Goal: Contribute content: Contribute content

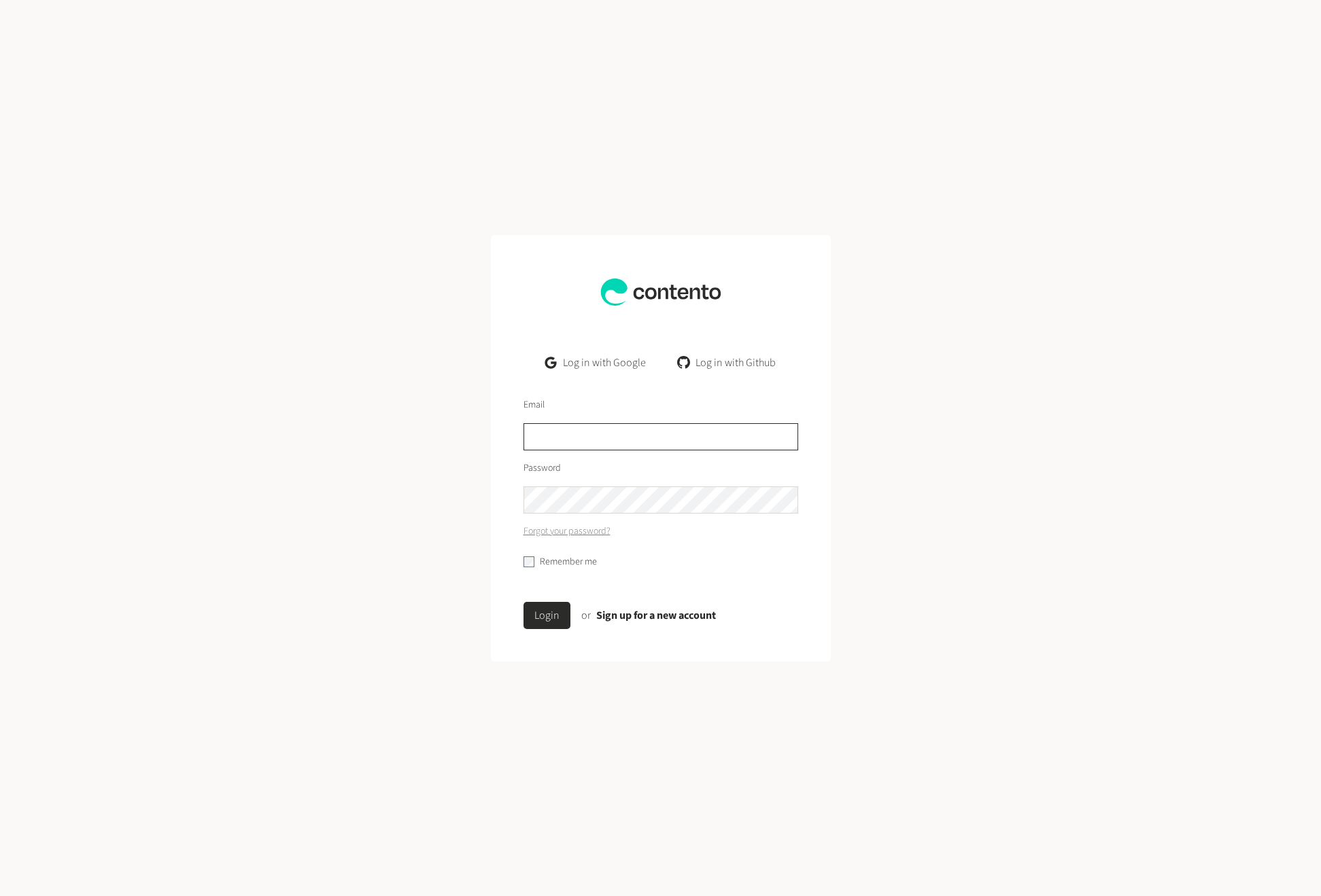
click at [571, 436] on input "text" at bounding box center [661, 437] width 275 height 27
click at [584, 357] on link "Log in with Google" at bounding box center [595, 363] width 122 height 27
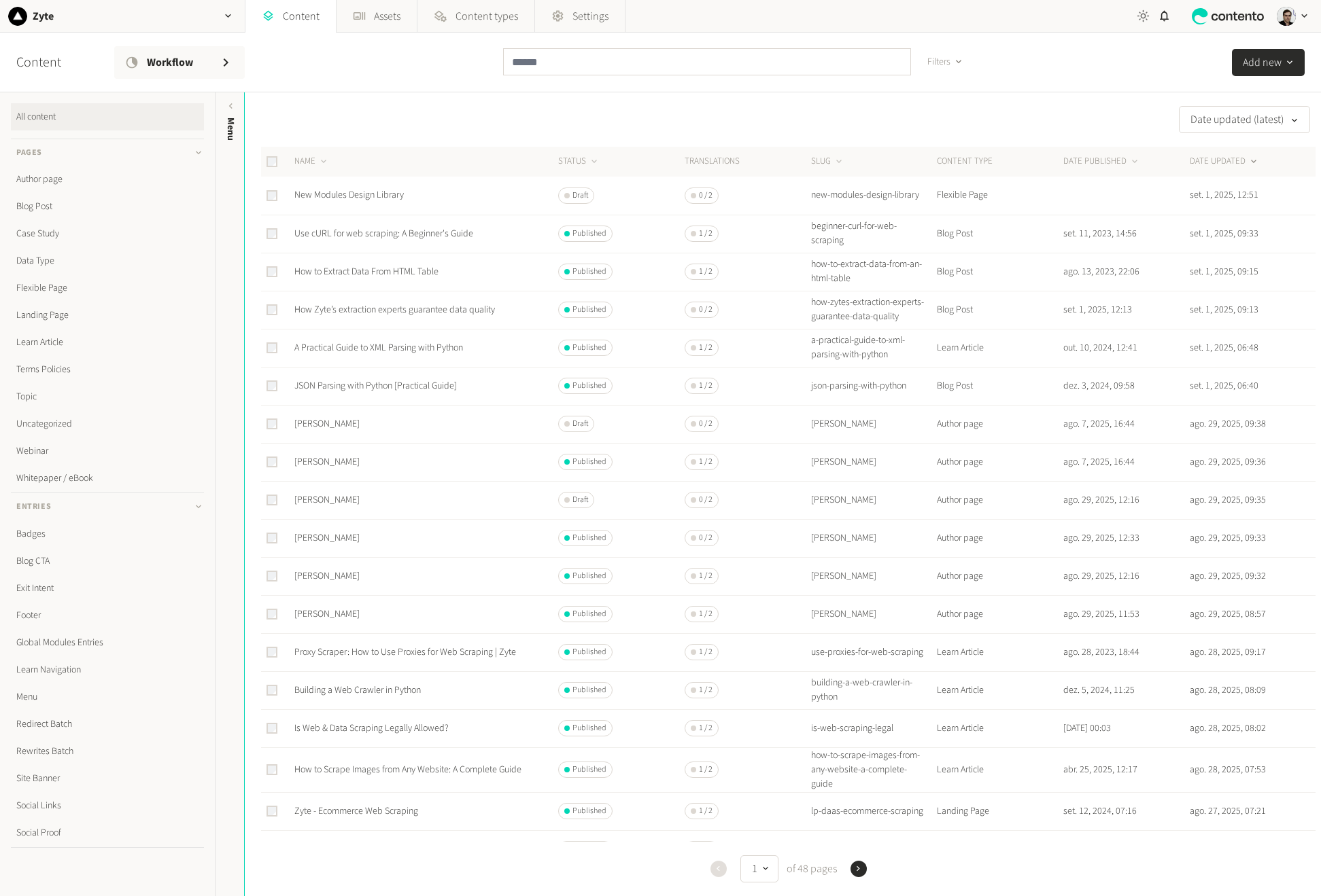
click at [1139, 21] on icon at bounding box center [1143, 16] width 13 height 13
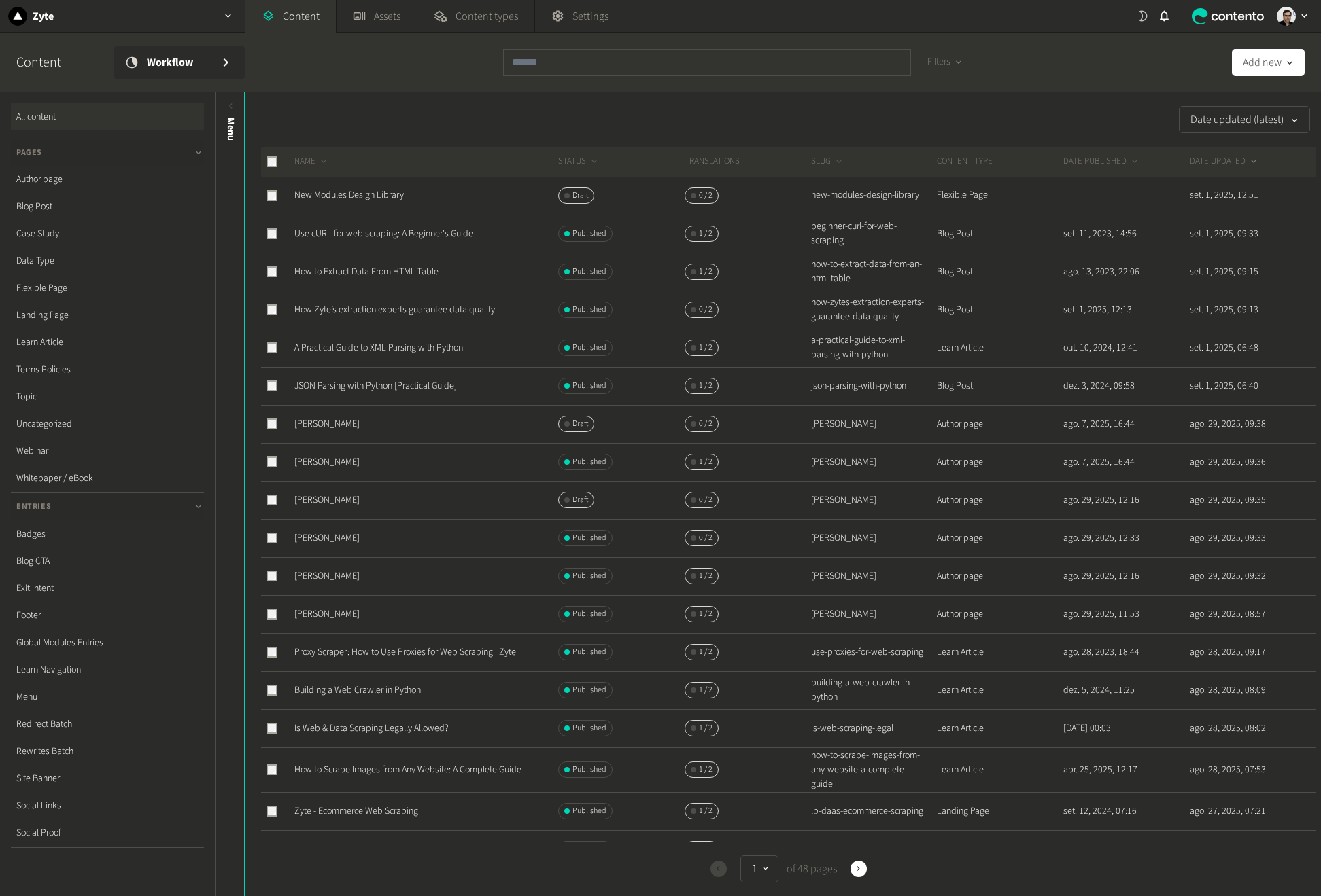
click at [324, 865] on div "Previous 1 of 48 pages Next" at bounding box center [788, 869] width 1054 height 27
click at [611, 59] on input "text" at bounding box center [707, 62] width 408 height 27
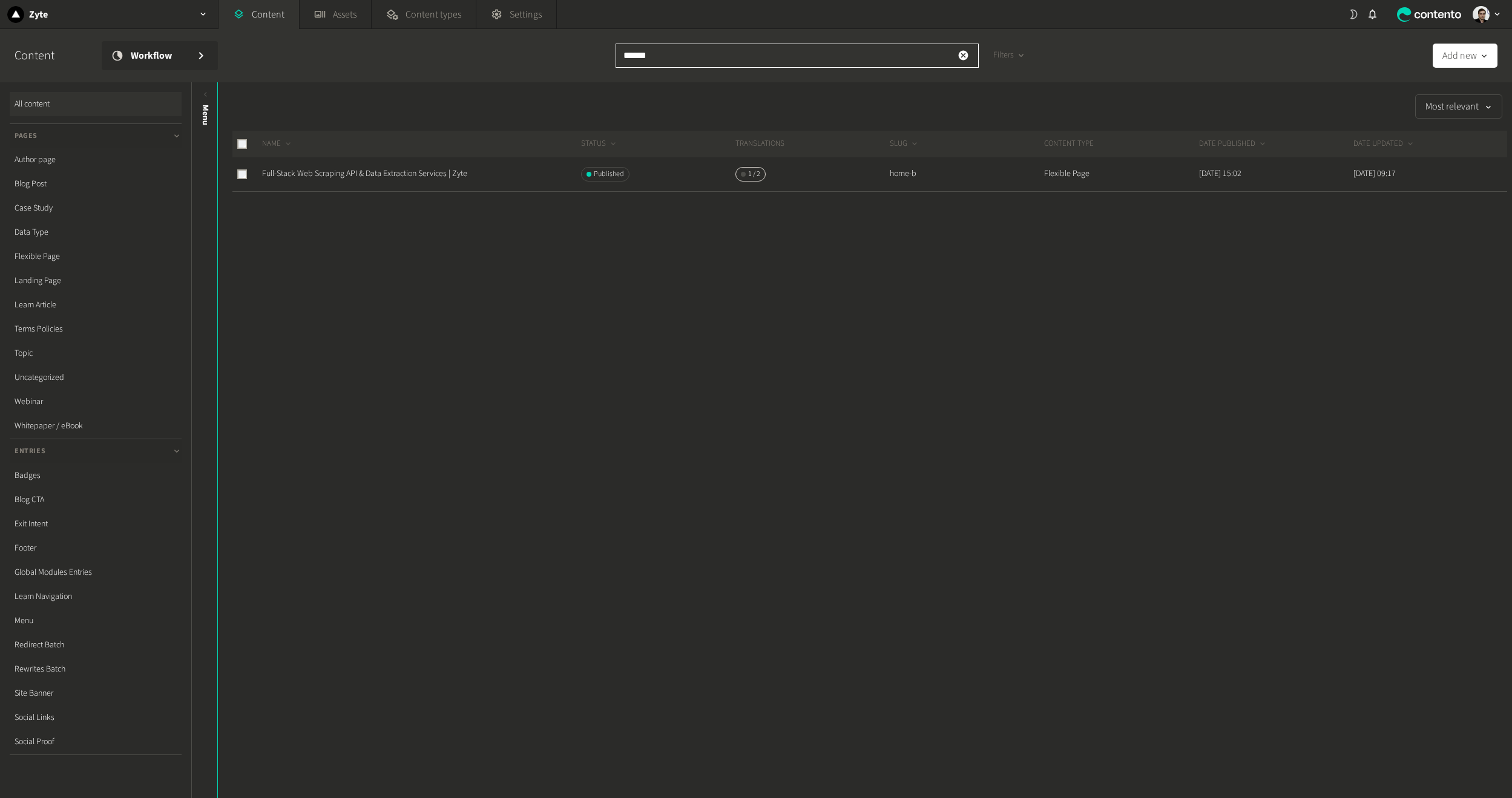
click at [726, 62] on input "******" at bounding box center [797, 55] width 363 height 24
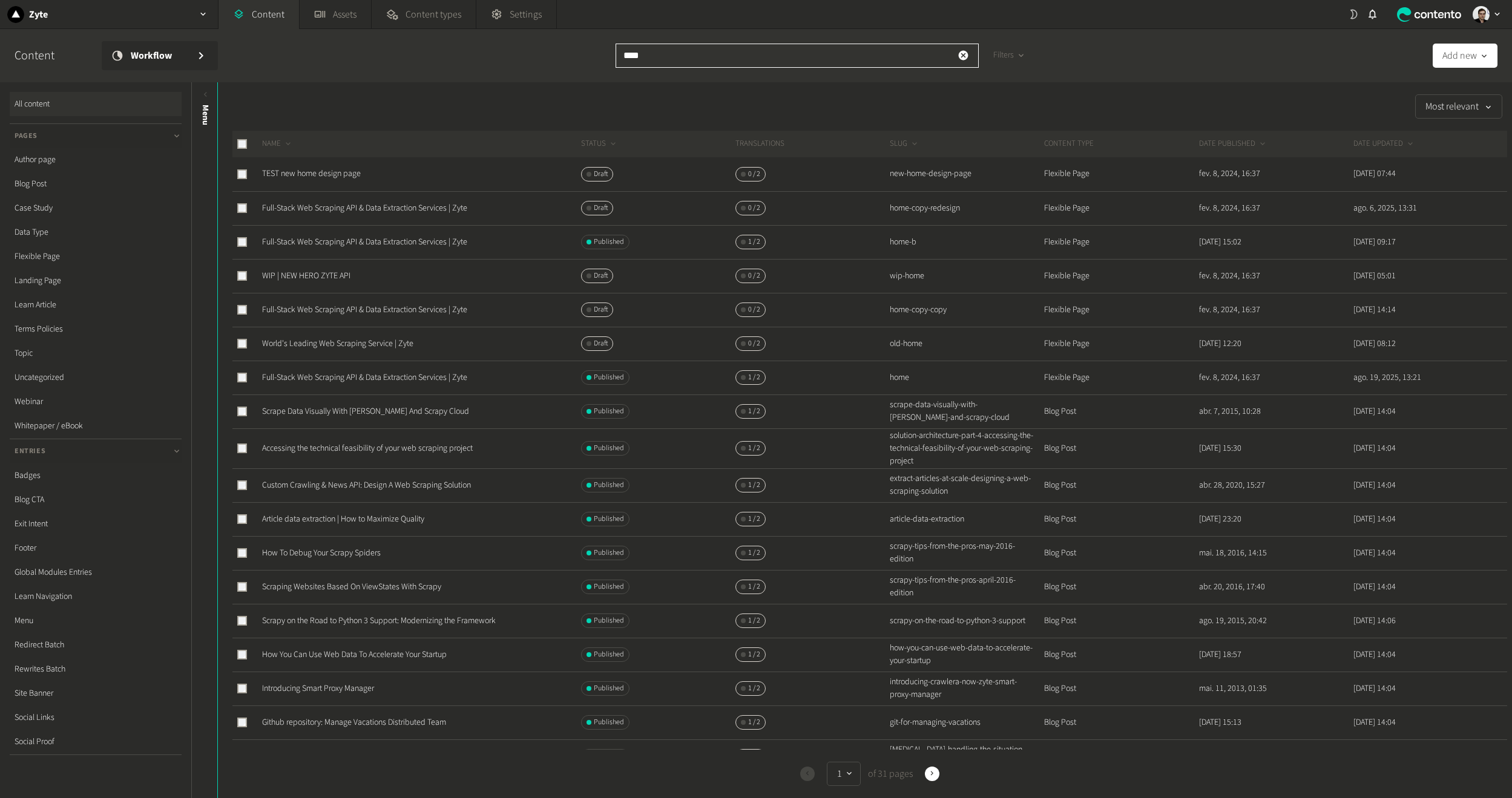
type input "****"
click at [237, 376] on td at bounding box center [247, 377] width 29 height 34
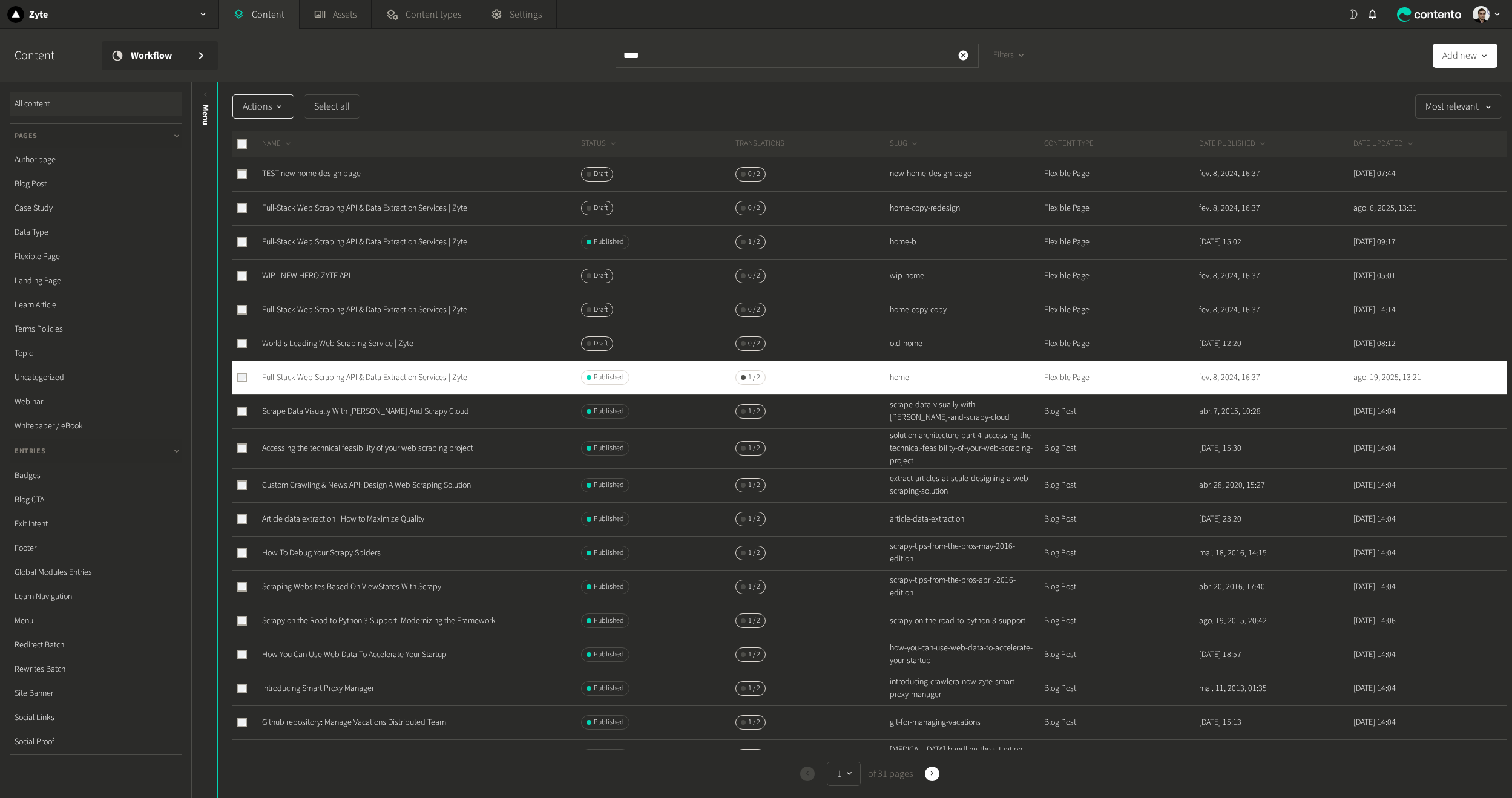
click at [258, 101] on span "Actions" at bounding box center [263, 106] width 41 height 15
click at [260, 205] on button "Duplicate" at bounding box center [267, 205] width 68 height 22
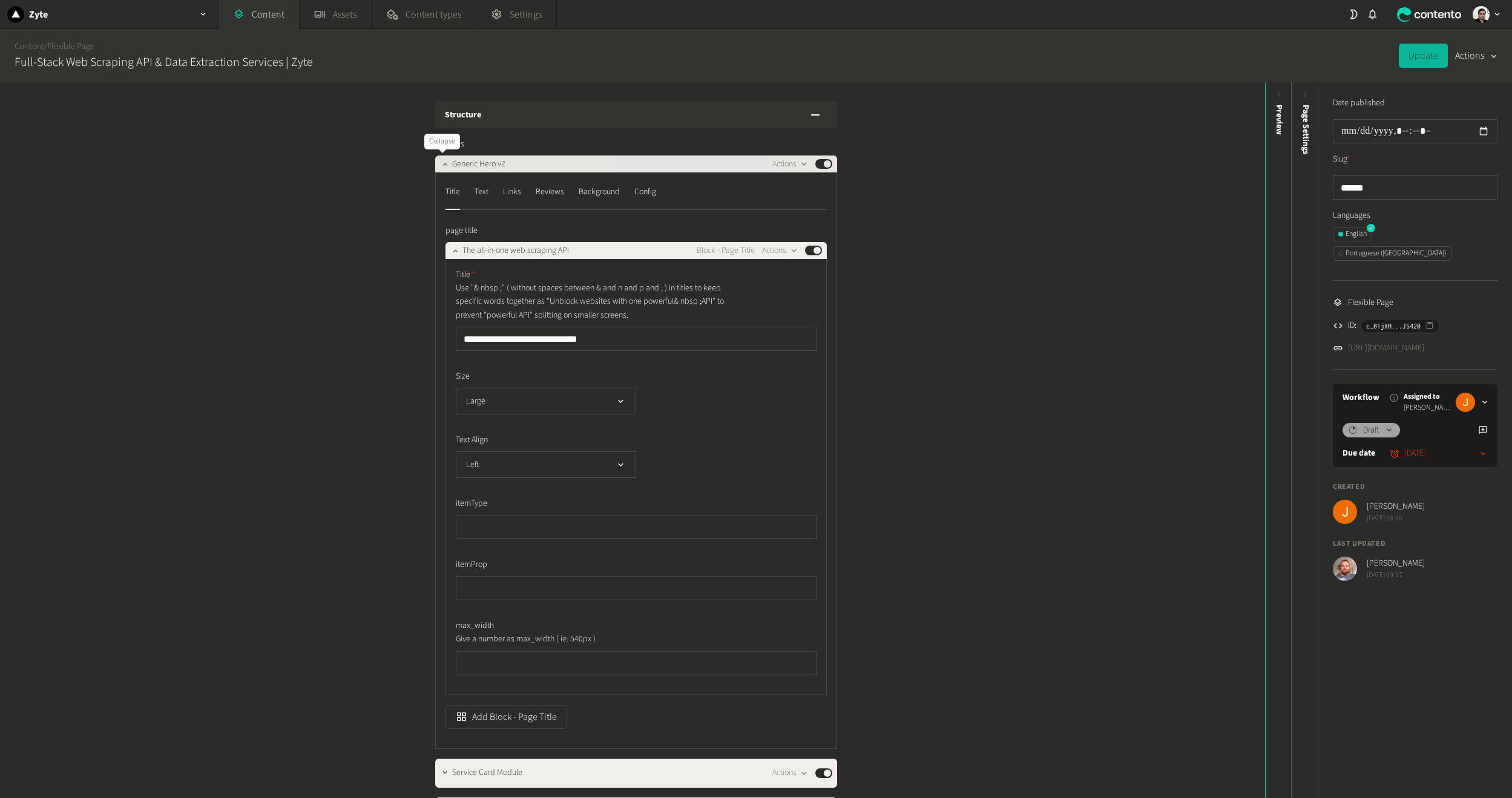
click at [443, 167] on icon "button" at bounding box center [444, 164] width 8 height 8
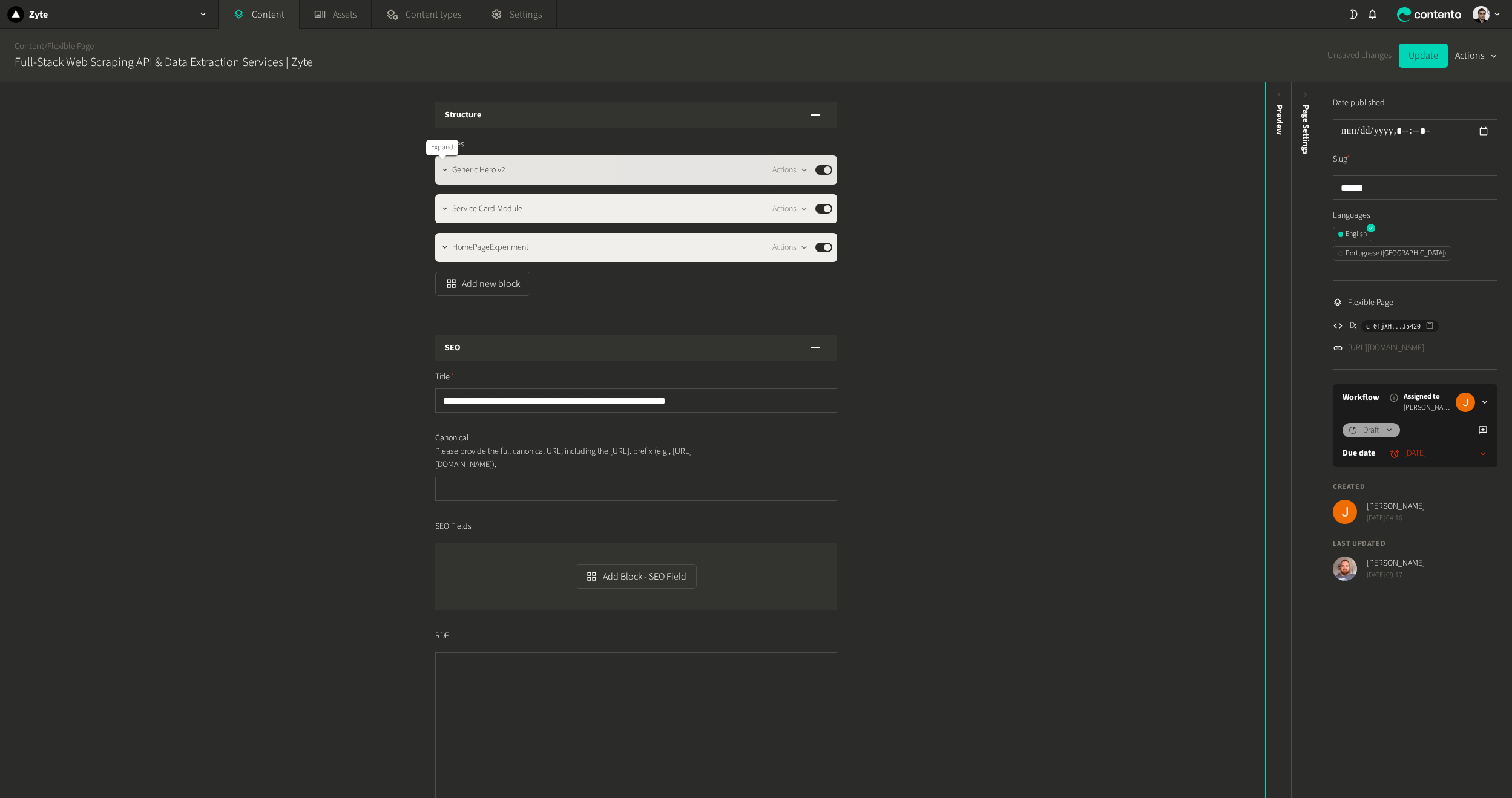
click at [441, 173] on icon "button" at bounding box center [444, 170] width 8 height 8
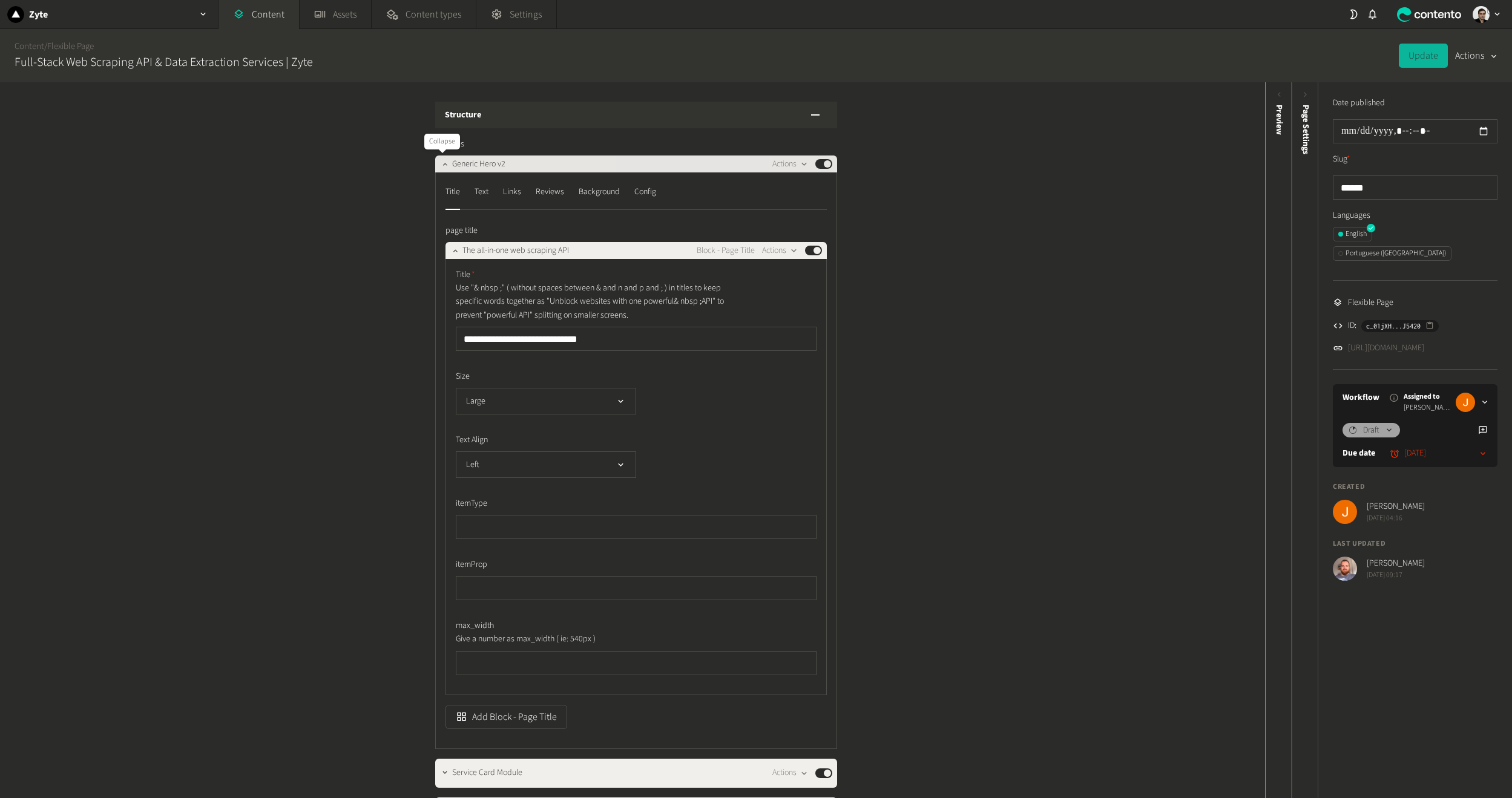
click at [439, 173] on div at bounding box center [444, 164] width 15 height 17
click at [444, 168] on icon "button" at bounding box center [444, 164] width 8 height 8
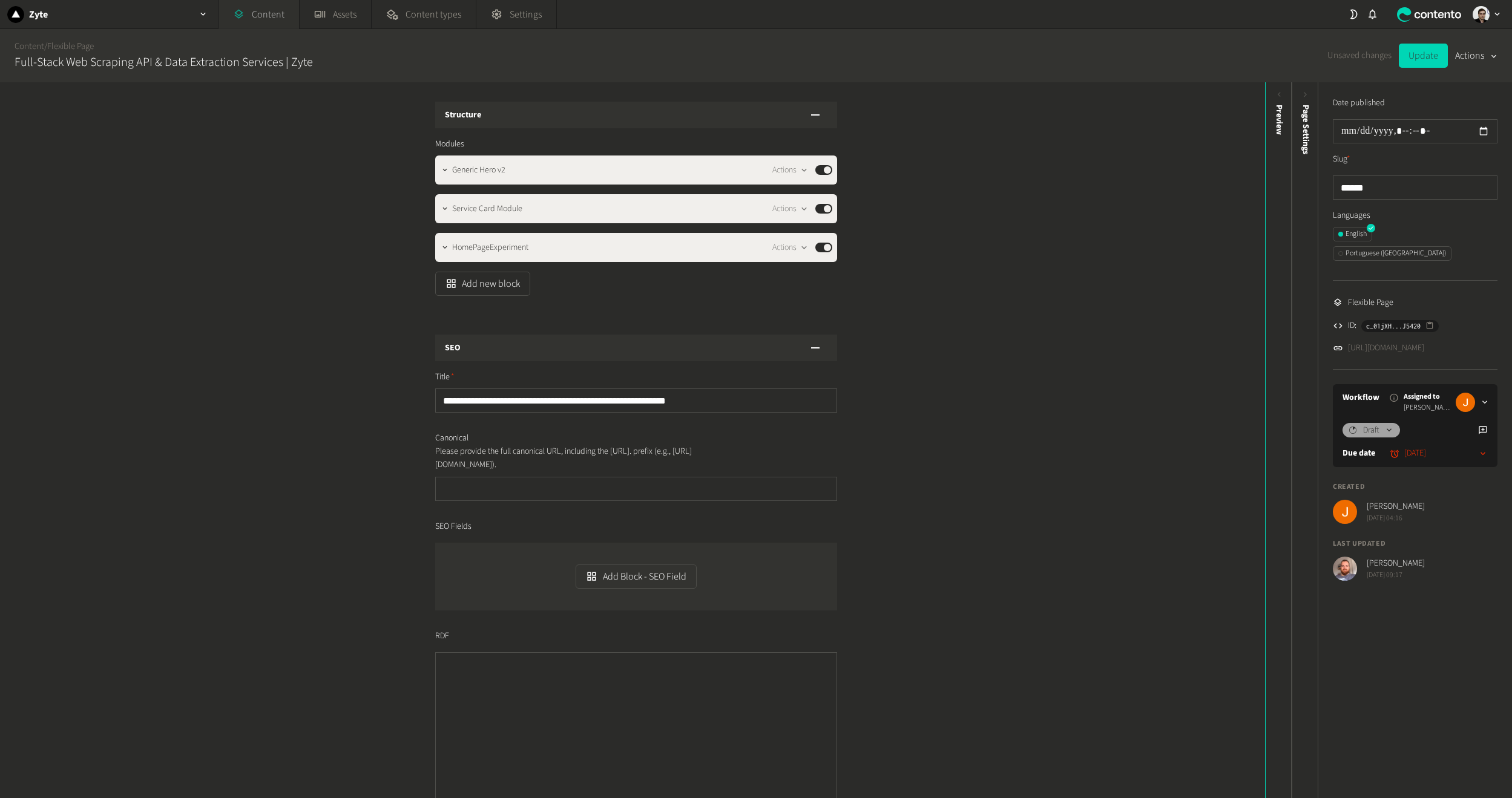
click at [250, 16] on link "Content" at bounding box center [259, 15] width 80 height 29
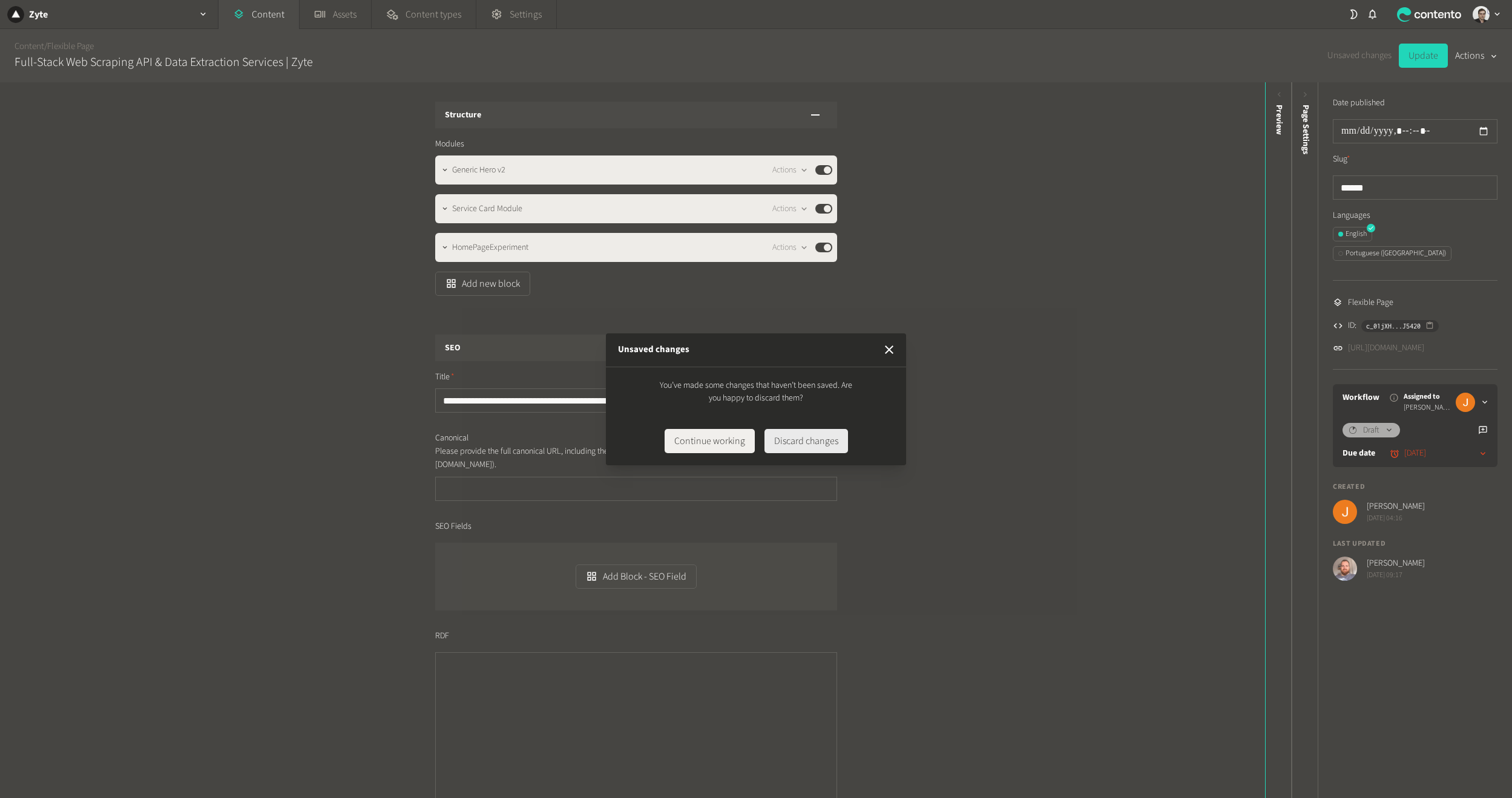
click at [828, 446] on button "Discard changes" at bounding box center [806, 441] width 84 height 24
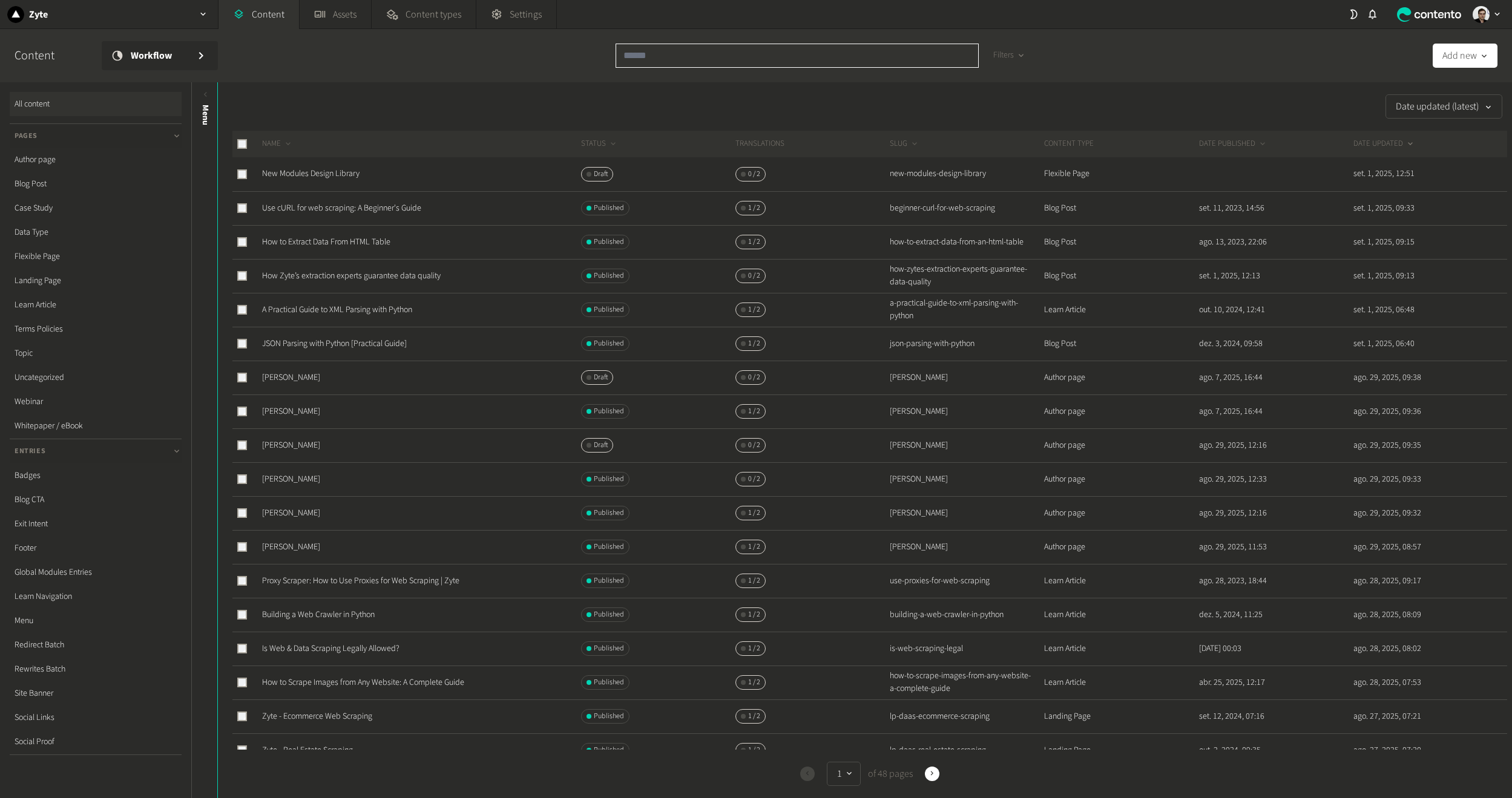
click at [746, 56] on input "text" at bounding box center [797, 55] width 363 height 24
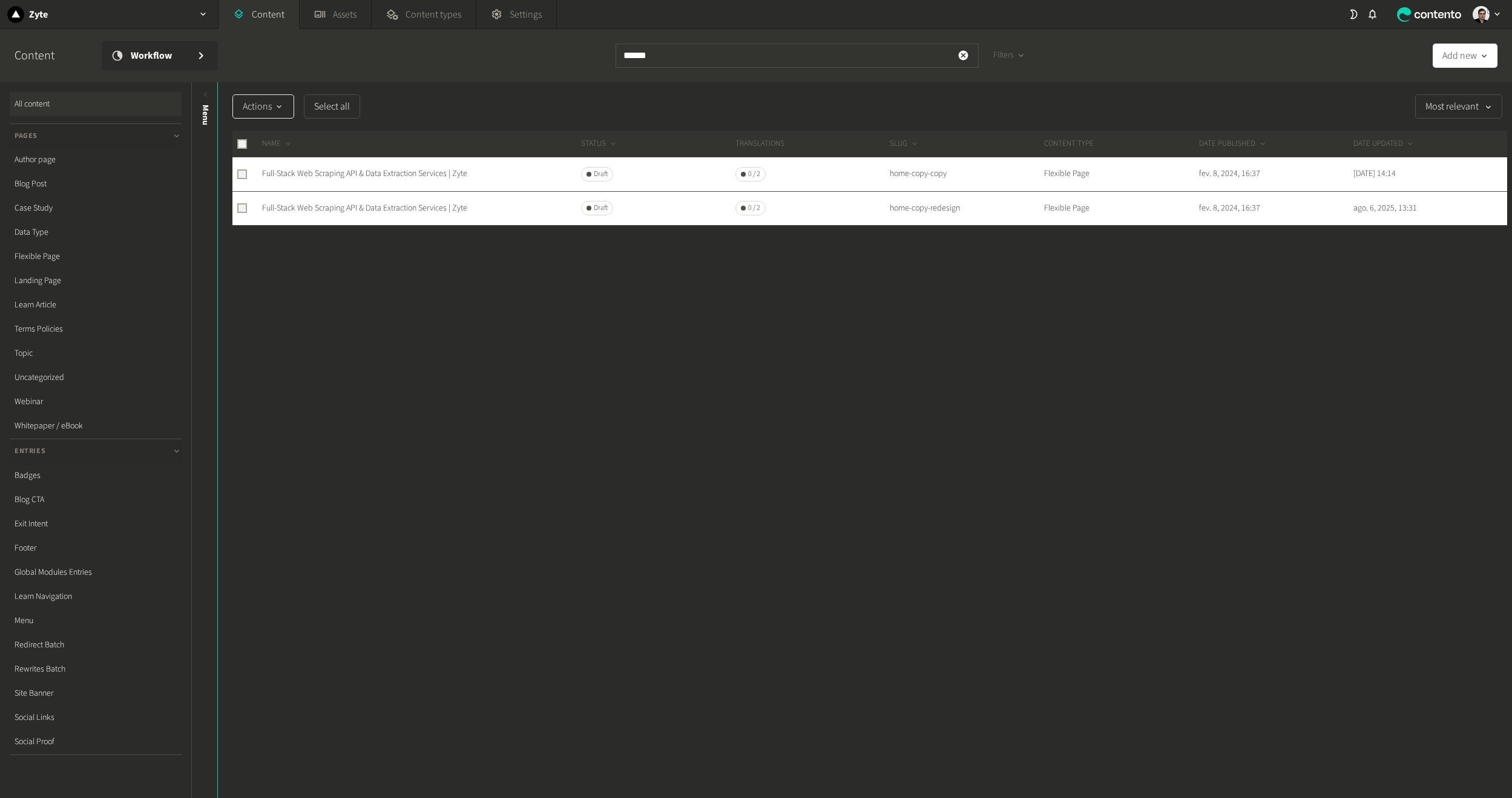
click at [283, 108] on icon "button" at bounding box center [279, 107] width 10 height 11
click at [260, 247] on button "Delete" at bounding box center [267, 249] width 68 height 22
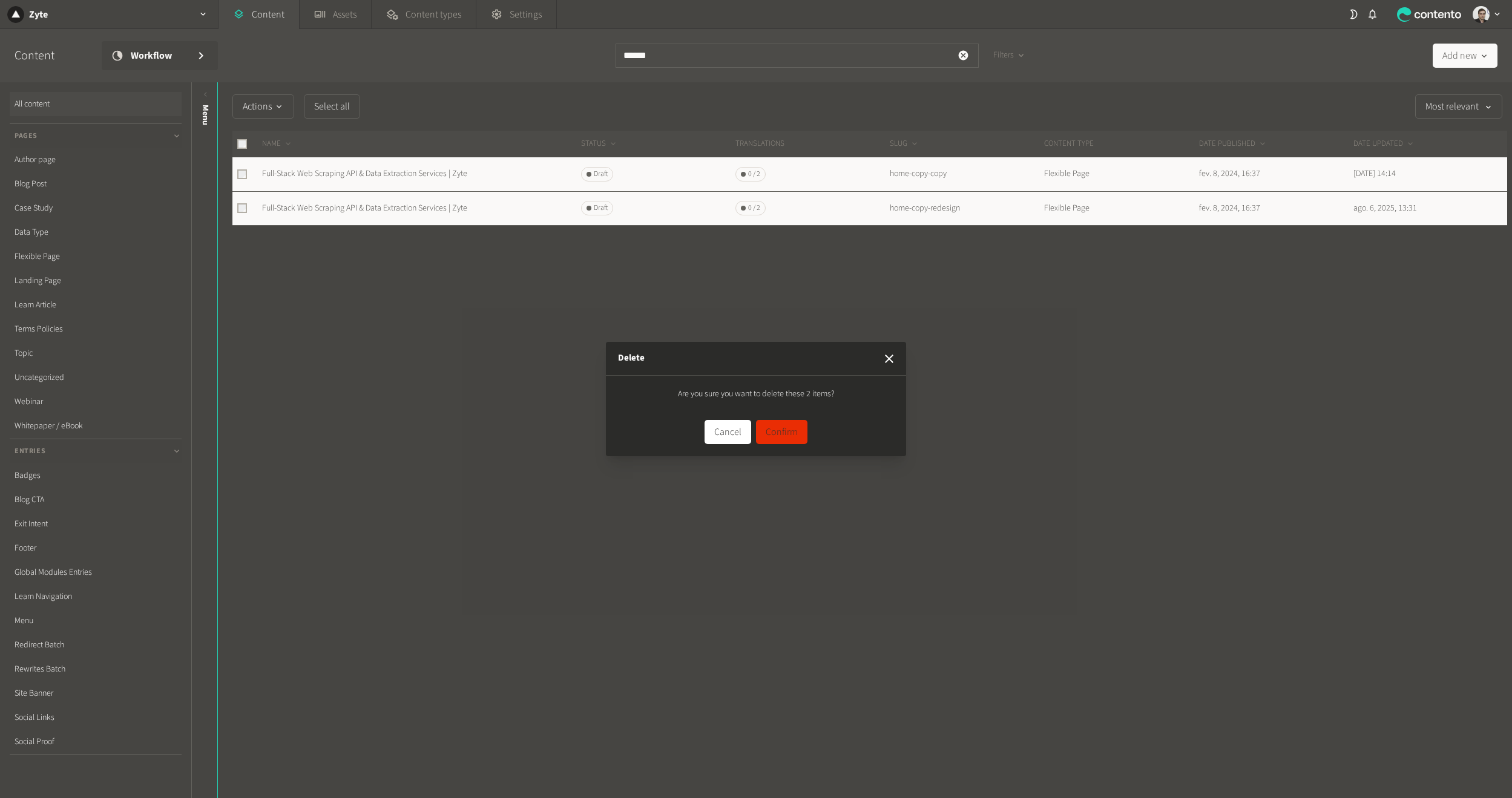
click at [781, 439] on button "Confirm" at bounding box center [782, 432] width 52 height 24
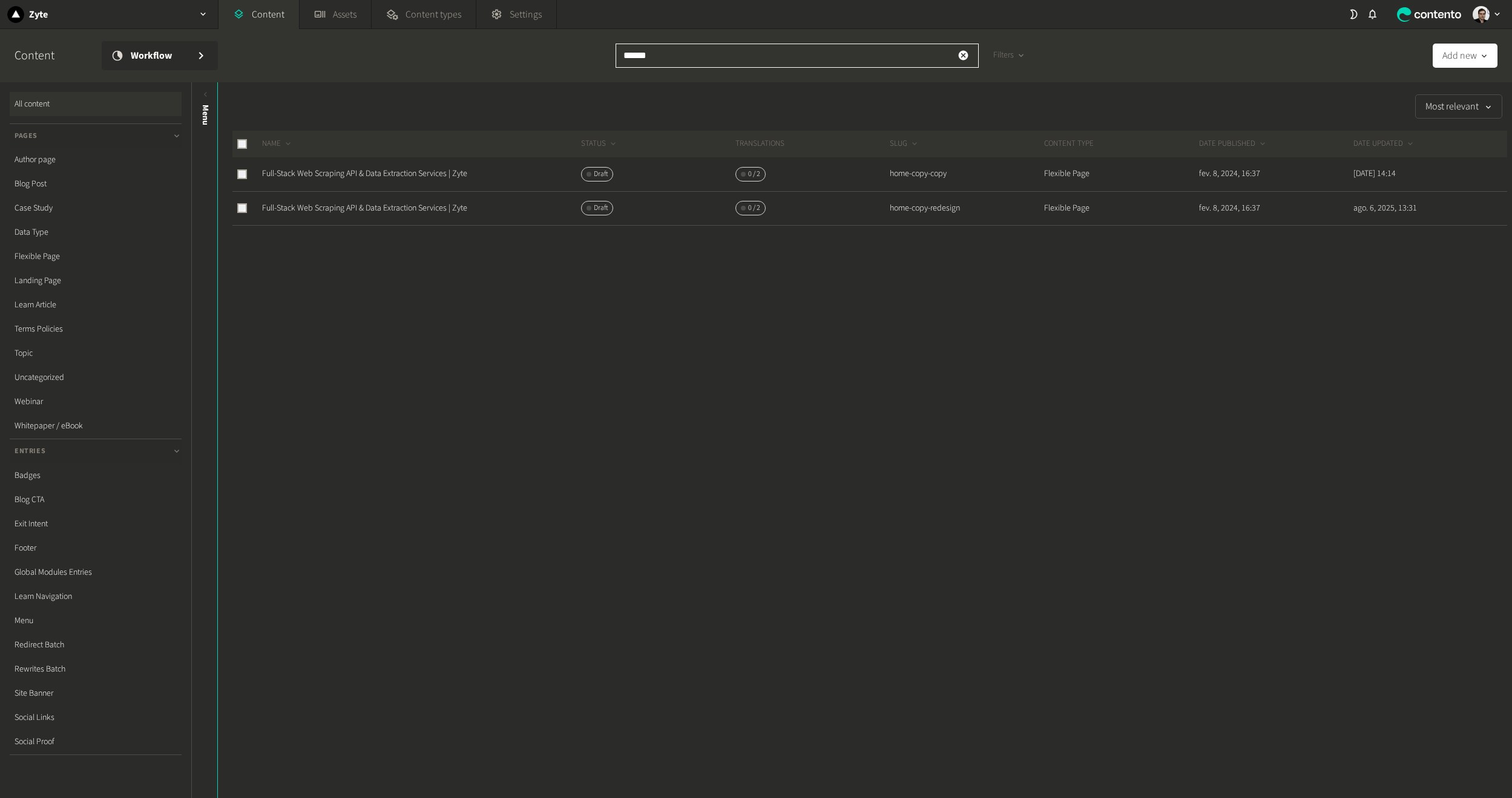
drag, startPoint x: 674, startPoint y: 61, endPoint x: 648, endPoint y: 56, distance: 26.5
click at [648, 56] on input "******" at bounding box center [797, 55] width 363 height 24
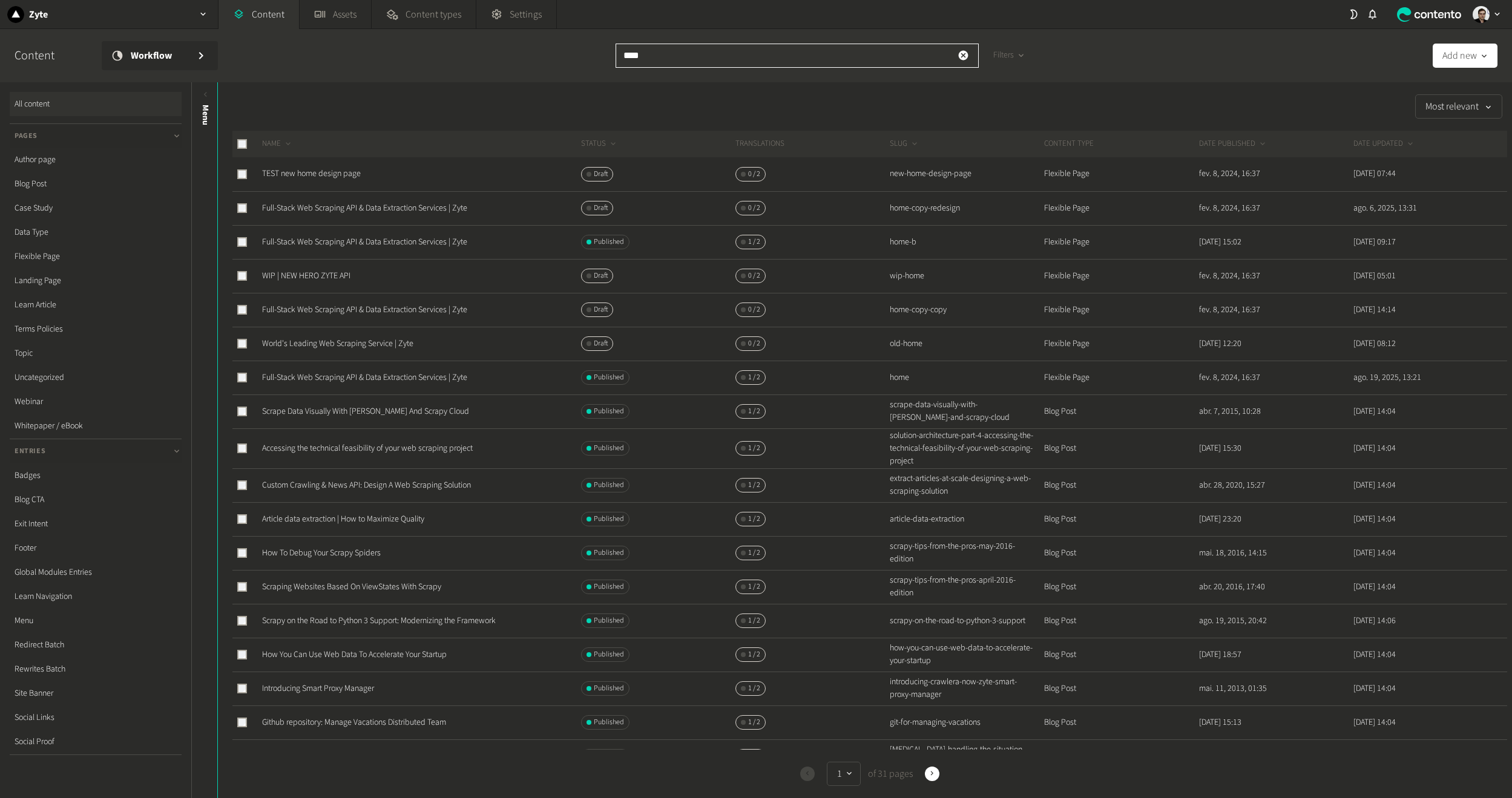
type input "****"
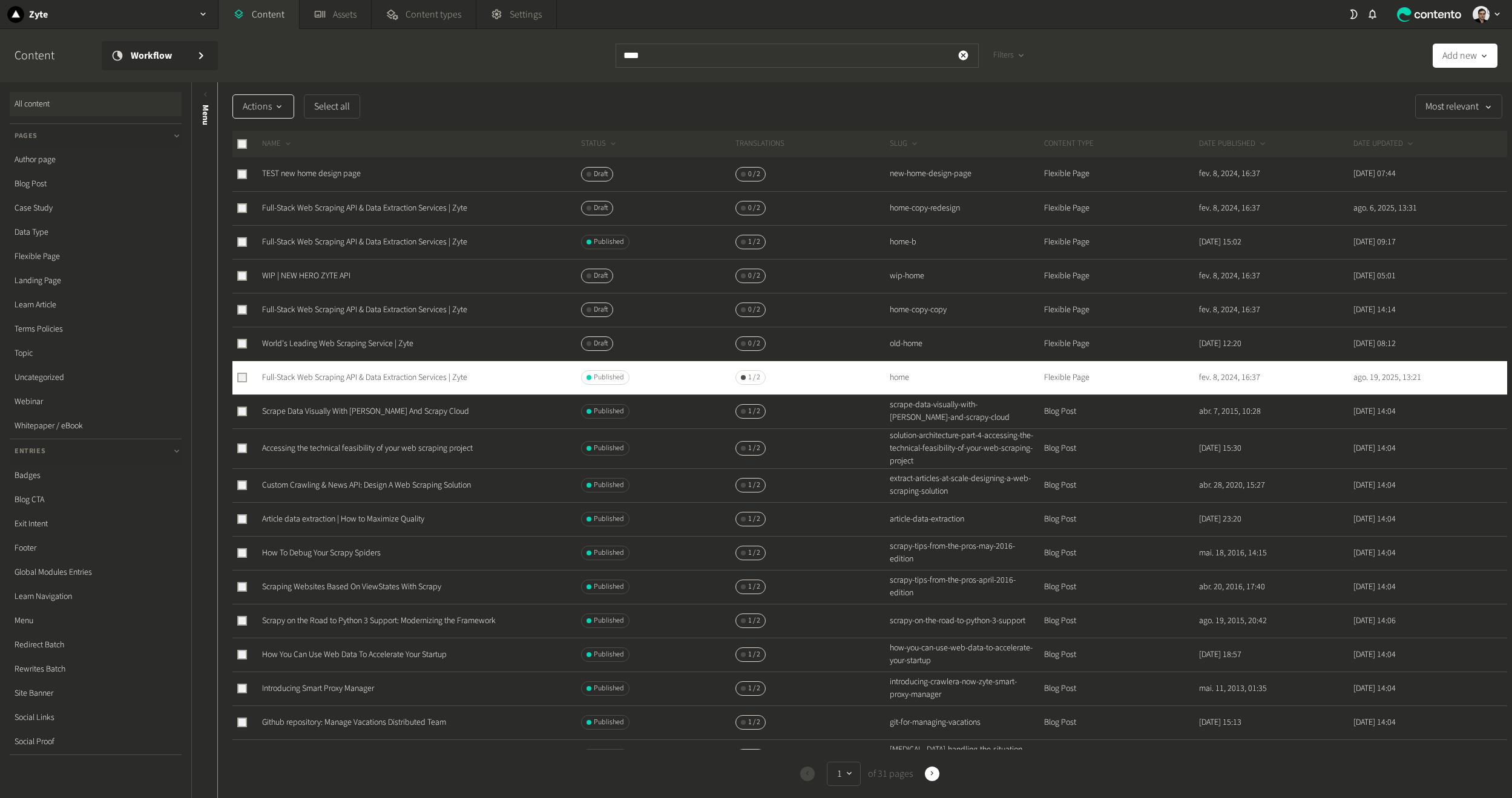
click at [281, 105] on icon "button" at bounding box center [279, 107] width 10 height 11
click at [269, 203] on button "Duplicate" at bounding box center [267, 205] width 68 height 22
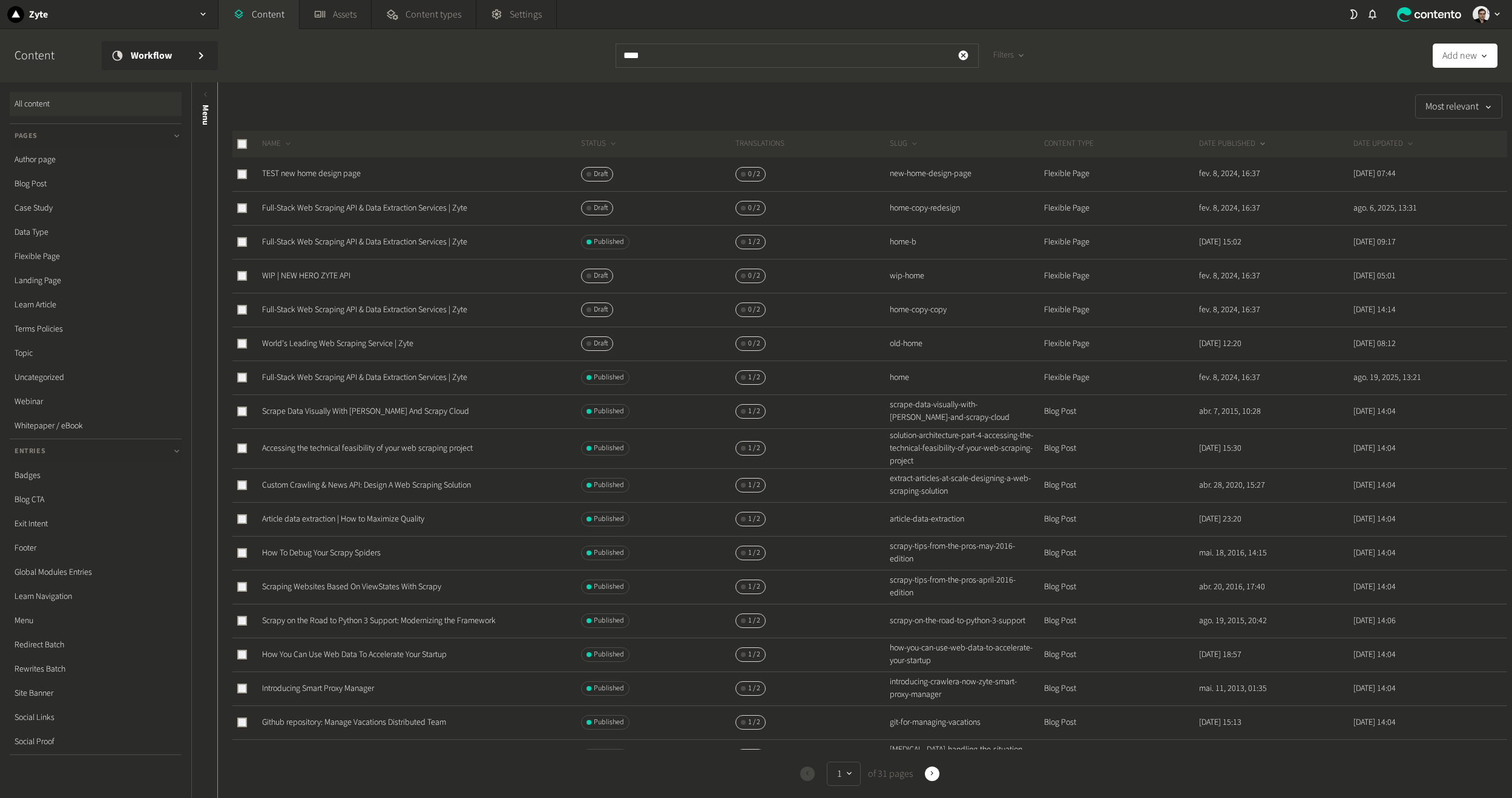
click at [1176, 141] on button "DATE PUBLISHED" at bounding box center [1233, 143] width 68 height 12
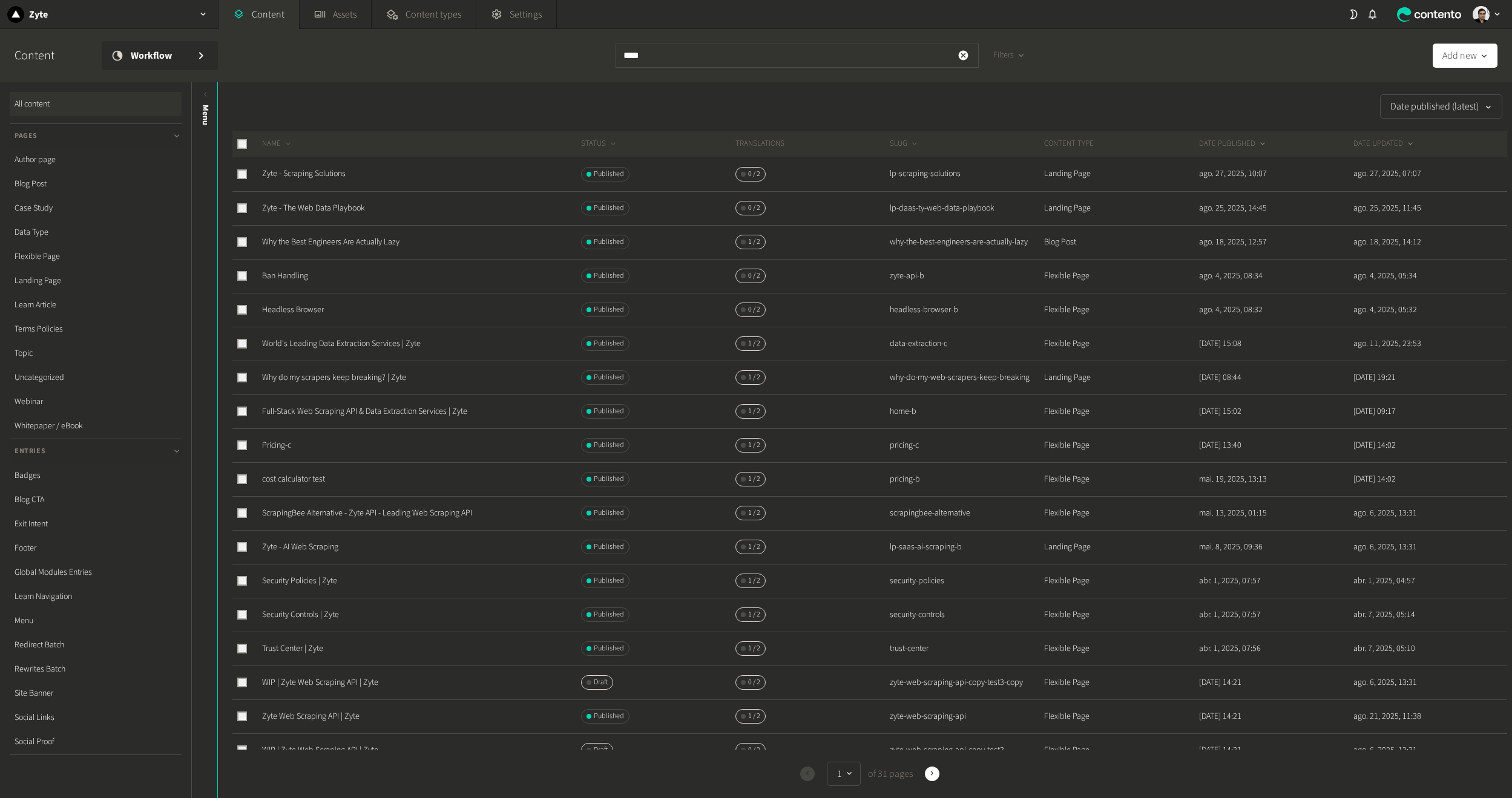
click at [1176, 144] on button "DATE UPDATED" at bounding box center [1384, 143] width 62 height 12
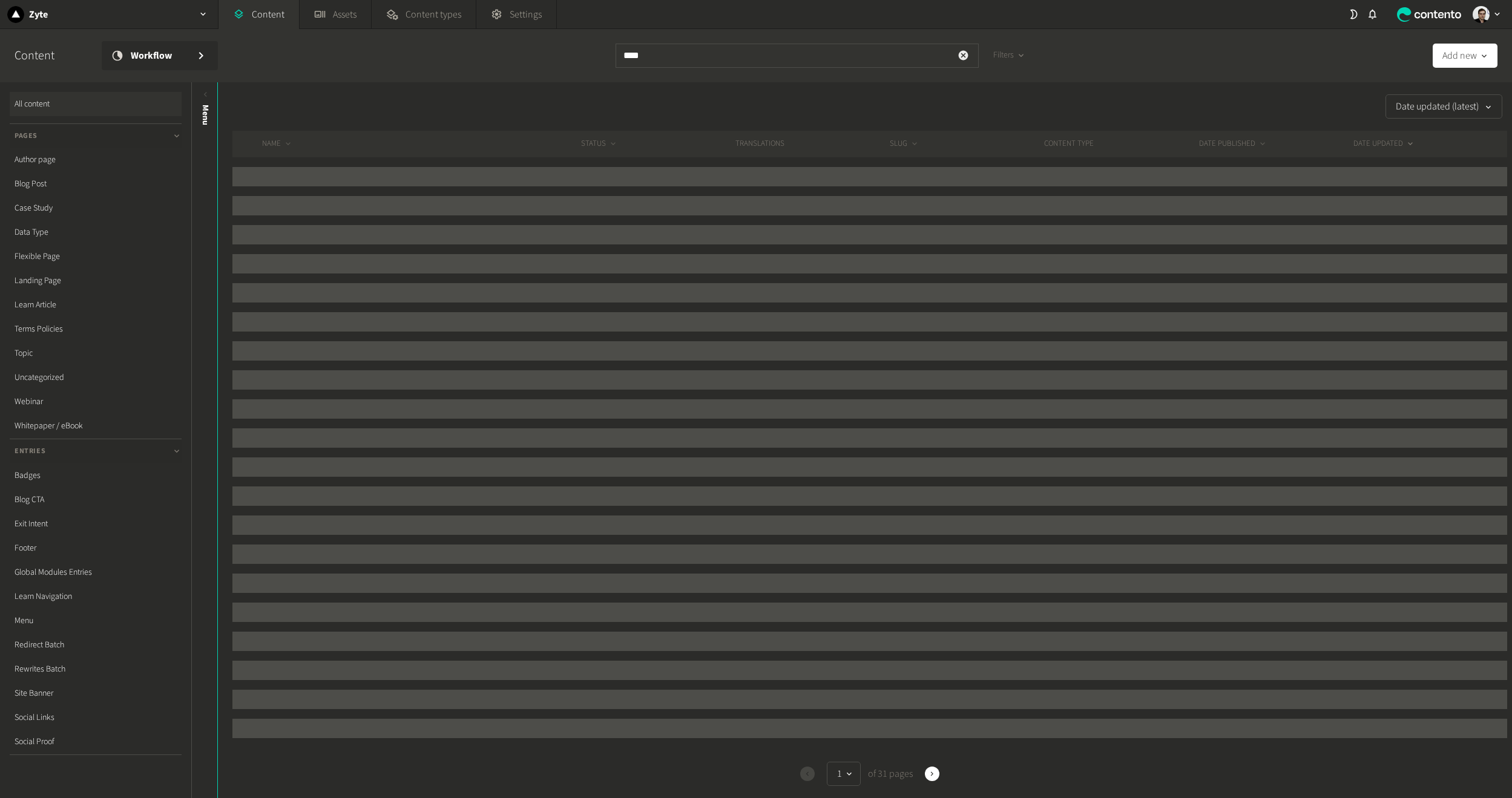
click at [964, 54] on icon "button" at bounding box center [964, 55] width 11 height 11
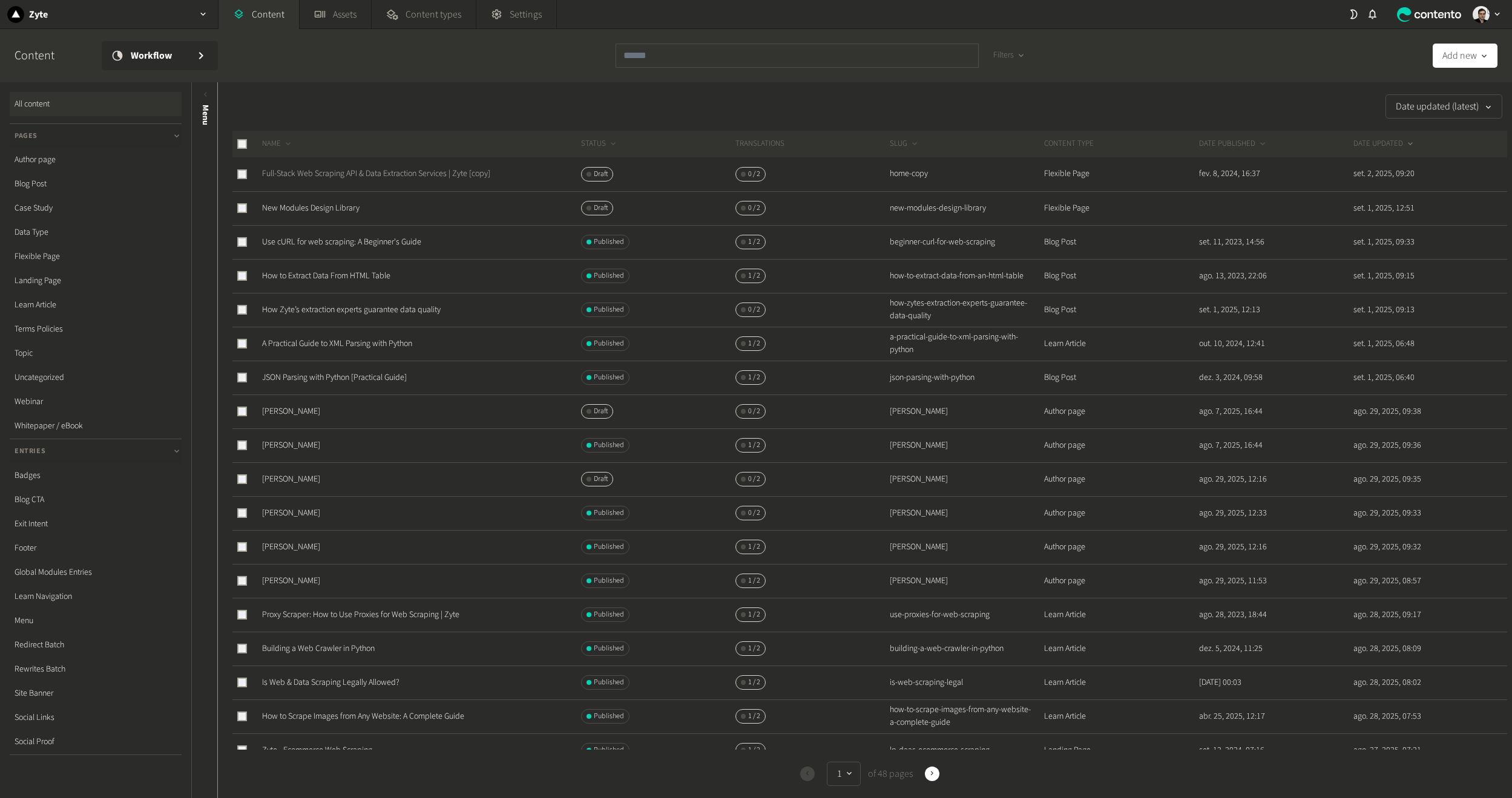
click at [413, 171] on link "Full-Stack Web Scraping API & Data Extraction Services | Zyte [copy]" at bounding box center [376, 173] width 228 height 12
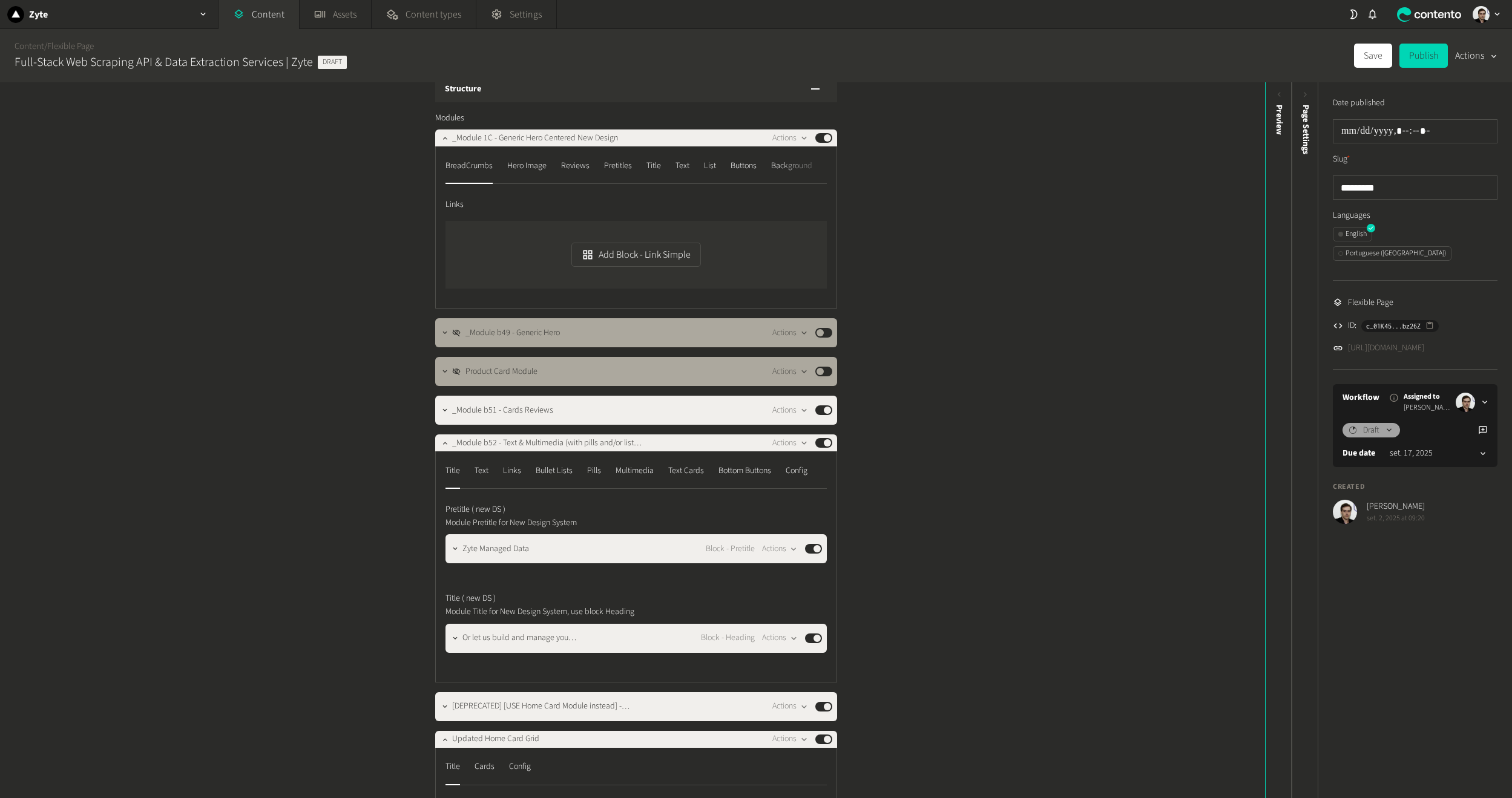
scroll to position [121, 0]
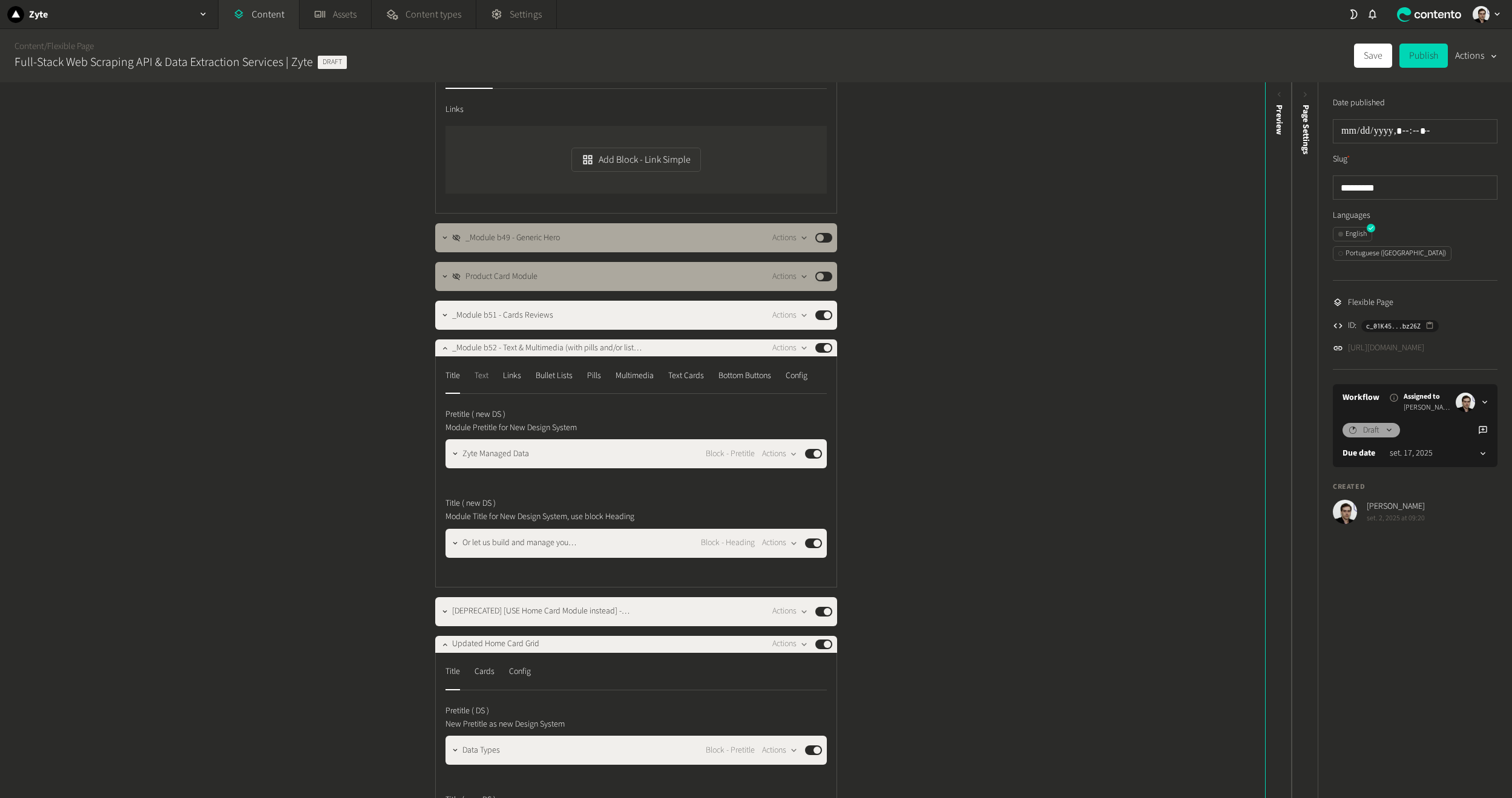
click at [480, 387] on button "Text" at bounding box center [481, 380] width 14 height 28
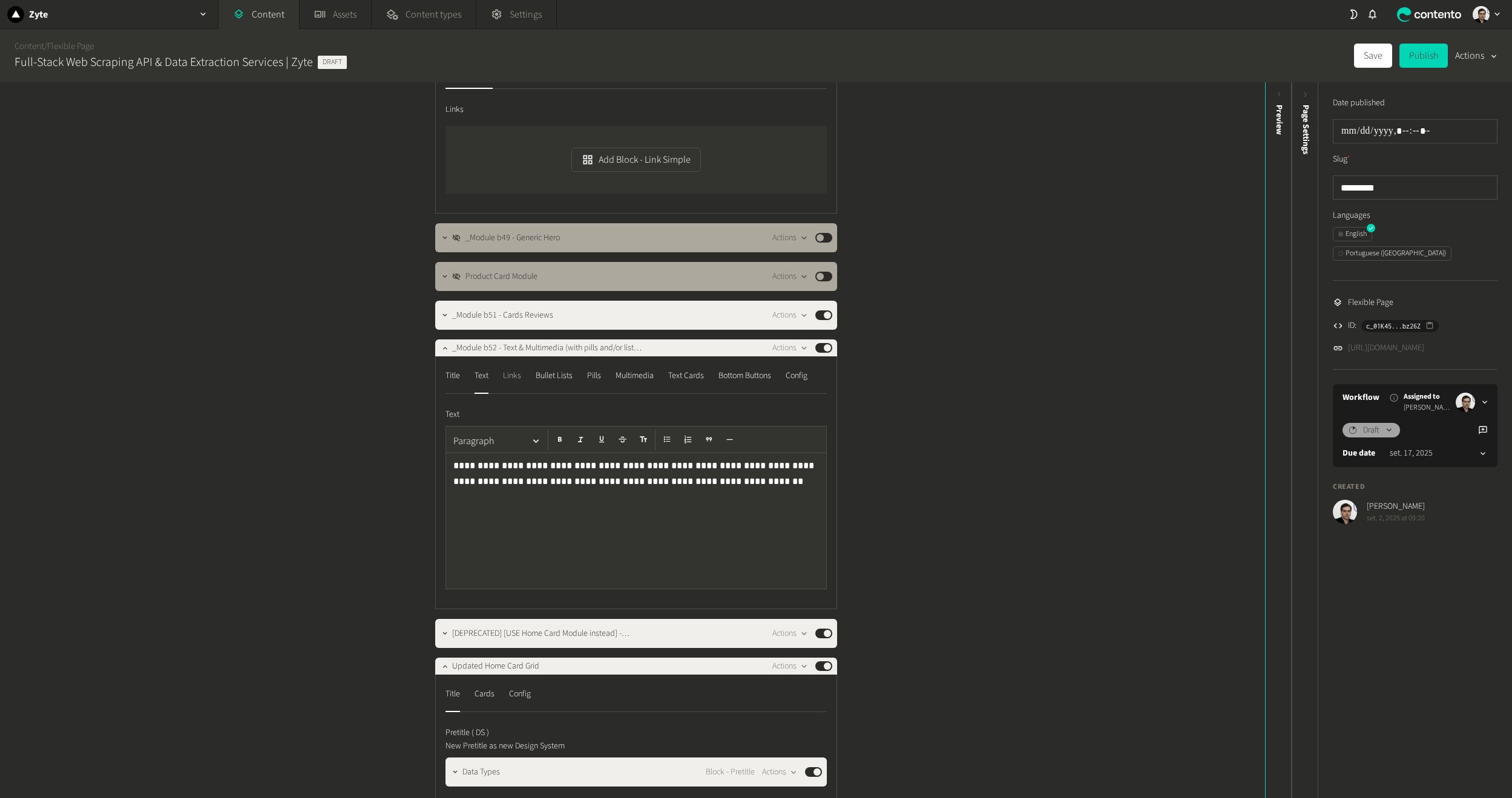
click at [510, 379] on div "Links" at bounding box center [512, 375] width 18 height 19
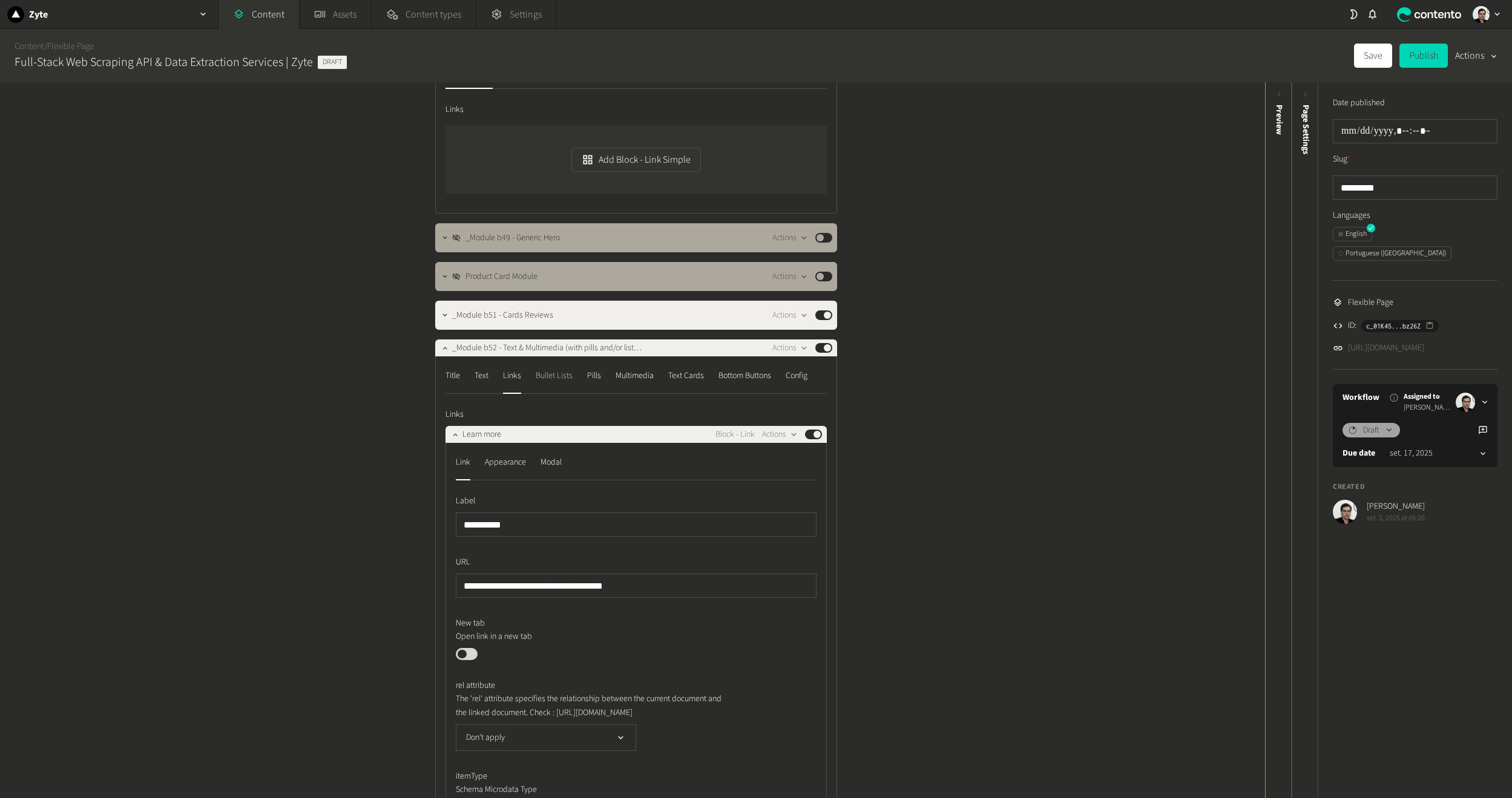
click at [554, 381] on div "Bullet Lists" at bounding box center [554, 375] width 37 height 19
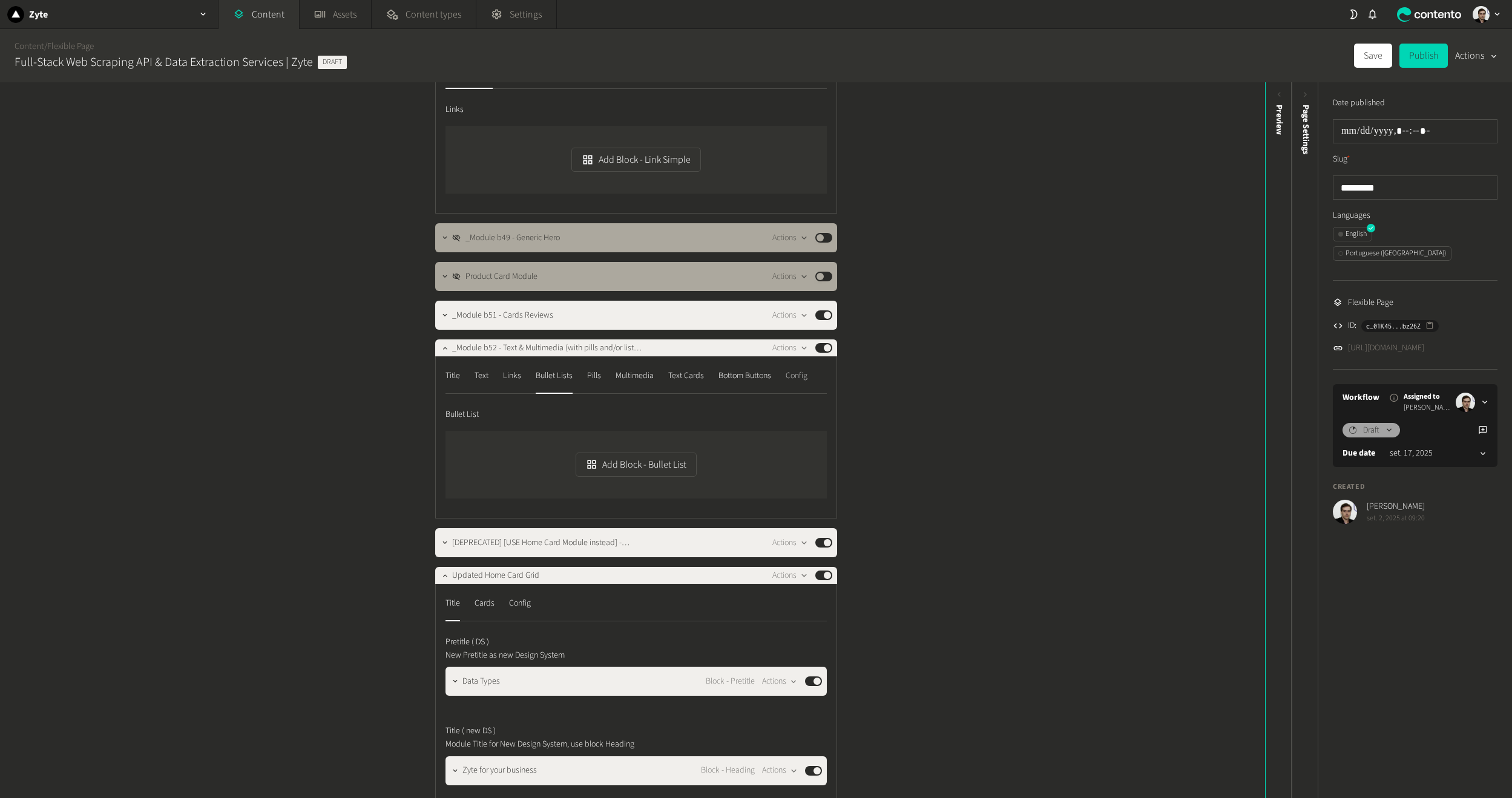
click at [807, 381] on div "Config" at bounding box center [796, 375] width 22 height 19
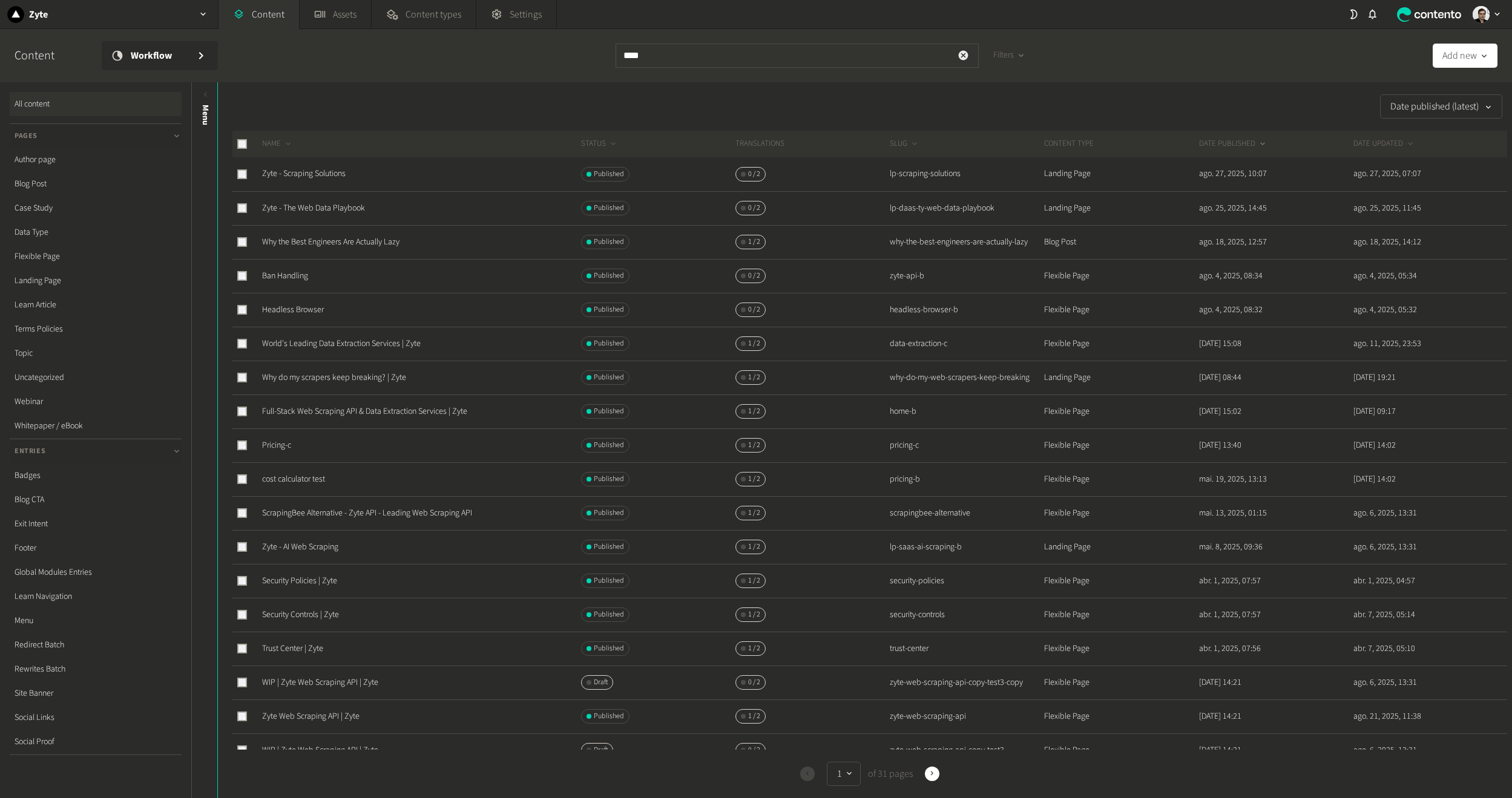
click at [960, 55] on icon "button" at bounding box center [964, 55] width 10 height 10
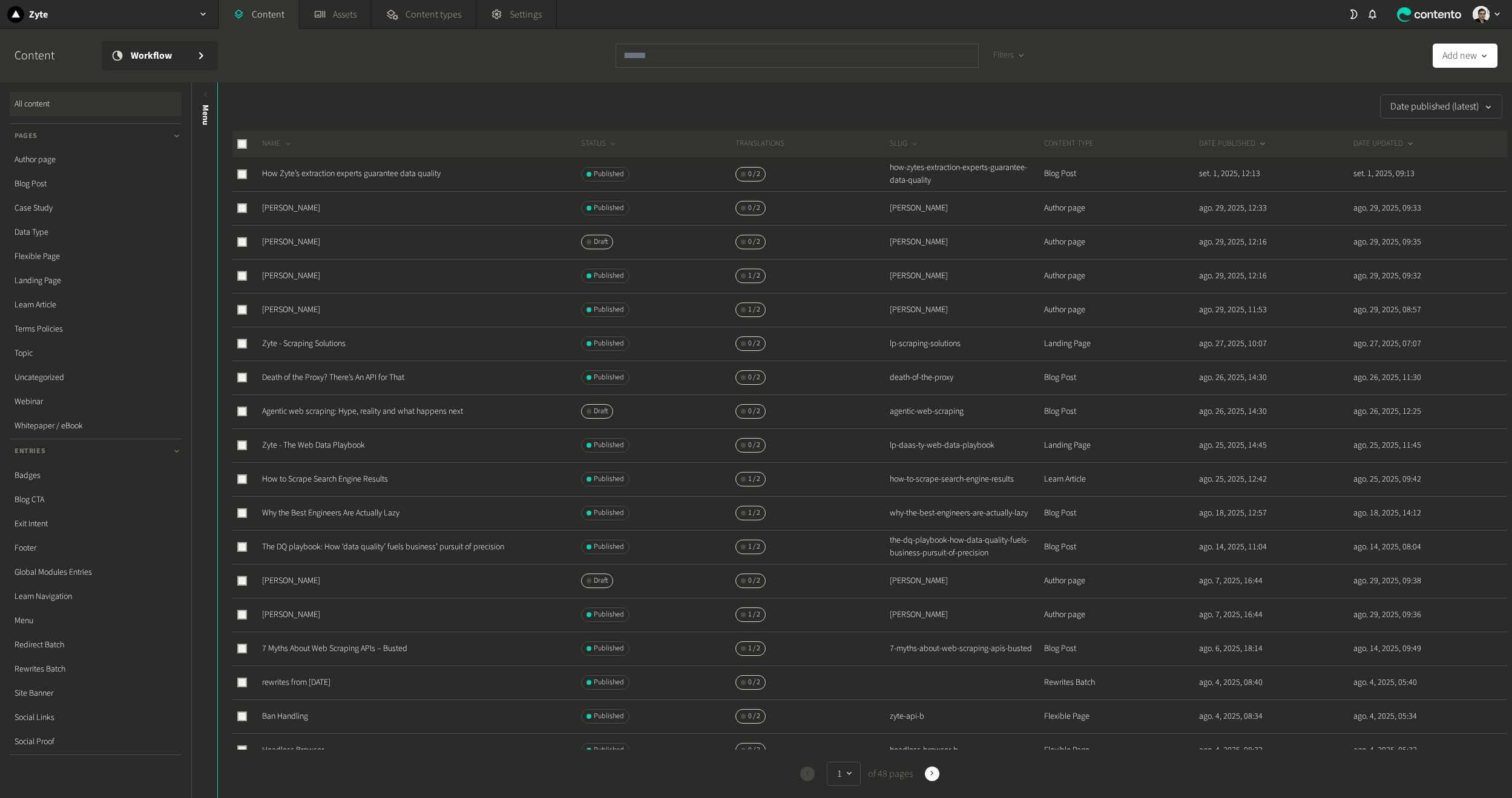
click at [1383, 145] on button "DATE UPDATED" at bounding box center [1384, 143] width 62 height 12
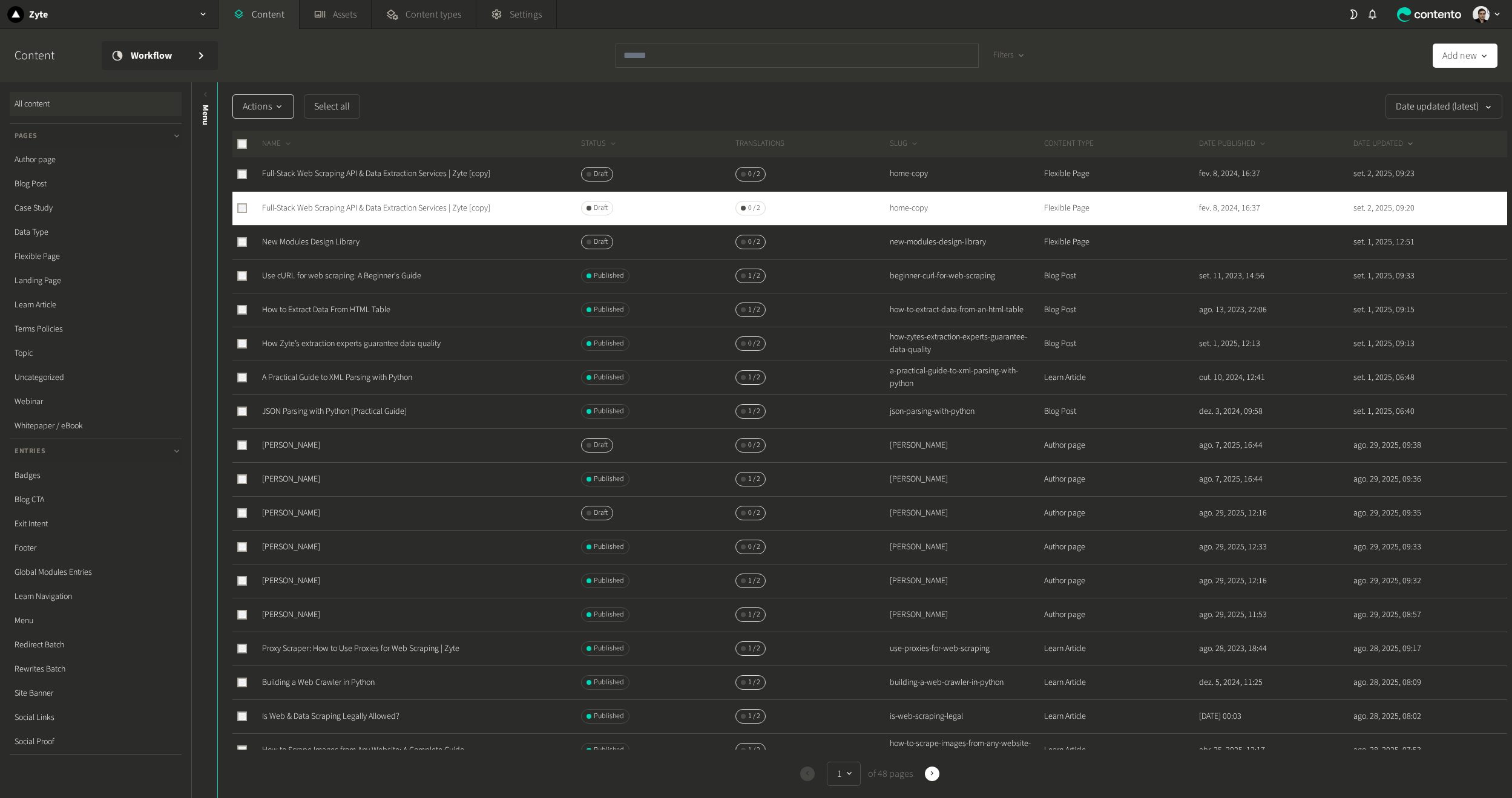
click at [276, 113] on span "Actions" at bounding box center [263, 106] width 41 height 15
click at [258, 243] on button "Delete" at bounding box center [267, 249] width 68 height 22
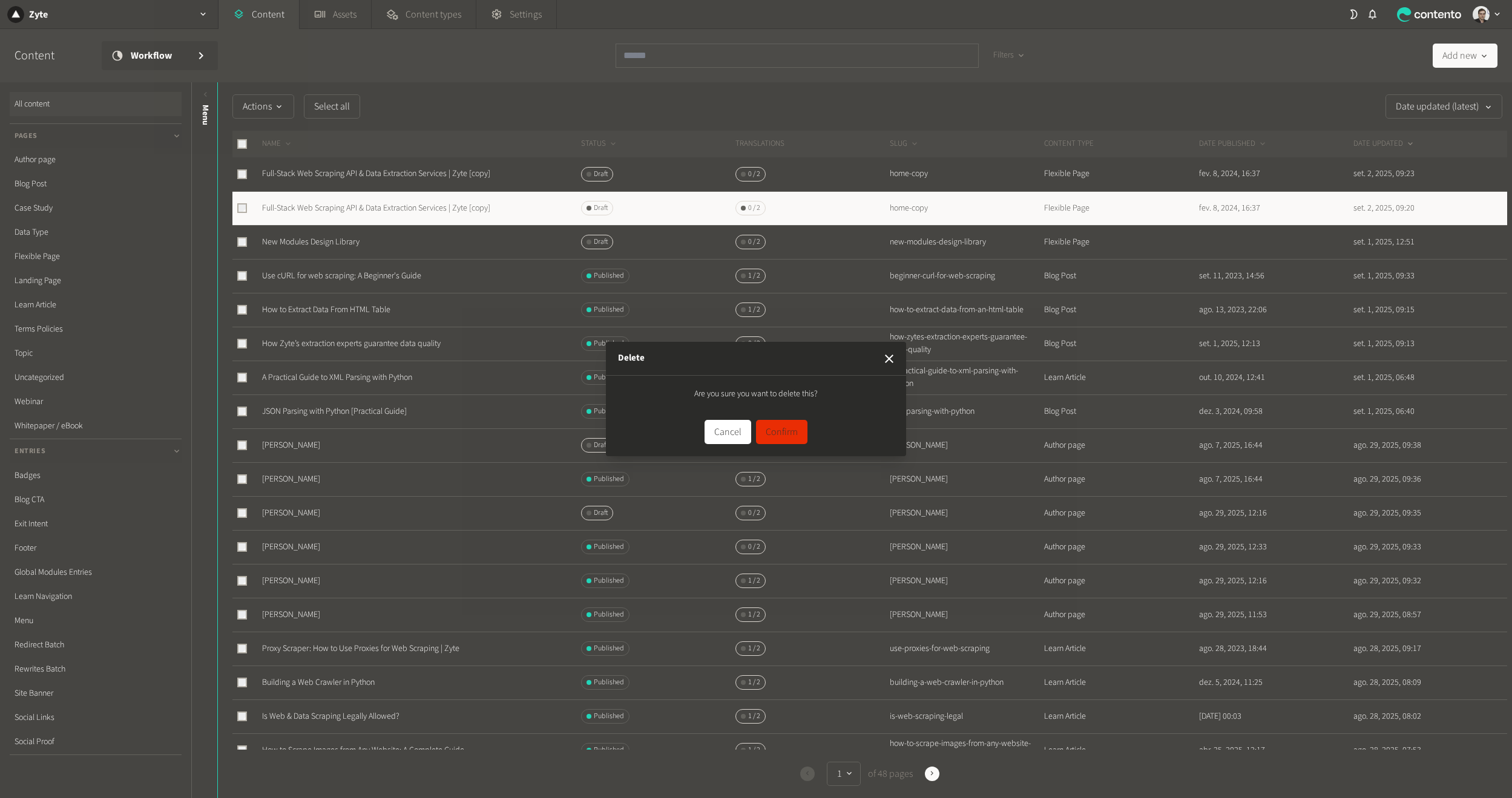
click at [777, 431] on button "Confirm" at bounding box center [782, 432] width 52 height 24
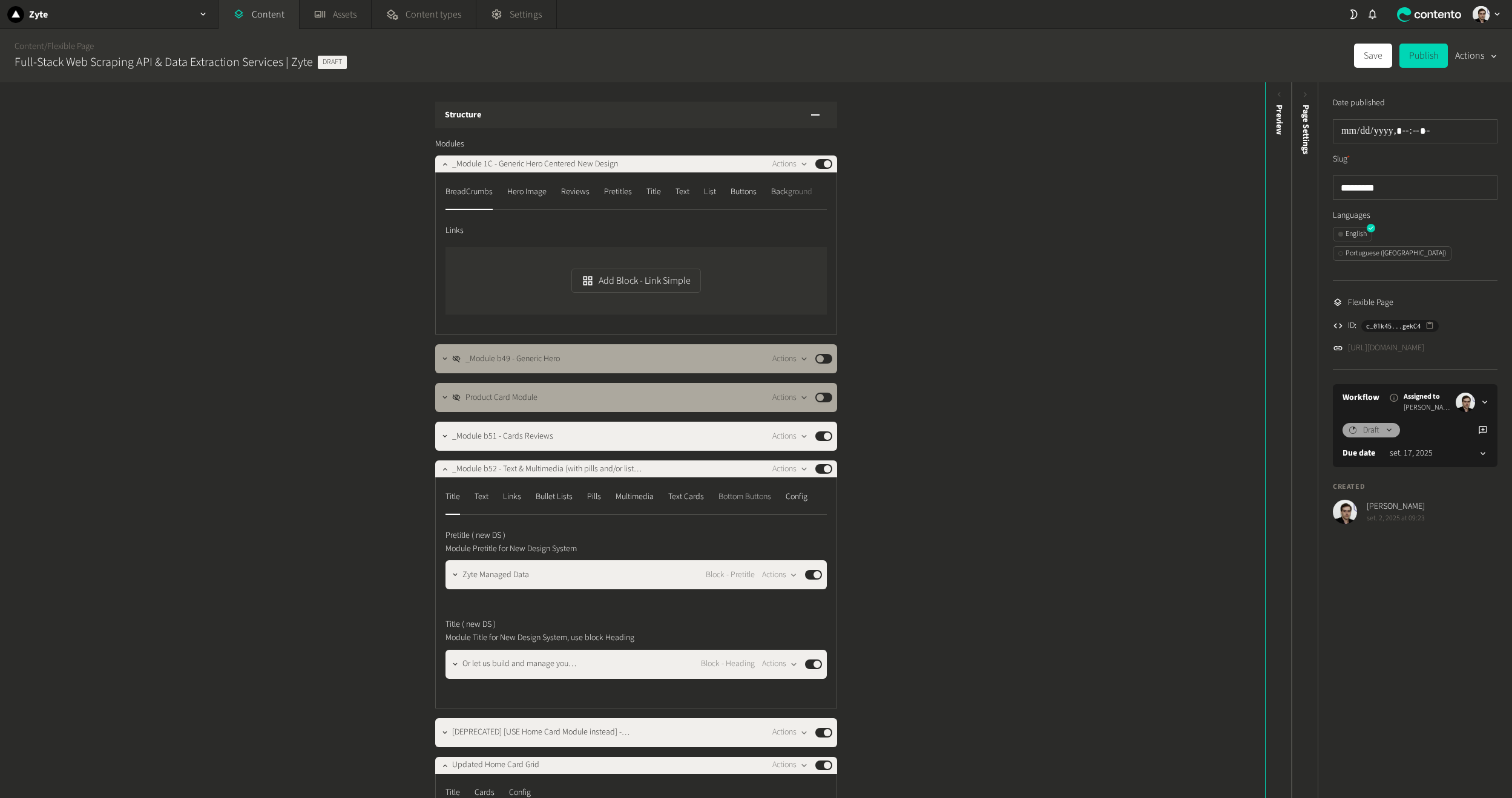
click at [742, 491] on div "Bottom Buttons" at bounding box center [745, 497] width 53 height 19
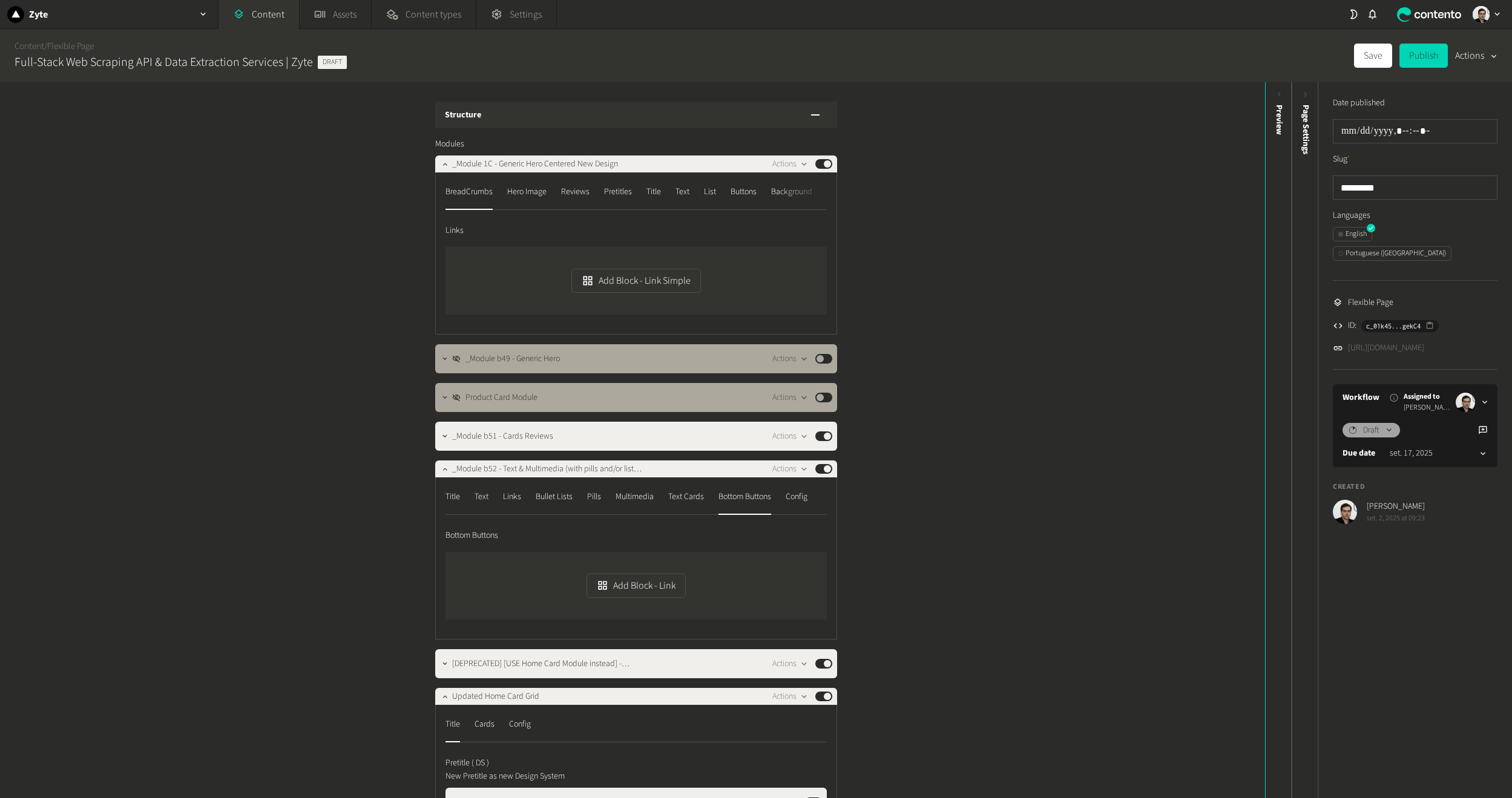
click at [786, 495] on nav "Title Text Links Bullet Lists Pills Multimedia Text Cards Bottom Buttons Config" at bounding box center [636, 501] width 381 height 28
click at [795, 500] on div "Config" at bounding box center [796, 497] width 22 height 19
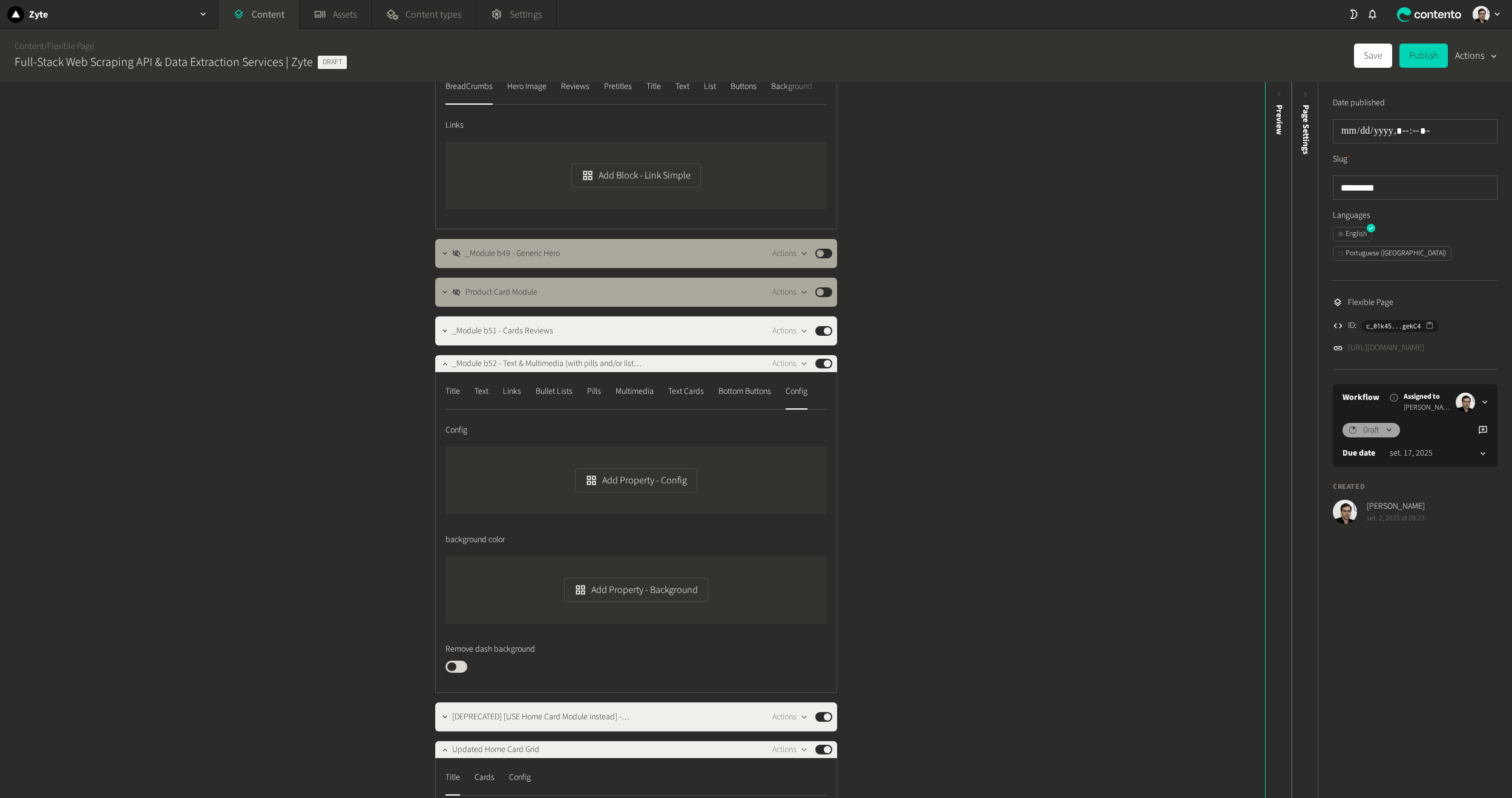
scroll to position [182, 0]
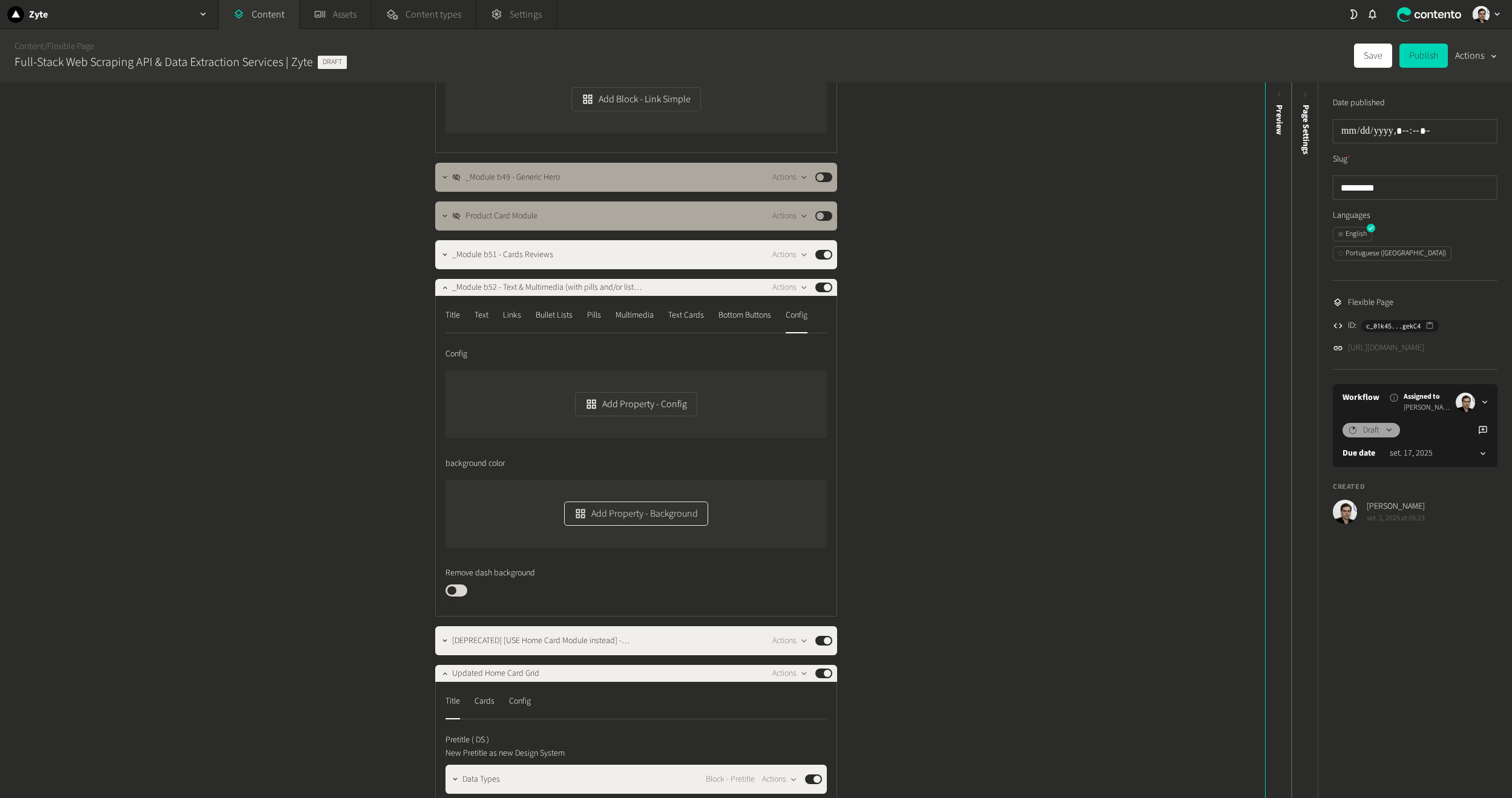
click at [608, 519] on button "Add Property - Background" at bounding box center [636, 514] width 143 height 24
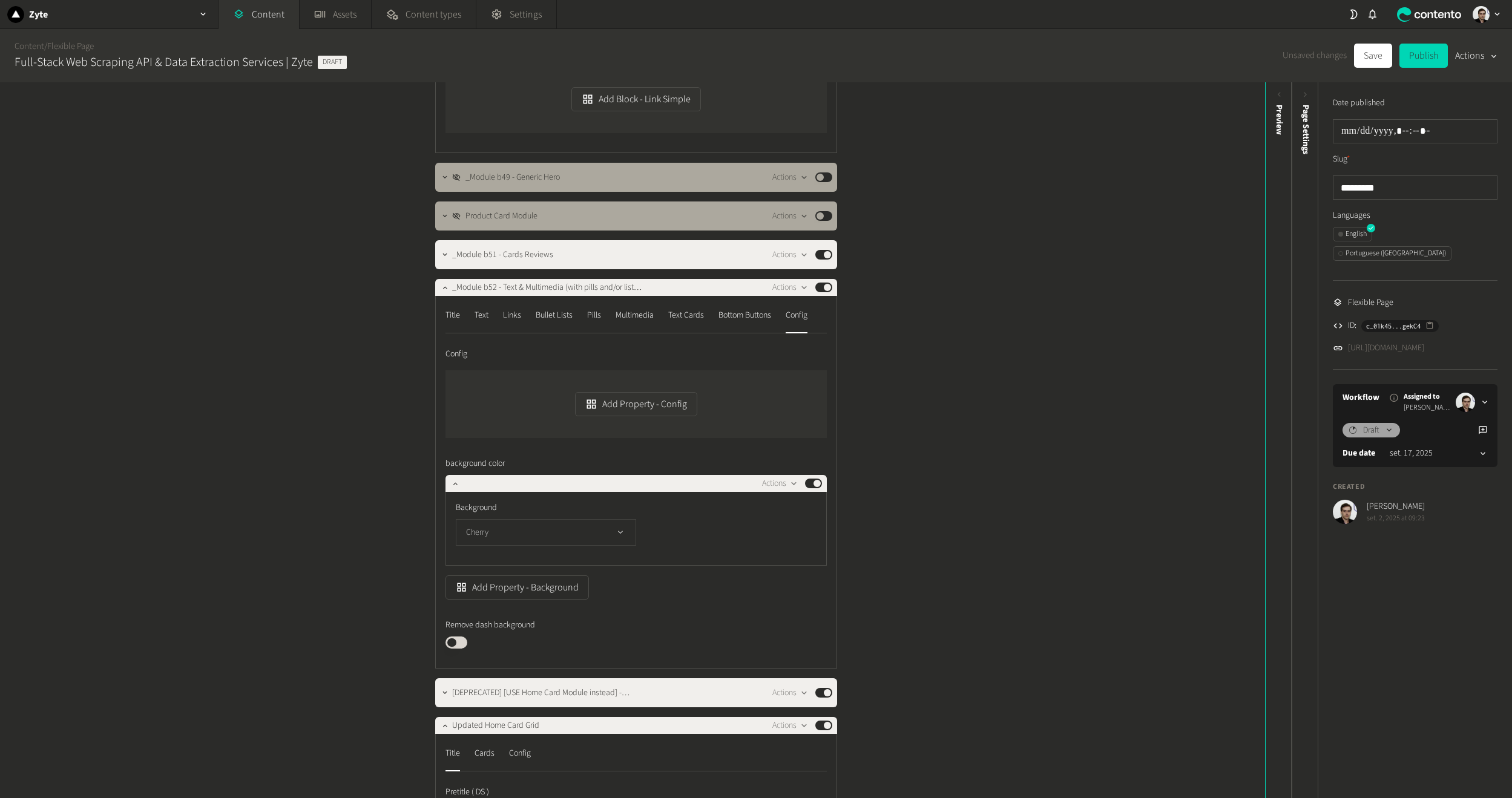
click at [518, 532] on button "Cherry" at bounding box center [546, 533] width 180 height 27
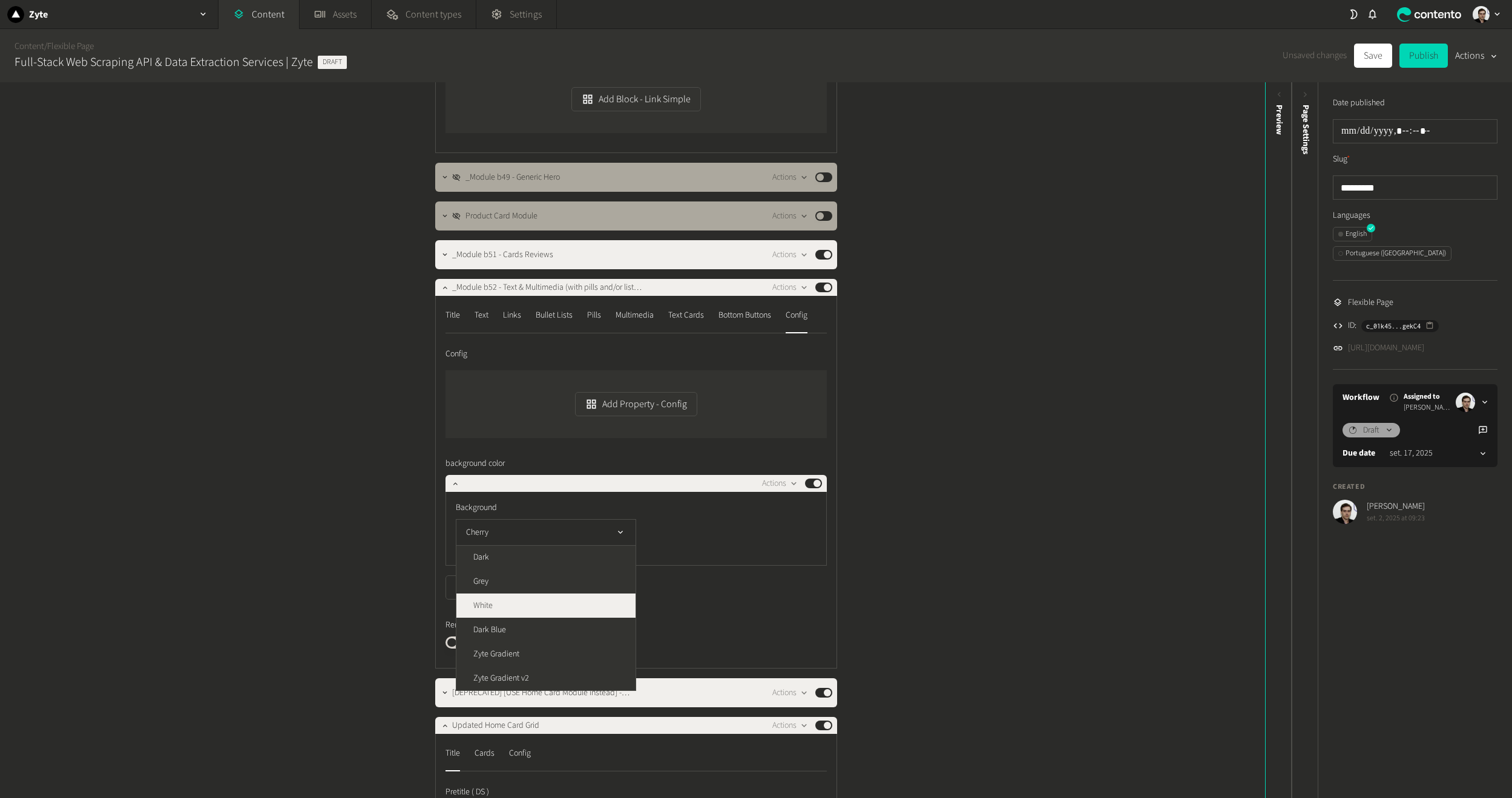
click at [543, 607] on li "White" at bounding box center [546, 606] width 179 height 24
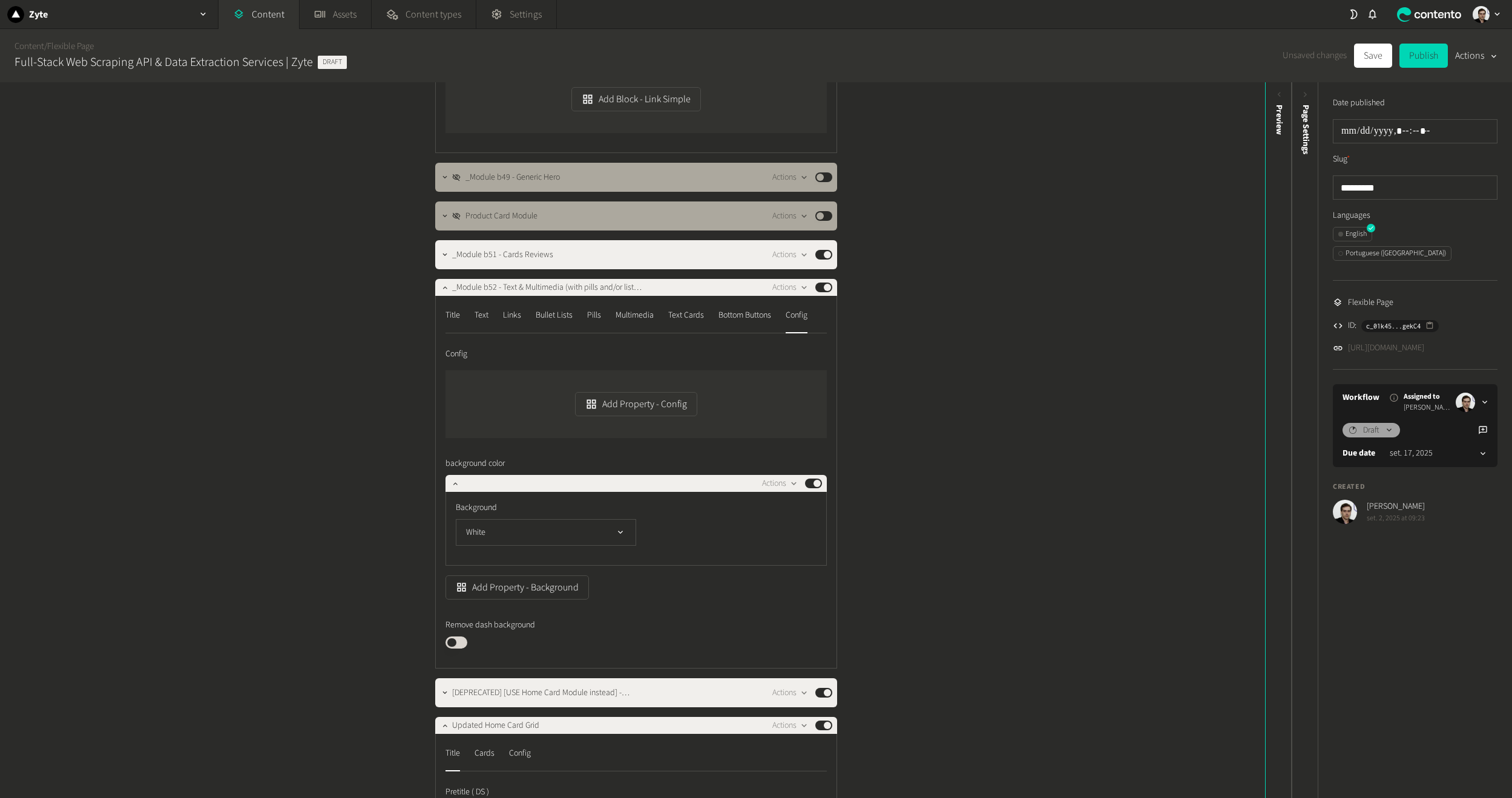
click at [691, 596] on div "Add Property - Background" at bounding box center [636, 588] width 381 height 24
click at [1377, 62] on button "Save" at bounding box center [1374, 55] width 38 height 24
drag, startPoint x: 1377, startPoint y: 62, endPoint x: 1075, endPoint y: 274, distance: 369.0
click at [1075, 82] on form "Content / Flexible Page Full-Stack Web Scraping API & Data Extraction Services …" at bounding box center [756, 56] width 1512 height 54
click at [1075, 273] on div "Structure Modules _Module 1C - Generic Hero Centered New Design Actions Publish…" at bounding box center [633, 440] width 1265 height 716
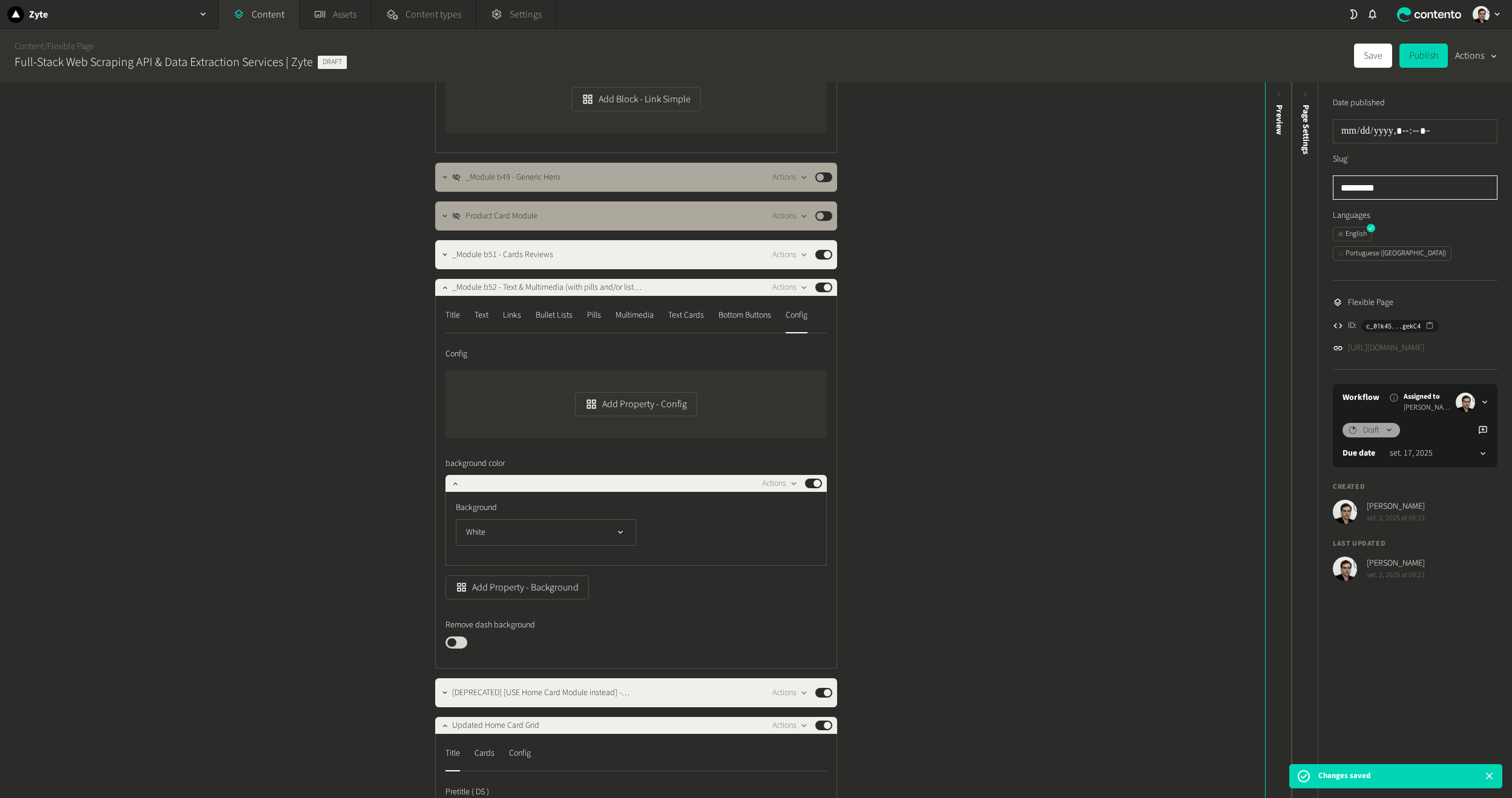
click at [1413, 188] on input "*********" at bounding box center [1415, 187] width 165 height 24
drag, startPoint x: 1413, startPoint y: 188, endPoint x: 1284, endPoint y: 177, distance: 129.5
click at [1284, 177] on div "Structure Modules _Module 1C - Generic Hero Centered New Design Actions Publish…" at bounding box center [756, 440] width 1512 height 716
click at [756, 319] on div "Bottom Buttons" at bounding box center [745, 315] width 53 height 19
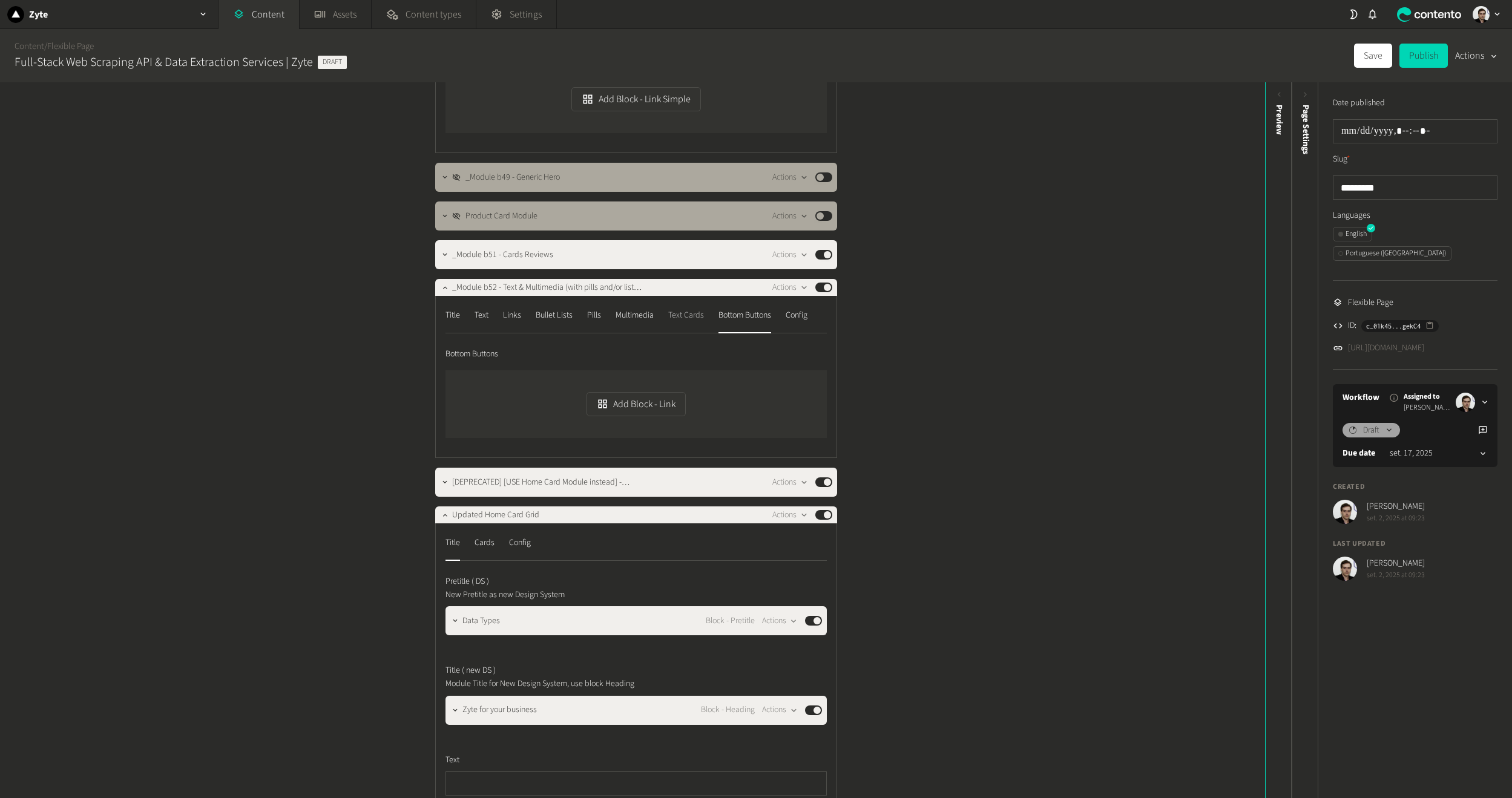
click at [698, 319] on div "Text Cards" at bounding box center [686, 315] width 36 height 19
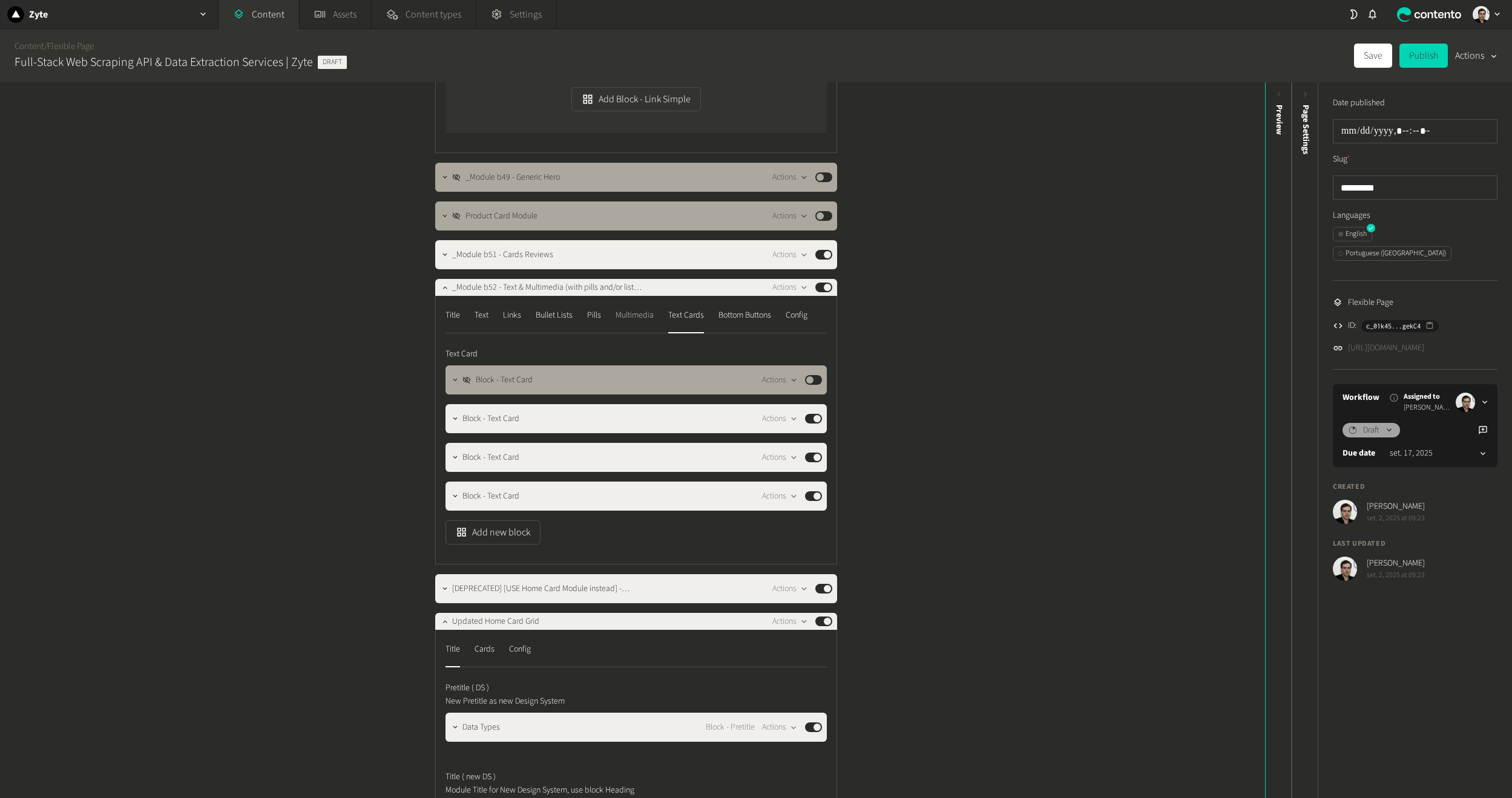
click at [635, 318] on div "Multimedia" at bounding box center [635, 315] width 38 height 19
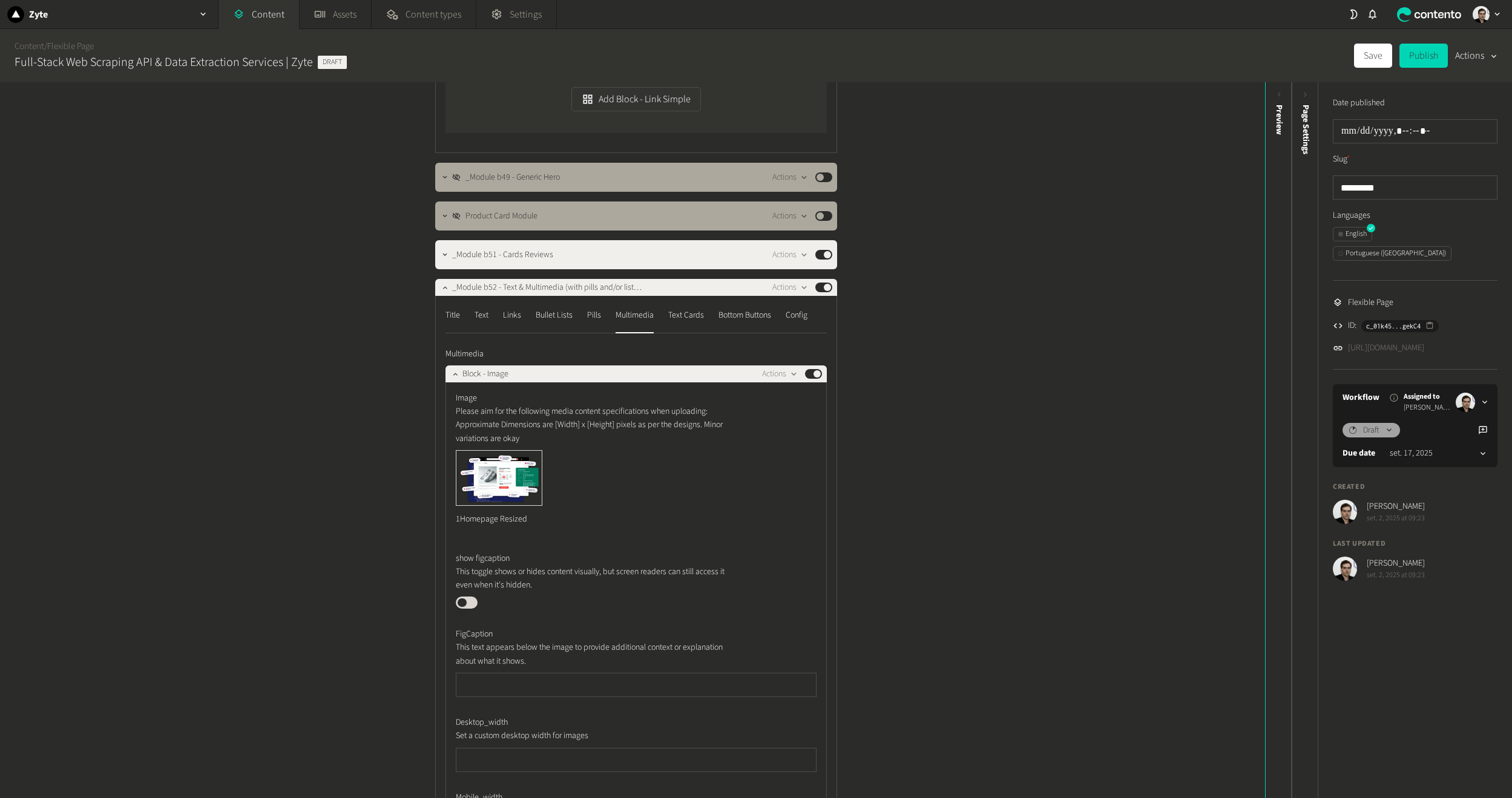
click at [441, 317] on div "Title Text Links Bullet Lists Pills Multimedia Text Cards Bottom Buttons Config…" at bounding box center [636, 688] width 402 height 786
click at [448, 317] on div "Title" at bounding box center [453, 315] width 15 height 19
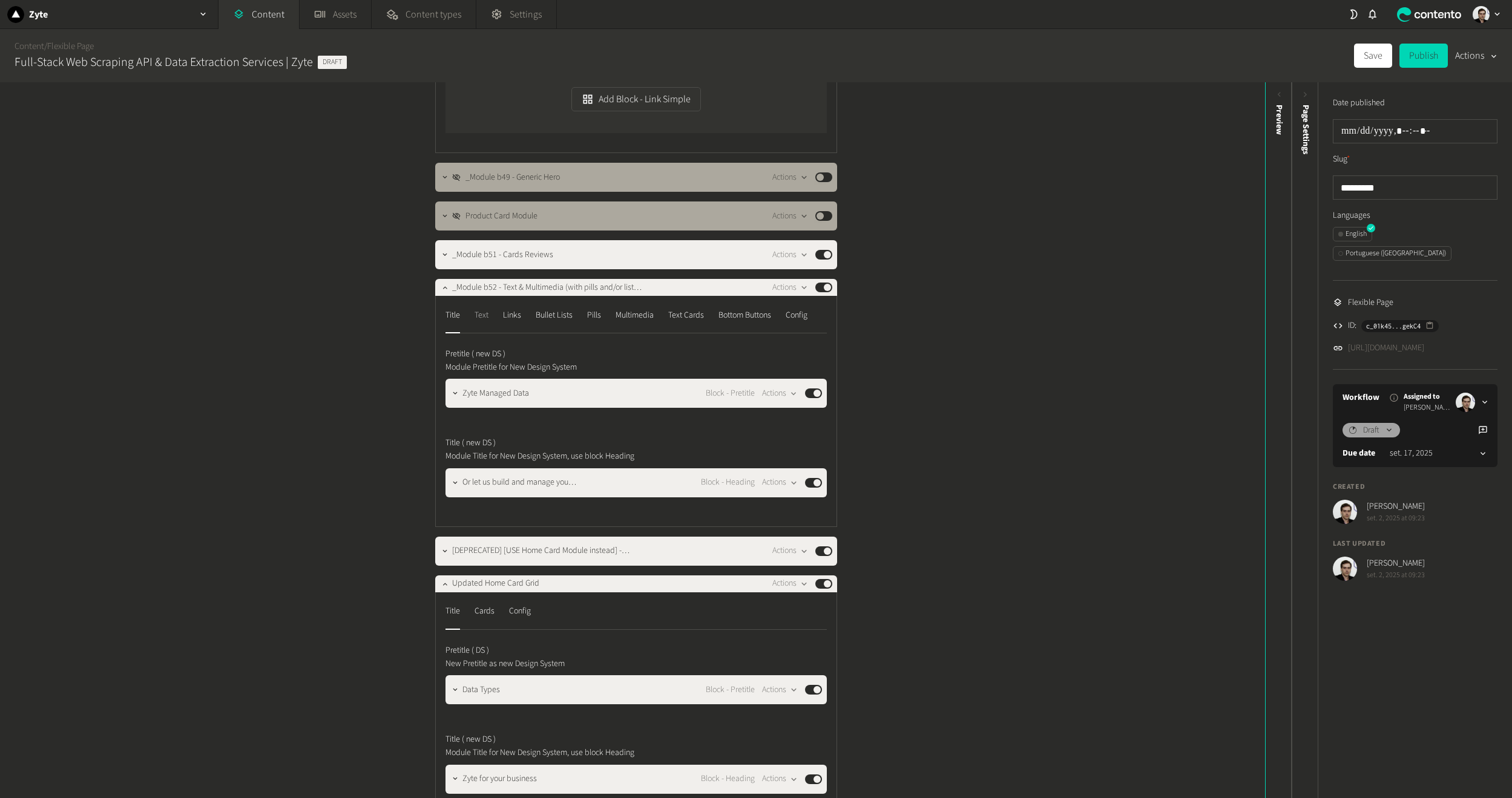
click at [482, 308] on div "Text" at bounding box center [481, 315] width 14 height 19
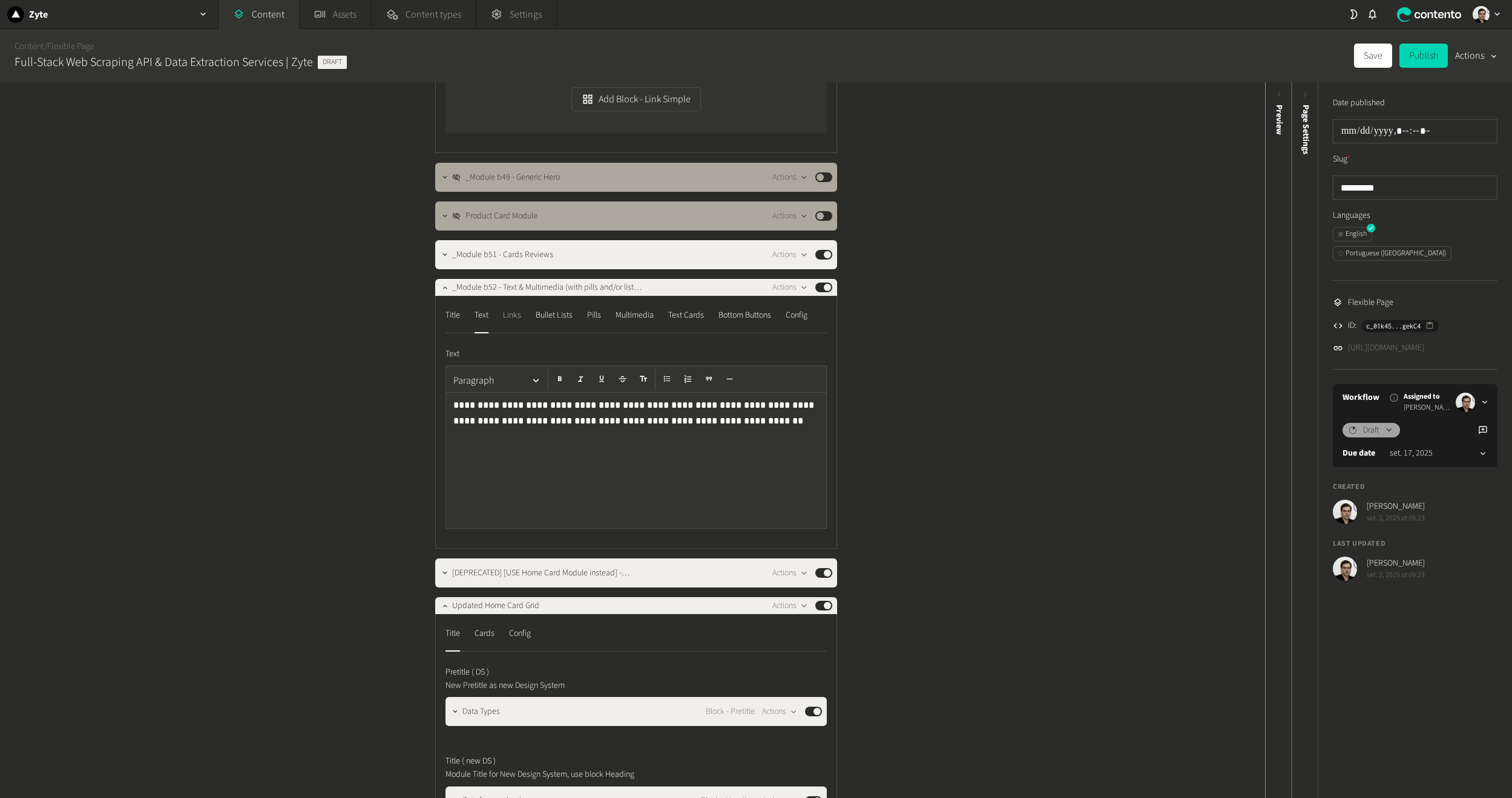
click at [508, 316] on div "Links" at bounding box center [512, 315] width 18 height 19
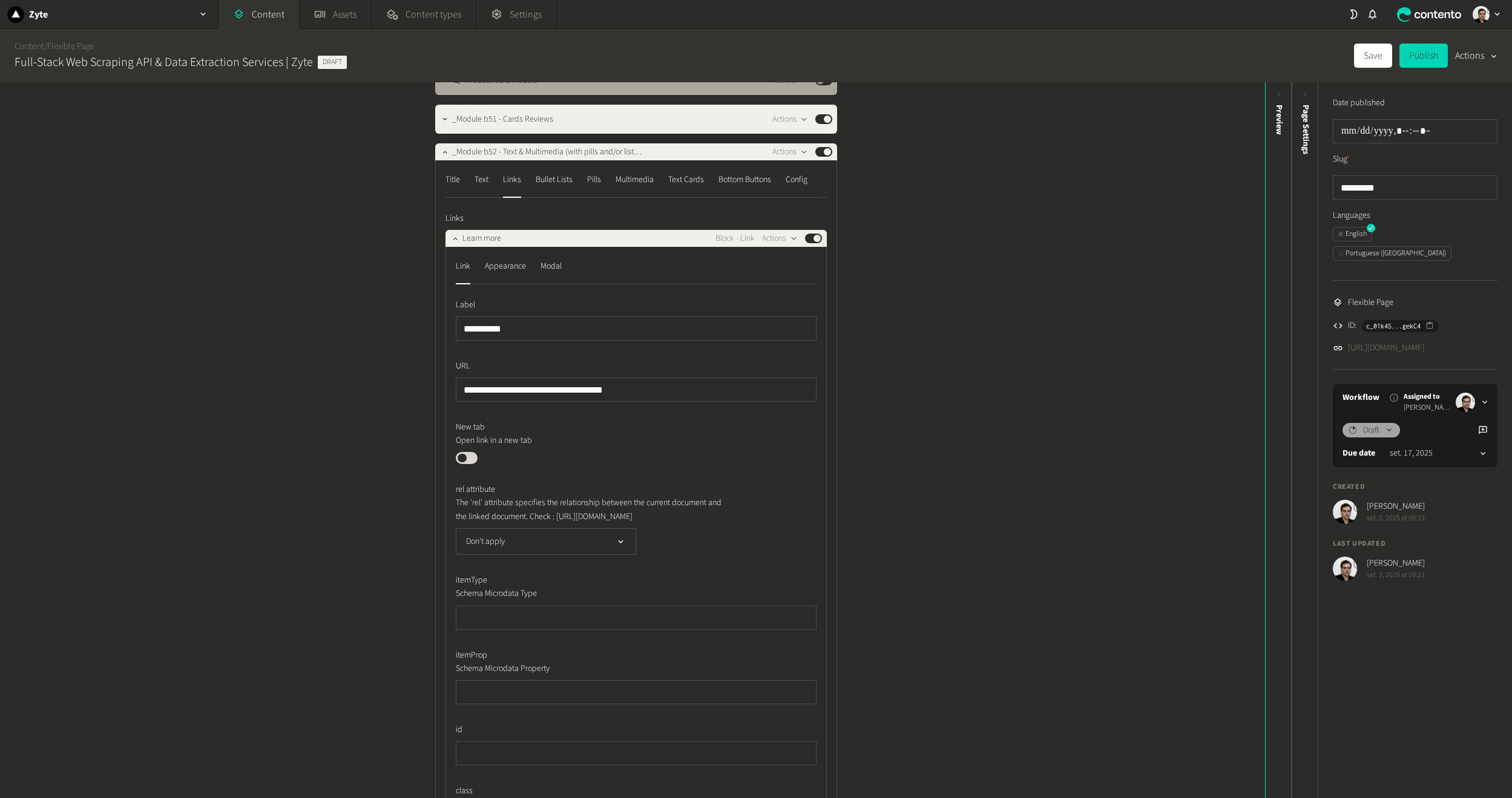
scroll to position [242, 0]
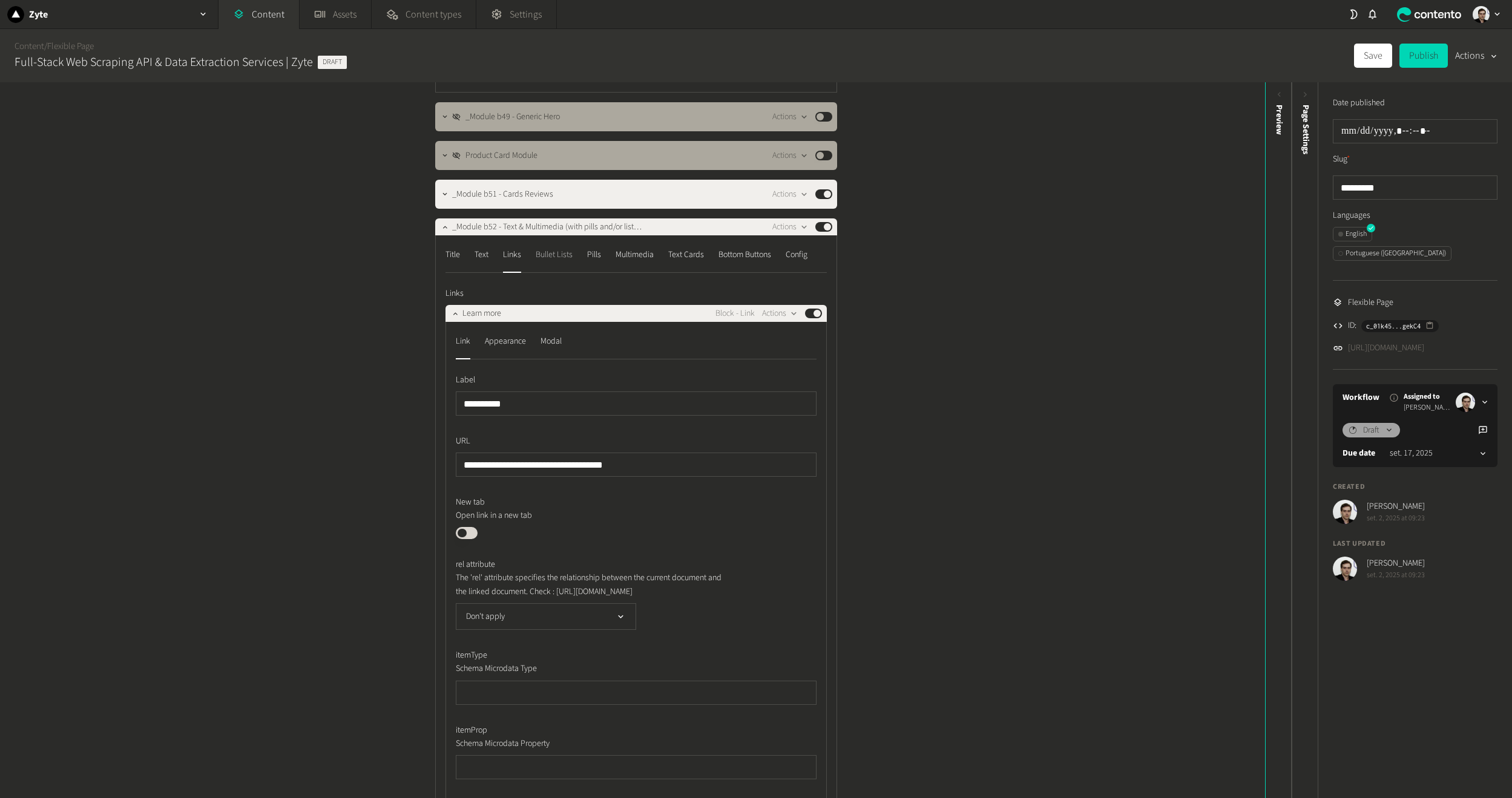
click at [562, 260] on div "Bullet Lists" at bounding box center [554, 254] width 37 height 19
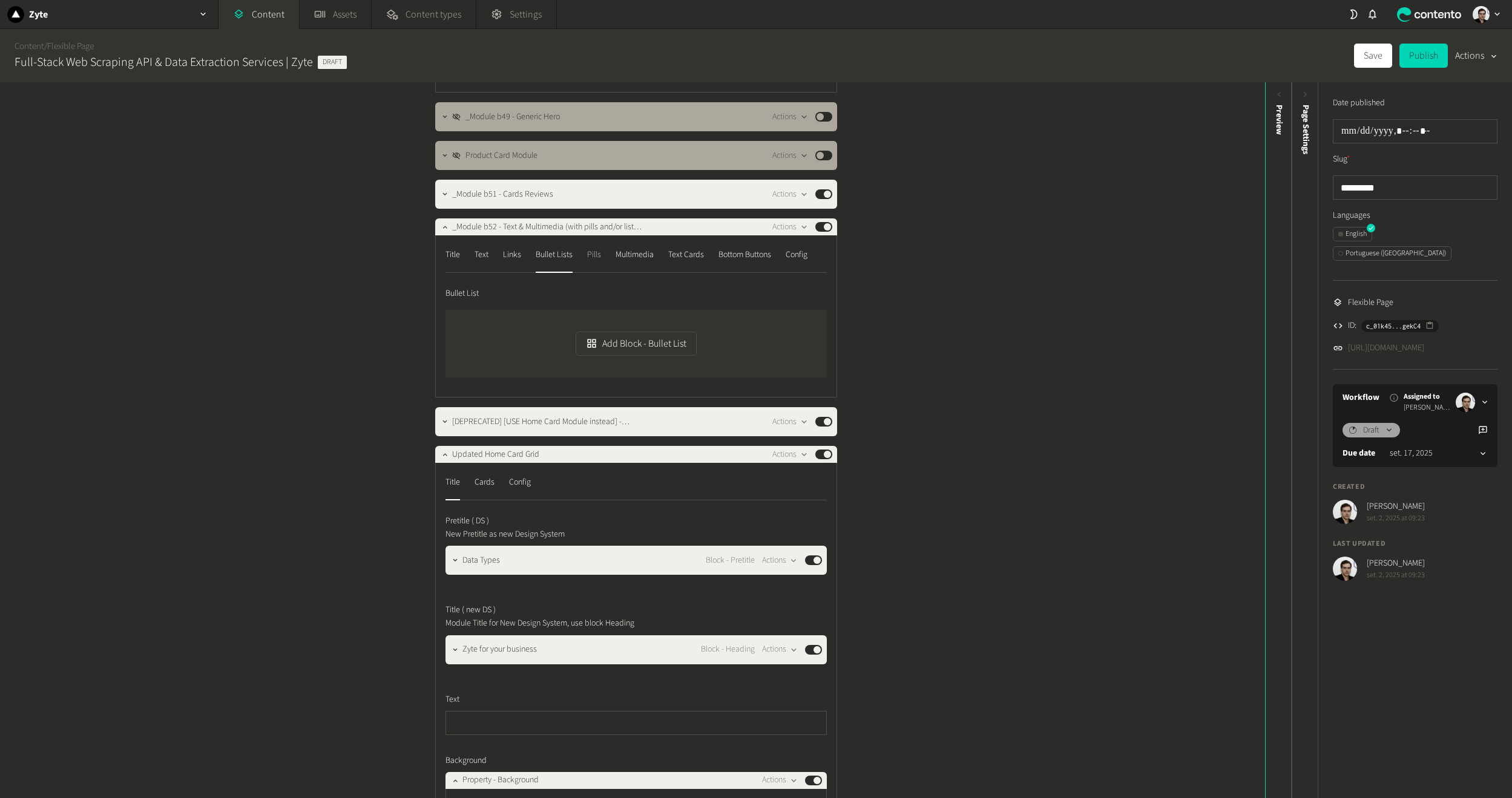
click at [597, 260] on div "Pills" at bounding box center [594, 254] width 14 height 19
click at [646, 265] on button "Multimedia" at bounding box center [635, 259] width 38 height 28
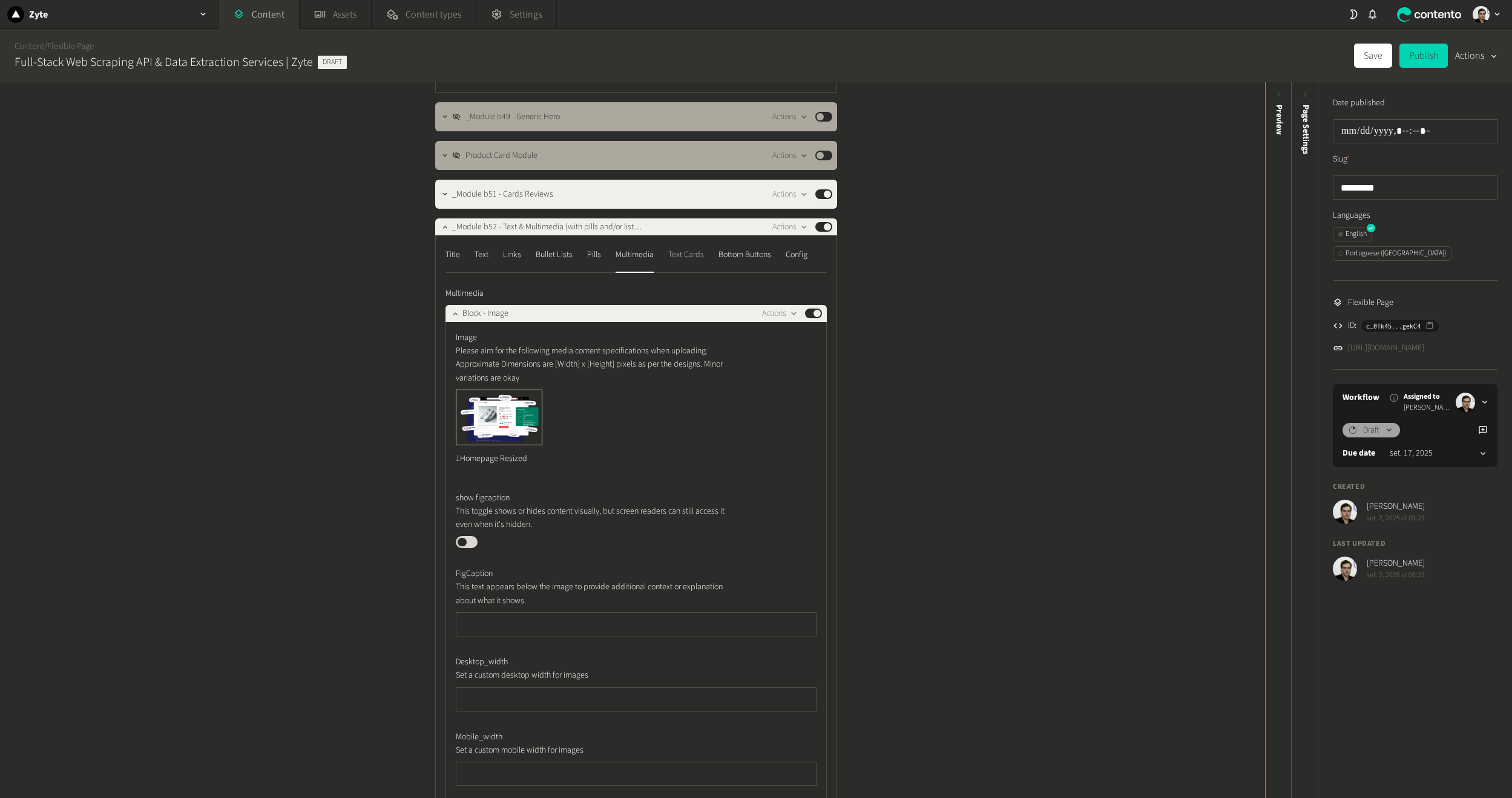
click at [670, 263] on div "Text Cards" at bounding box center [686, 254] width 36 height 19
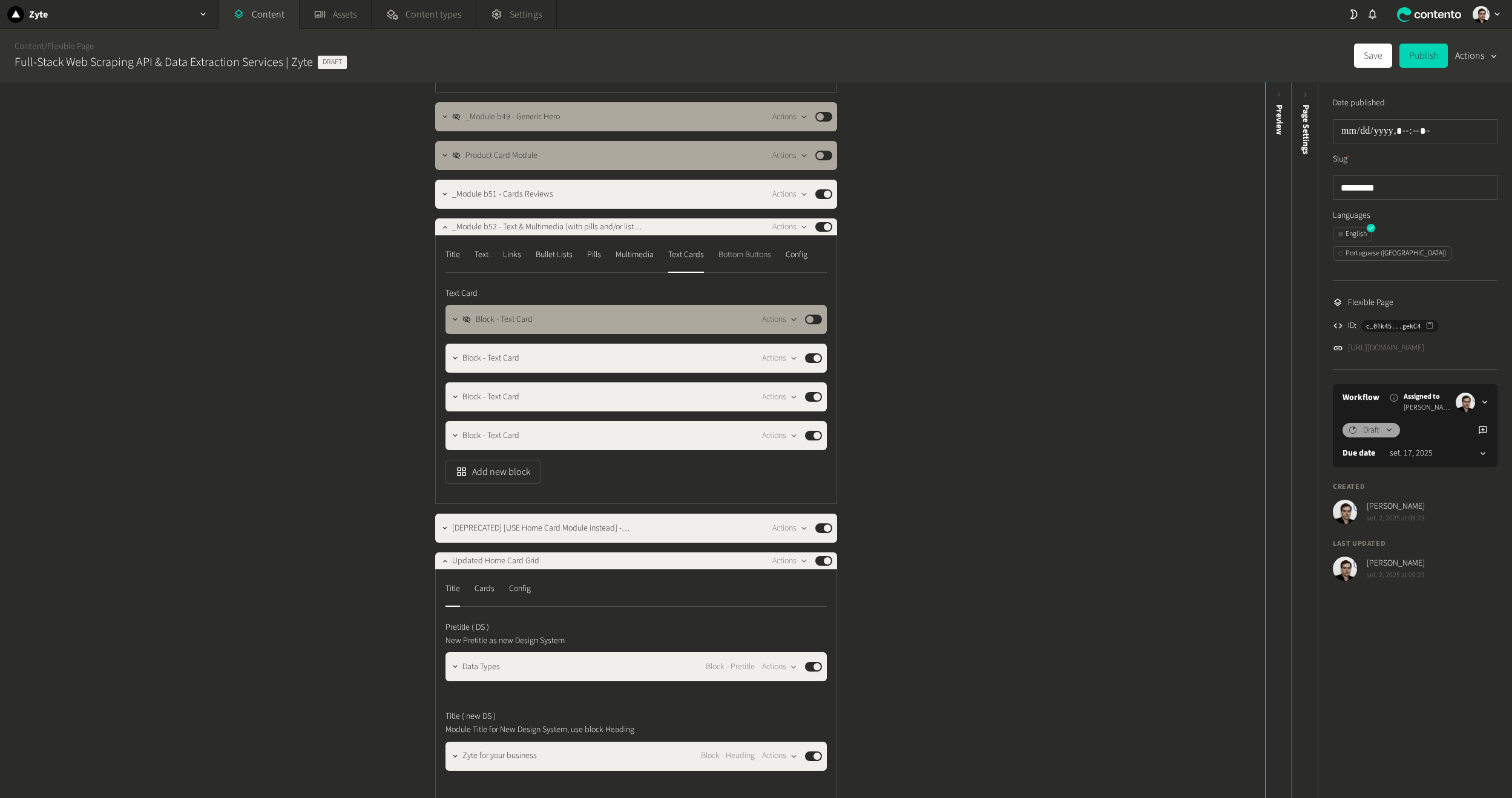
click at [723, 265] on button "Bottom Buttons" at bounding box center [745, 259] width 53 height 28
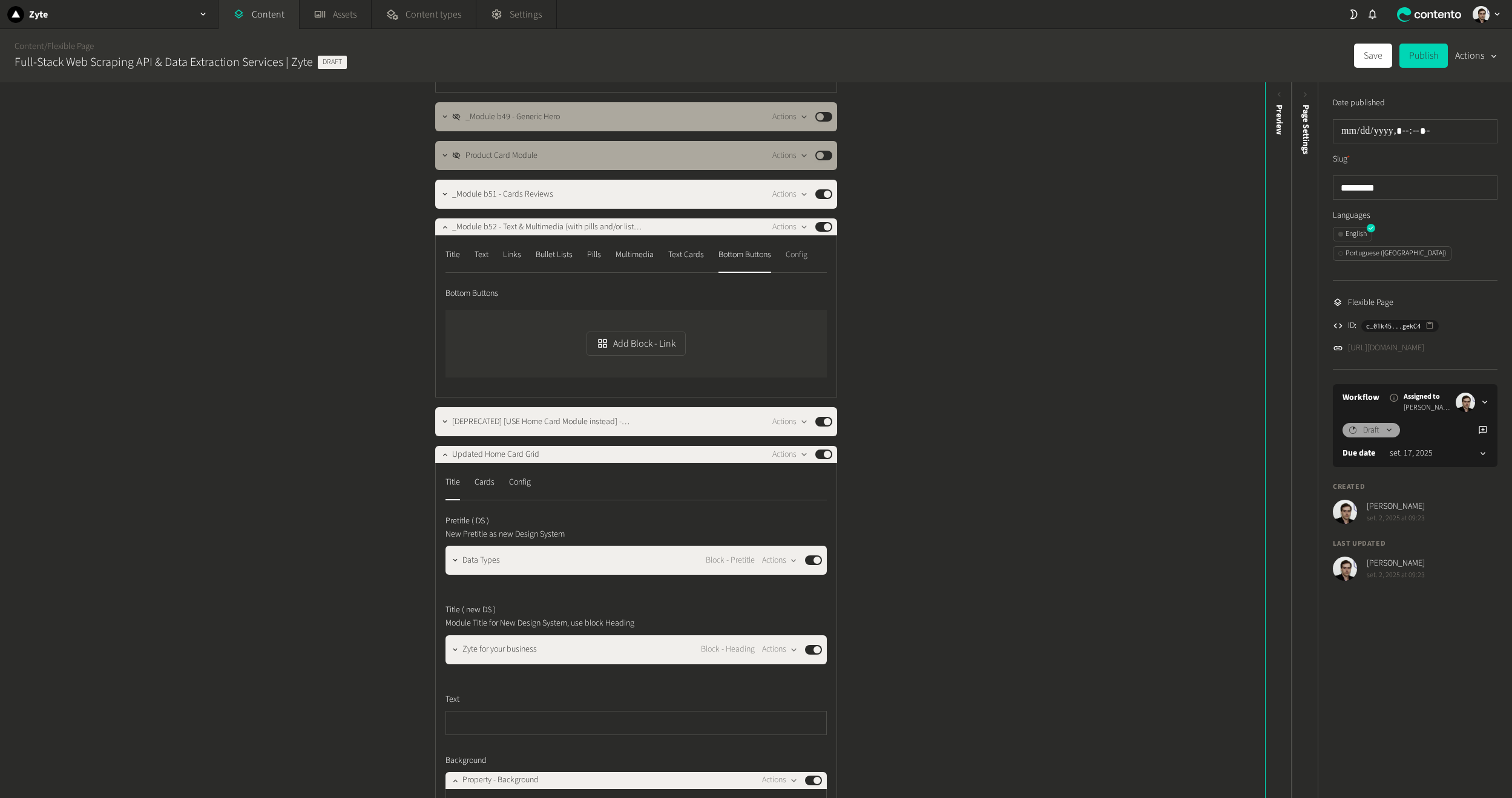
click at [795, 265] on button "Config" at bounding box center [796, 259] width 22 height 28
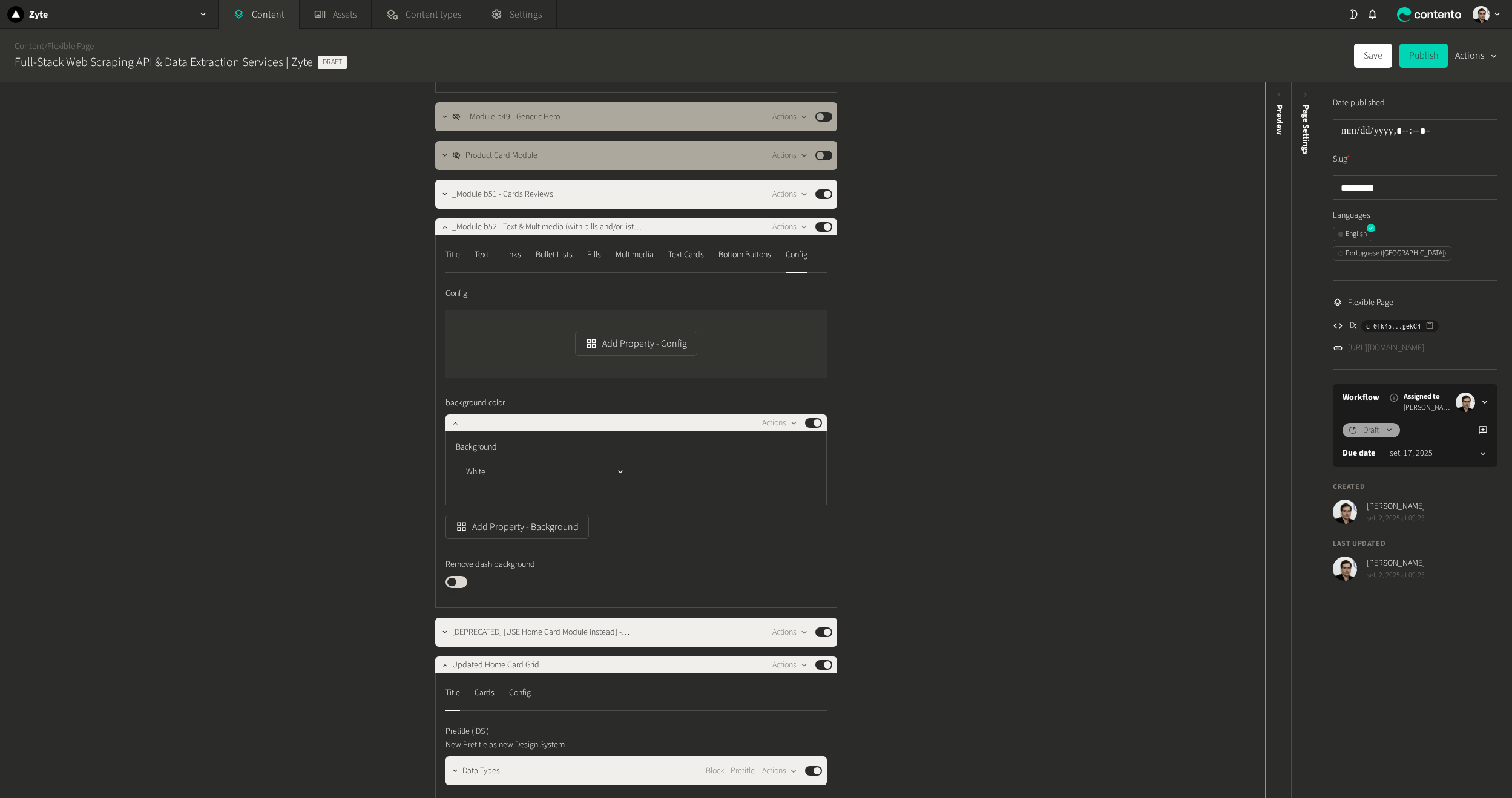
click at [448, 254] on div "Title" at bounding box center [453, 254] width 15 height 19
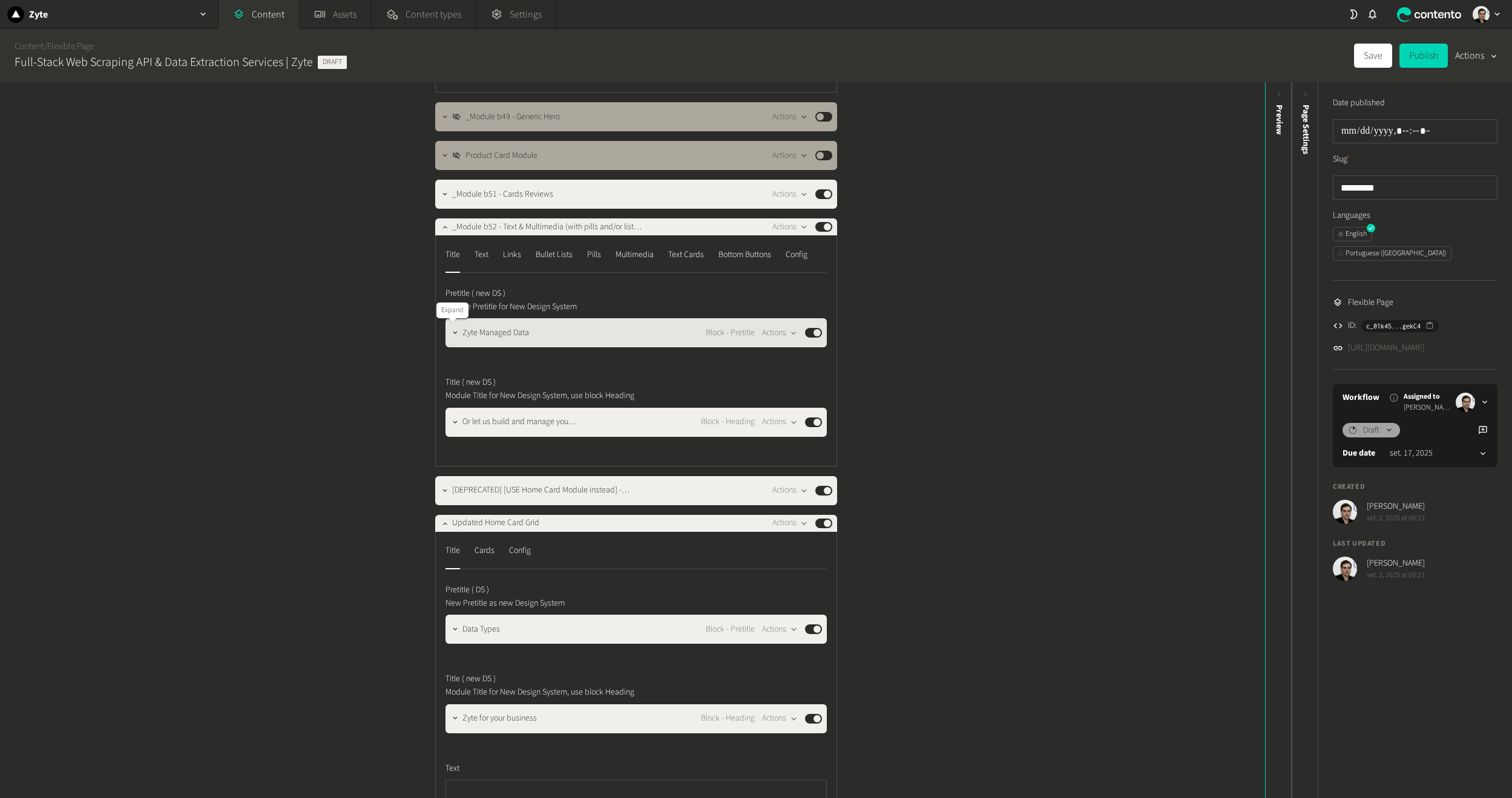
click at [450, 341] on div at bounding box center [455, 333] width 15 height 17
click at [451, 338] on button "button" at bounding box center [455, 331] width 15 height 15
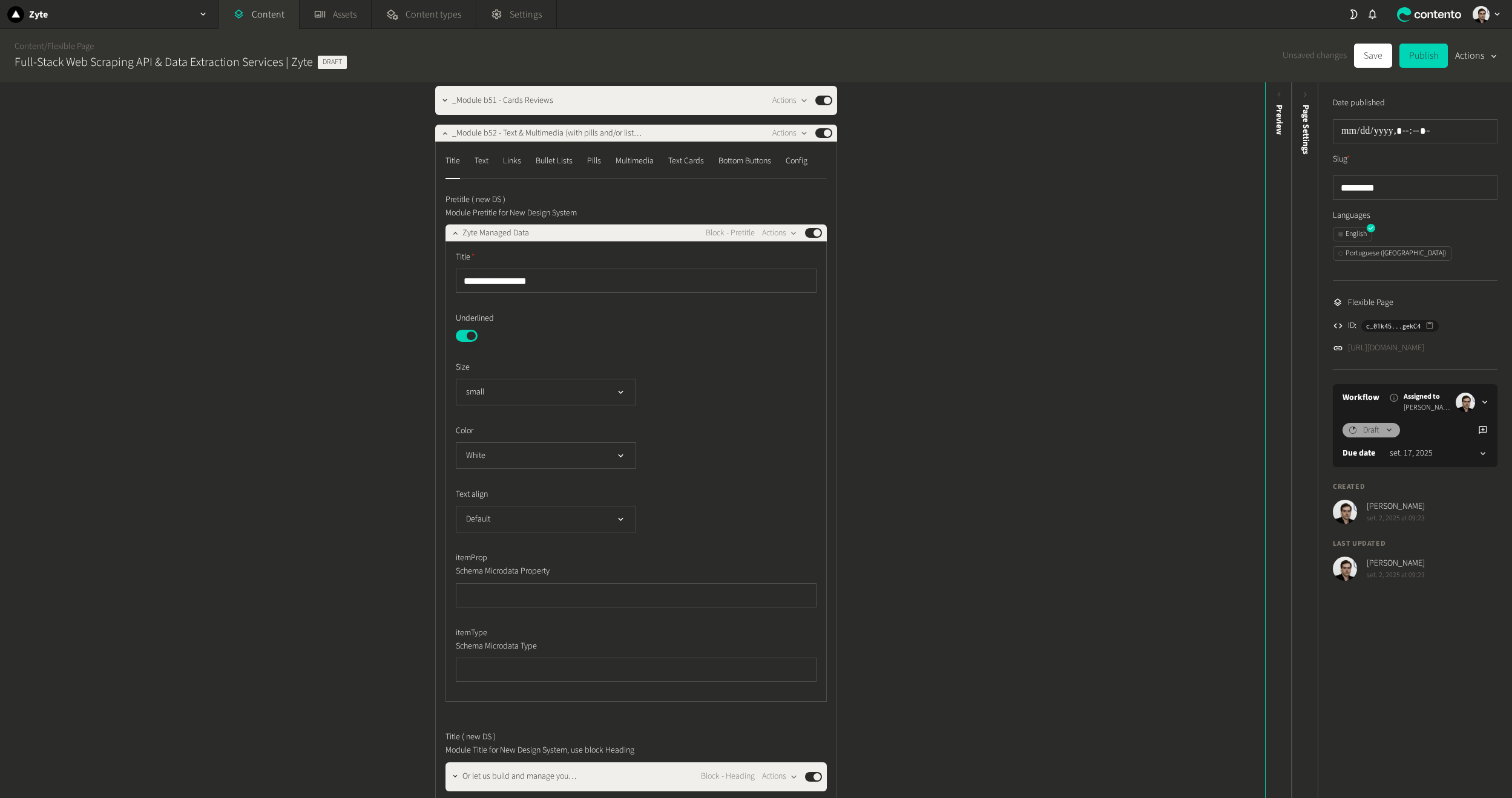
scroll to position [424, 0]
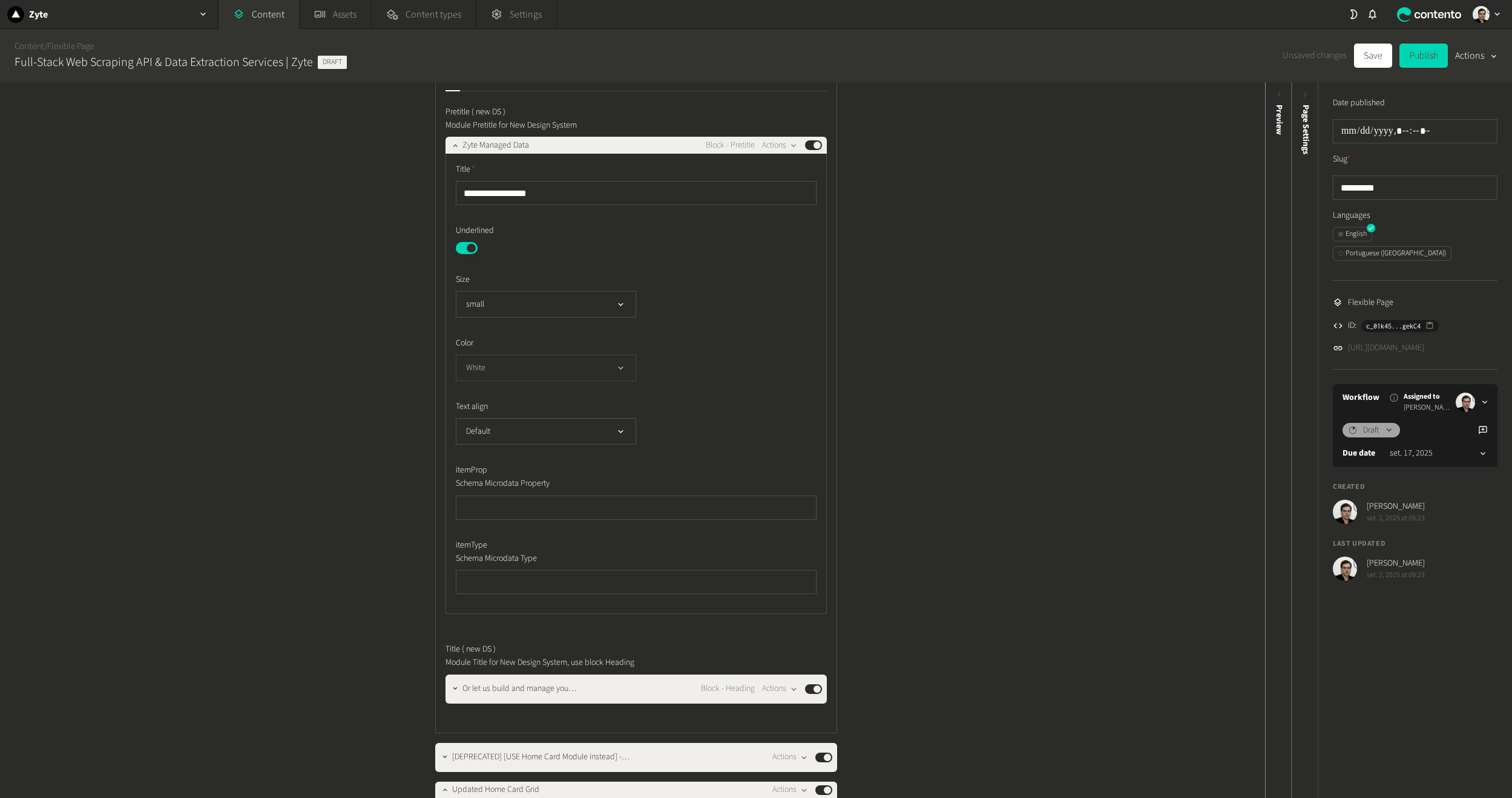
click at [501, 373] on button "White" at bounding box center [546, 368] width 180 height 27
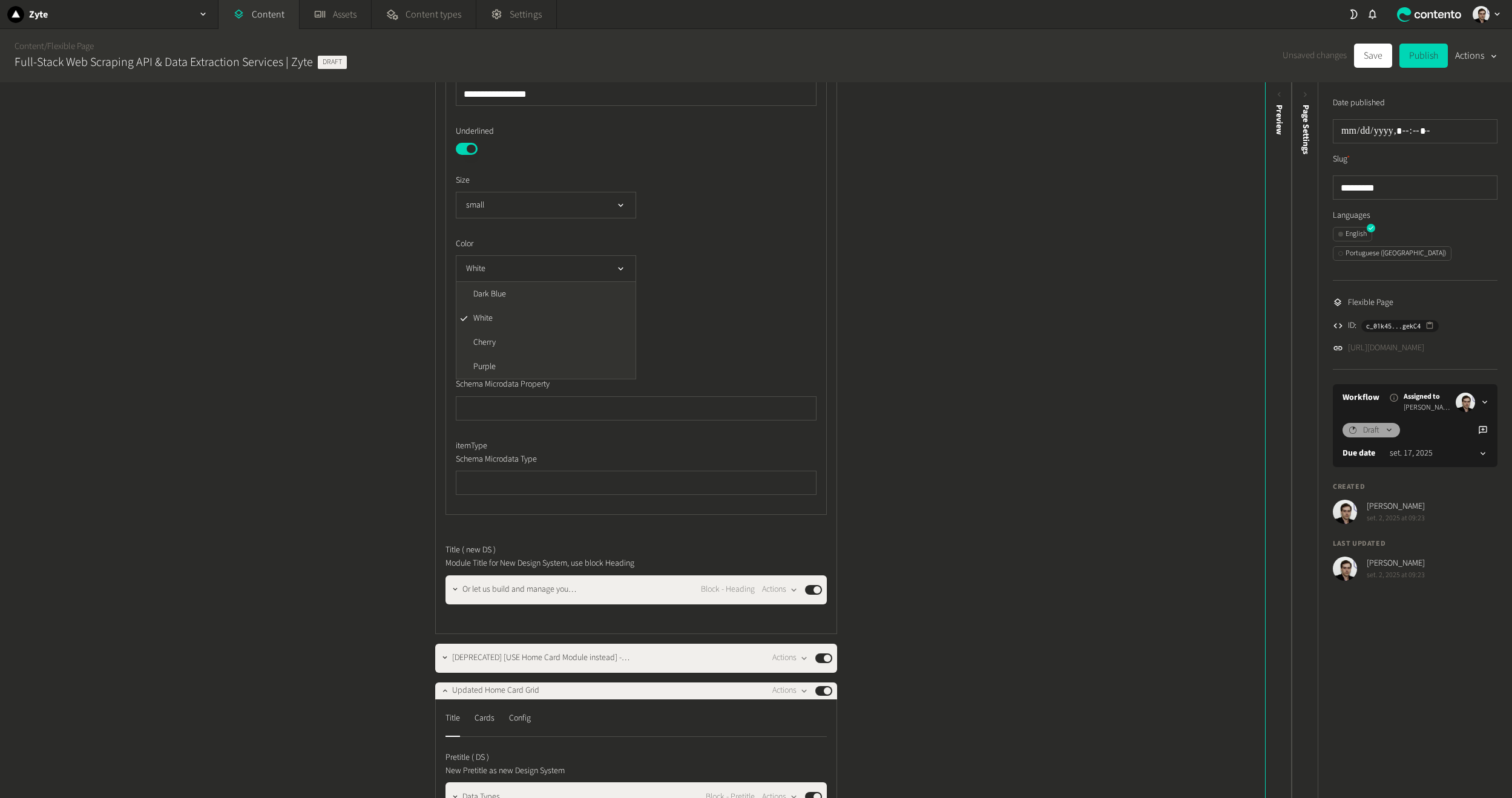
scroll to position [544, 0]
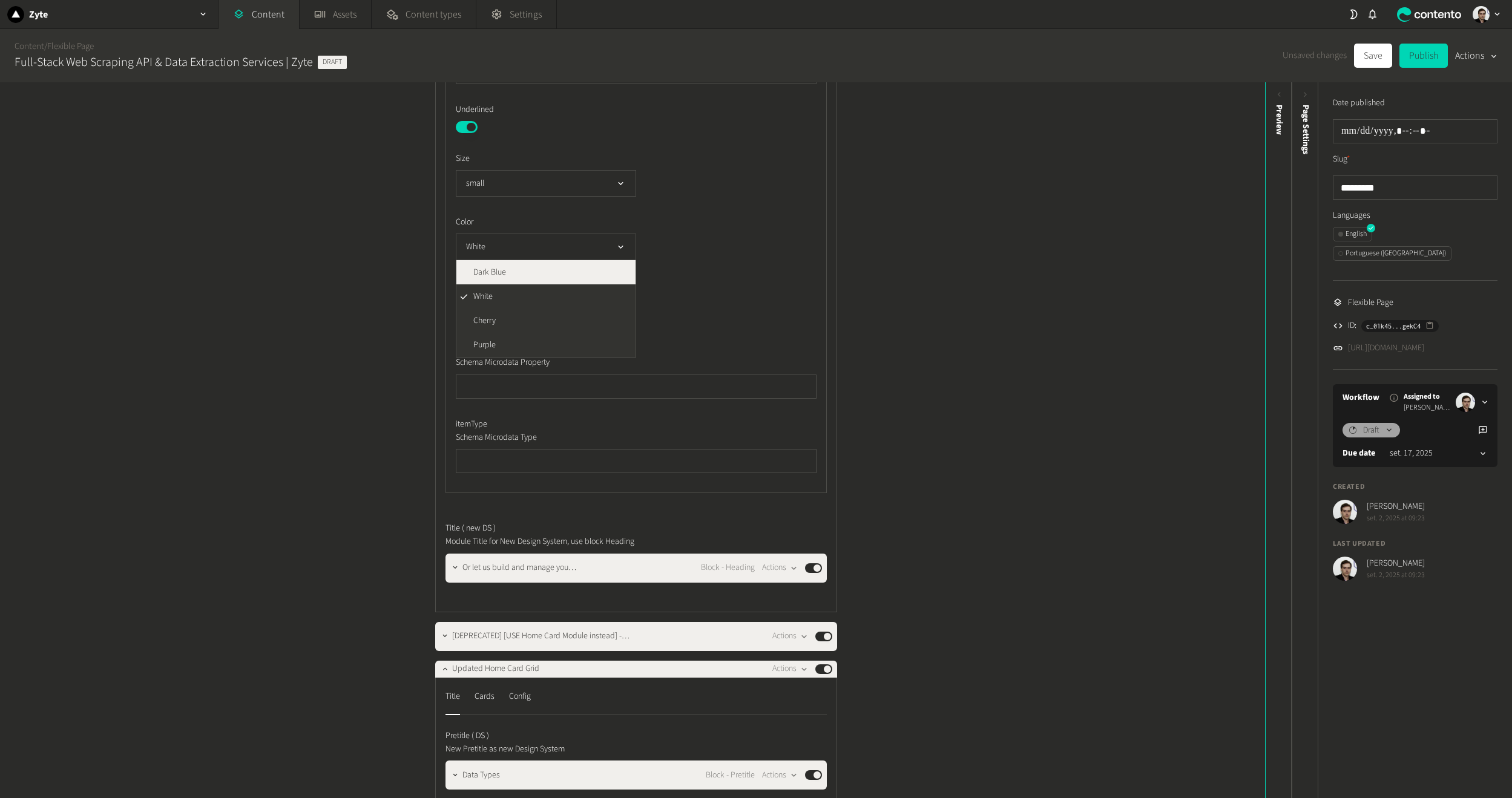
click at [508, 276] on li "Dark Blue" at bounding box center [546, 272] width 179 height 24
drag, startPoint x: 378, startPoint y: 346, endPoint x: 396, endPoint y: 414, distance: 70.3
click at [378, 352] on div "**********" at bounding box center [633, 440] width 1265 height 716
click at [452, 570] on icon "button" at bounding box center [455, 567] width 8 height 8
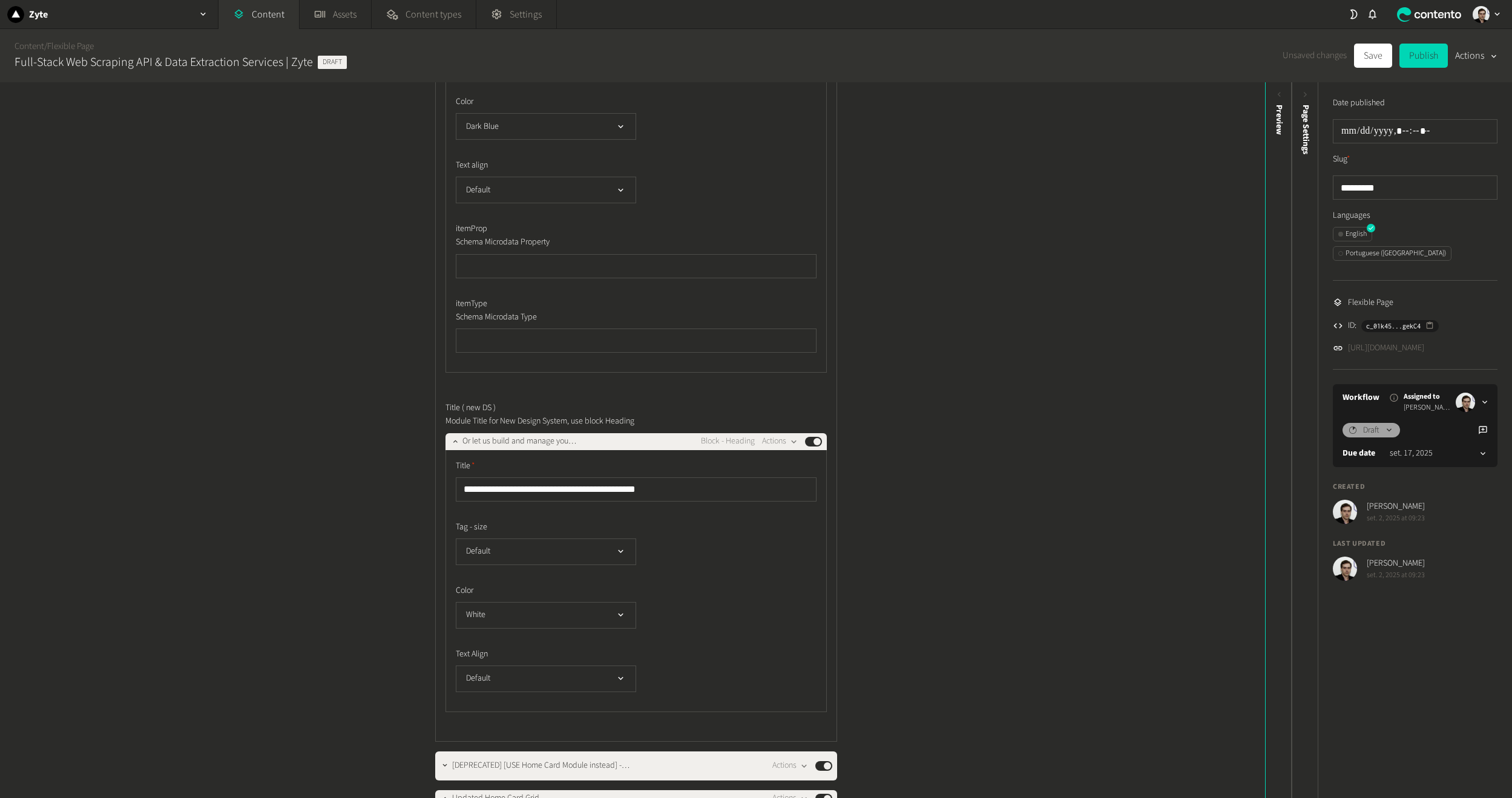
scroll to position [665, 0]
click at [509, 609] on button "White" at bounding box center [546, 615] width 180 height 27
click at [497, 660] on span "Dark Blue" at bounding box center [489, 664] width 33 height 13
drag, startPoint x: 819, startPoint y: 509, endPoint x: 864, endPoint y: 444, distance: 79.1
click at [825, 503] on div "**********" at bounding box center [636, 277] width 402 height 929
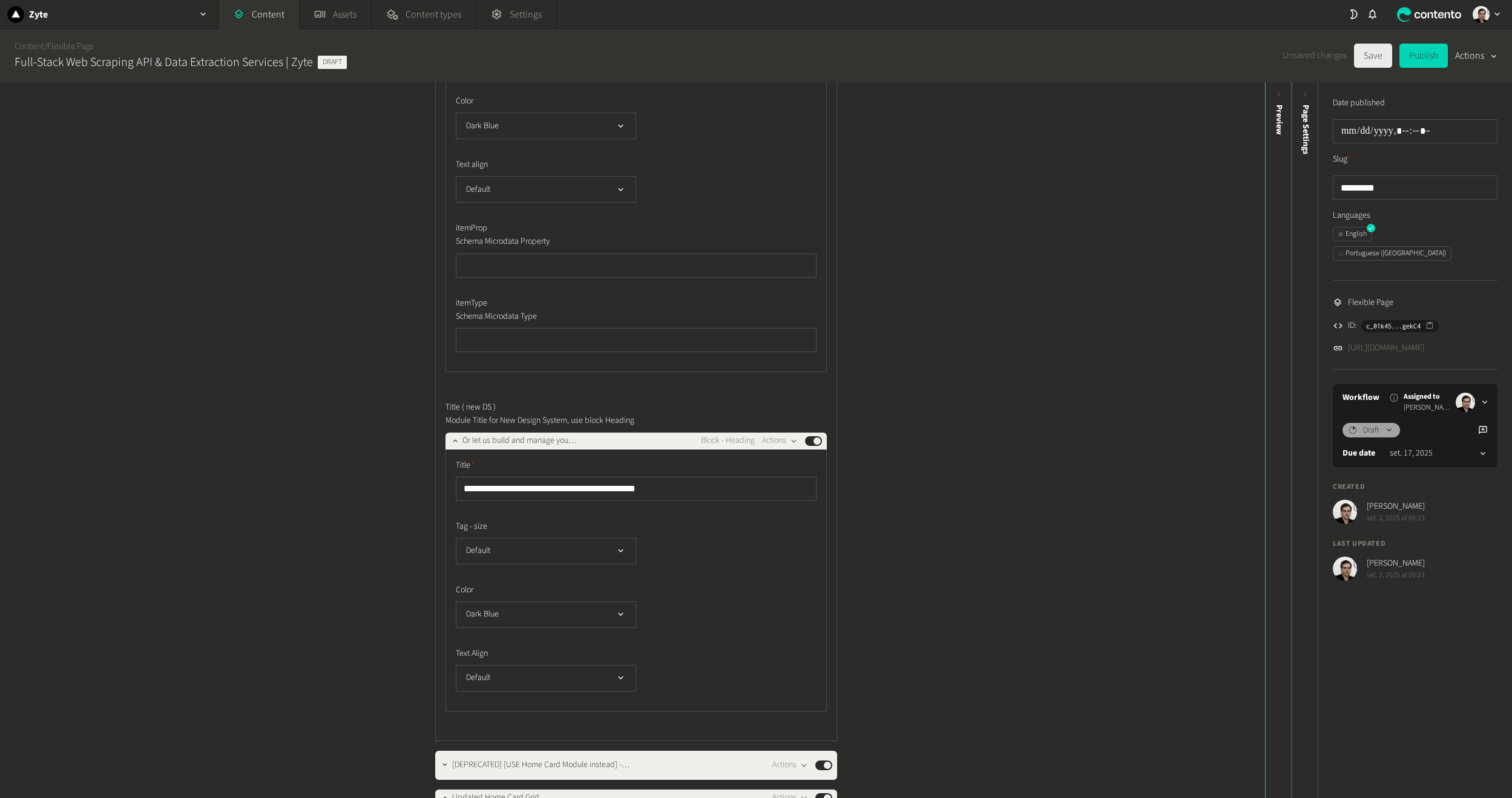
click at [1368, 52] on button "Save" at bounding box center [1374, 55] width 38 height 24
click at [1363, 52] on button "Save" at bounding box center [1374, 55] width 38 height 24
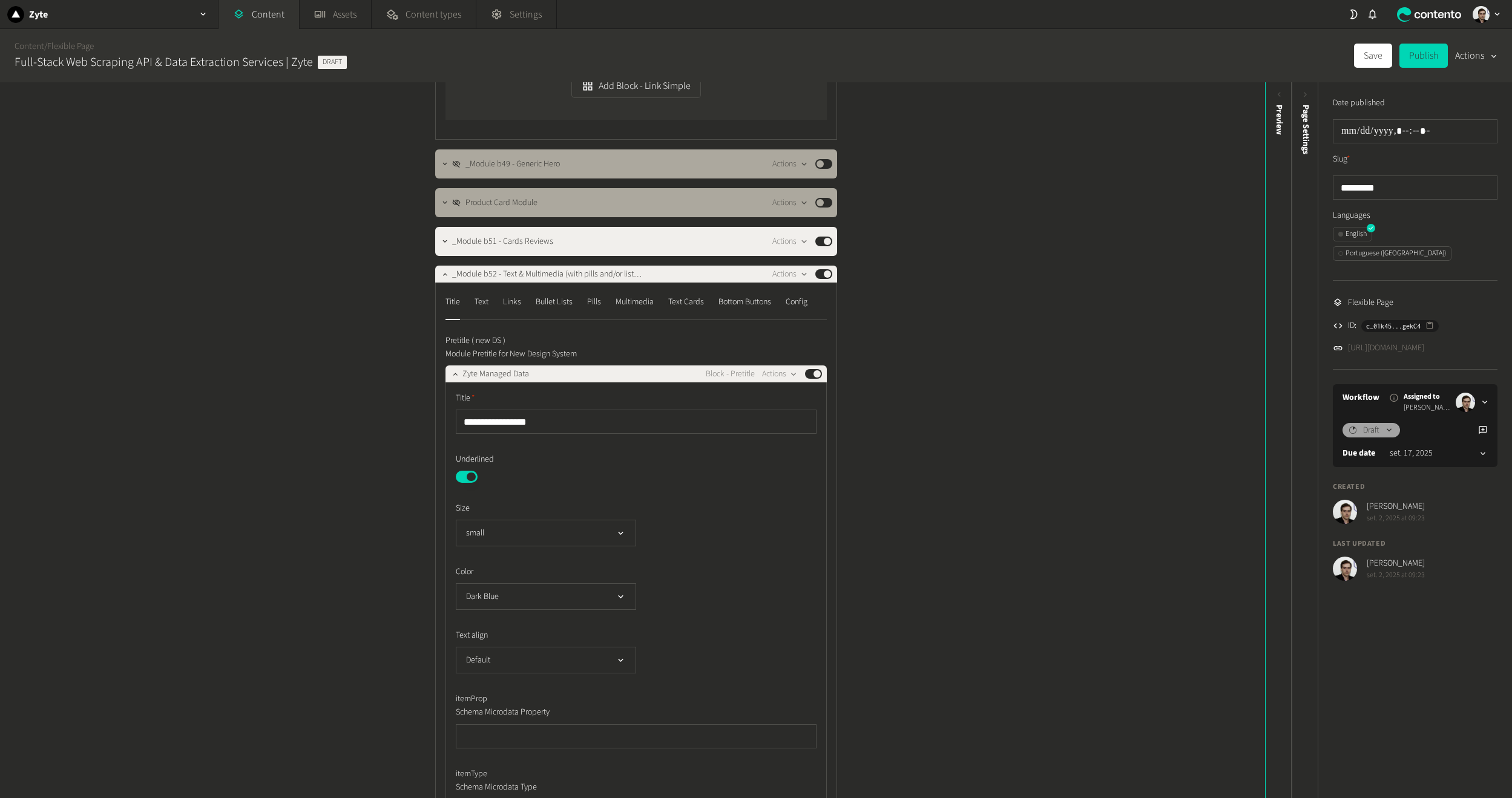
scroll to position [121, 0]
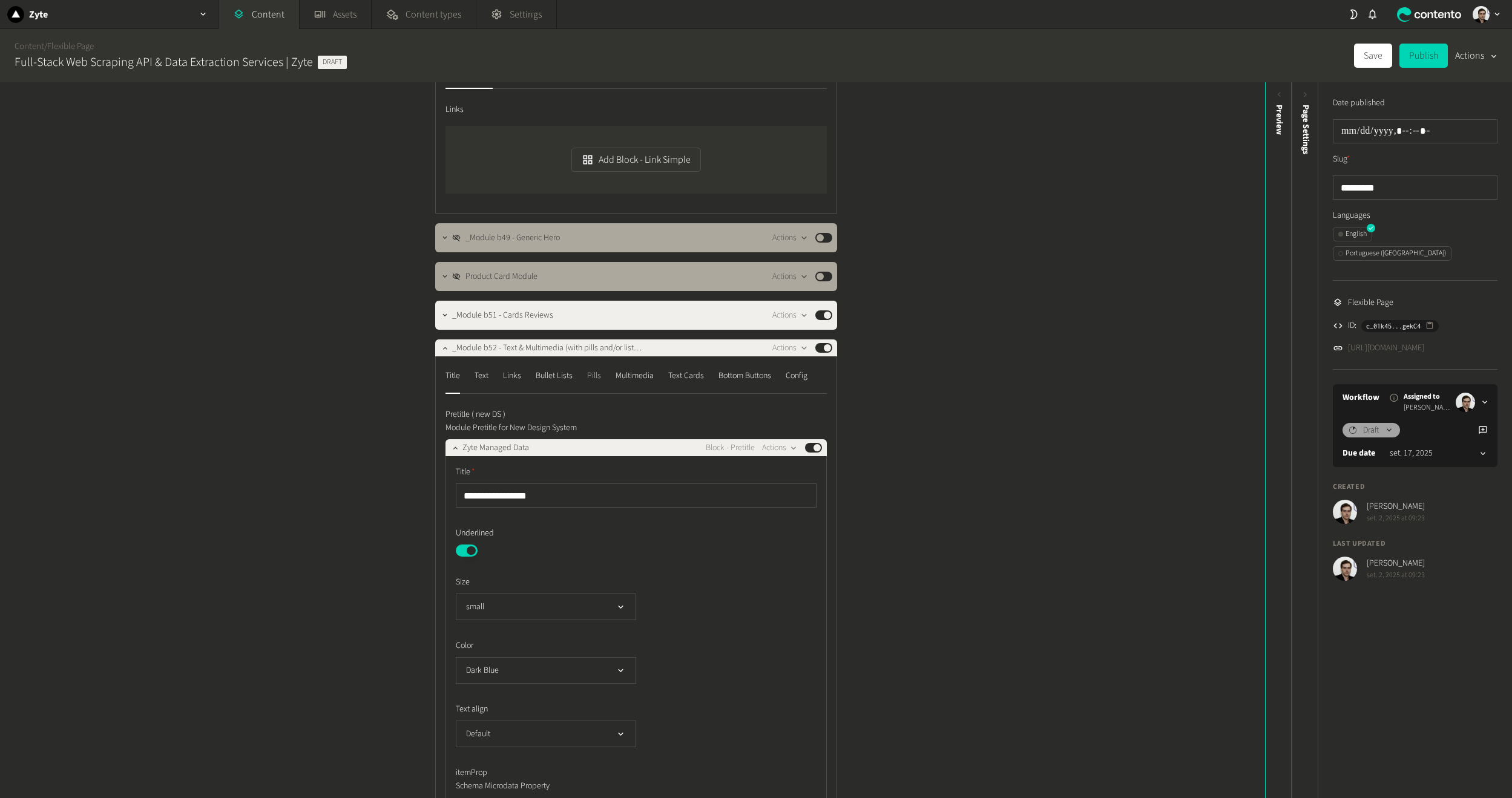
click at [588, 375] on div "Pills" at bounding box center [594, 375] width 14 height 19
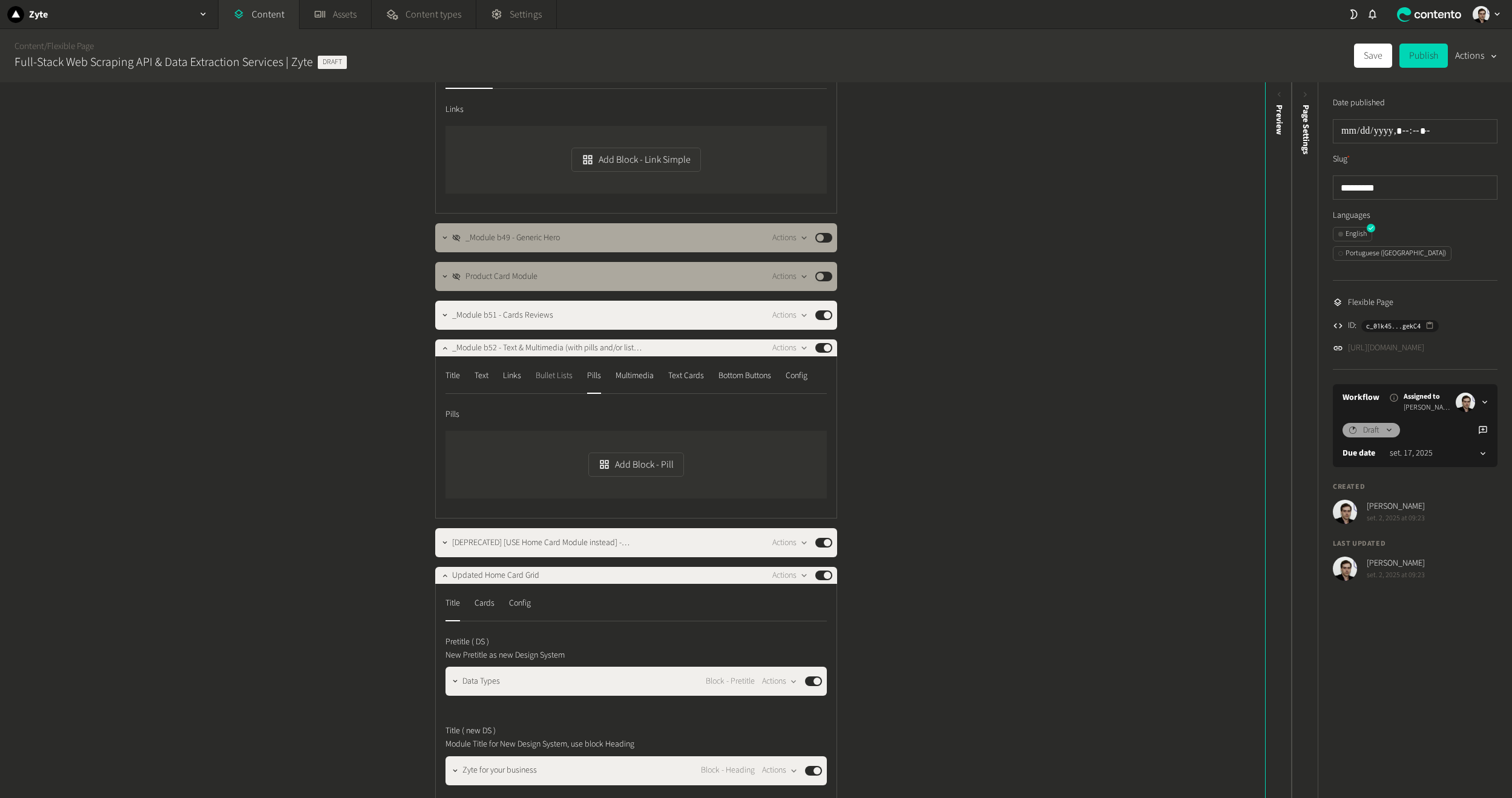
click at [557, 376] on div "Bullet Lists" at bounding box center [554, 375] width 37 height 19
click at [515, 376] on div "Links" at bounding box center [512, 375] width 18 height 19
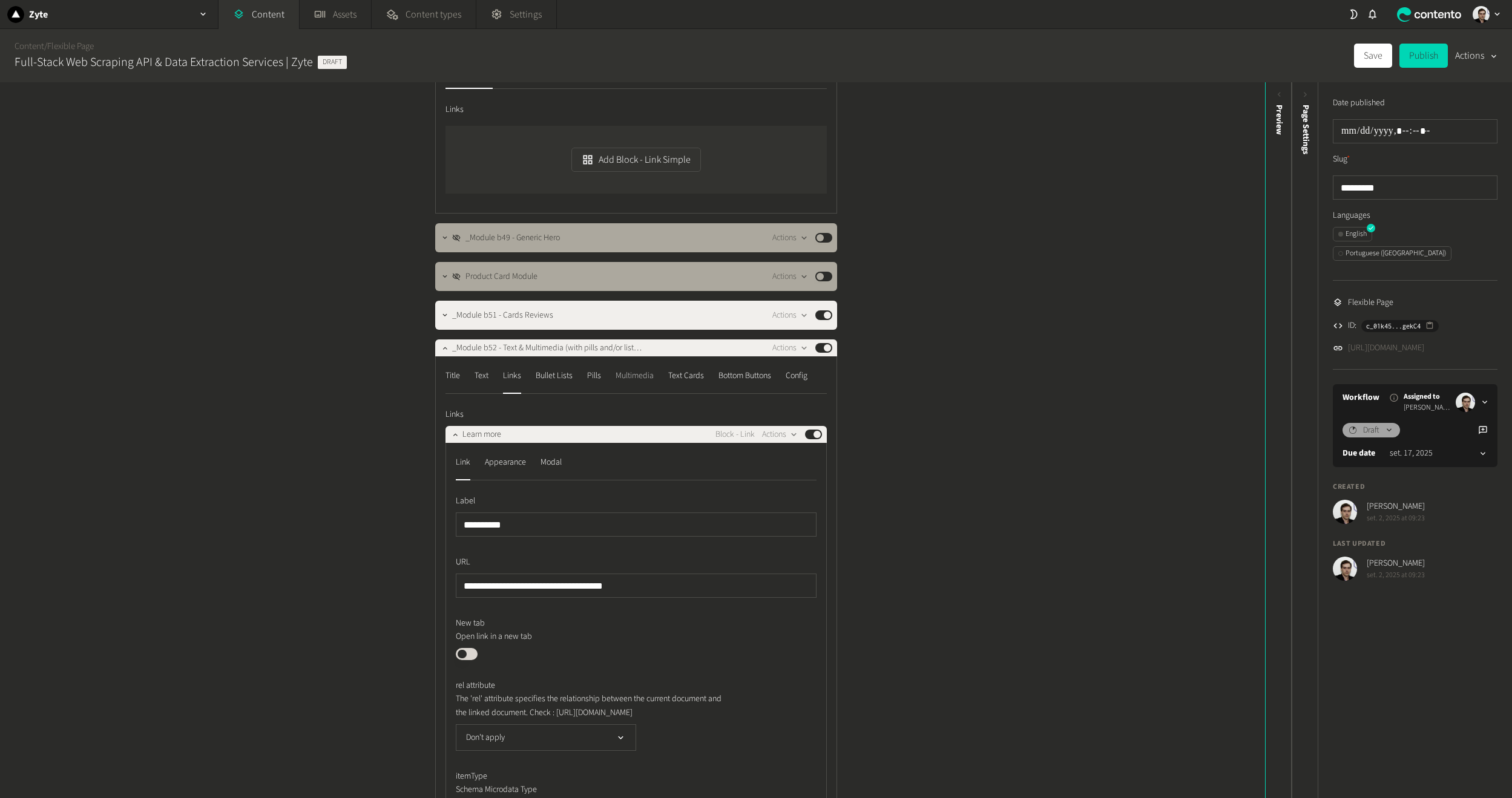
click at [633, 370] on div "Multimedia" at bounding box center [635, 375] width 38 height 19
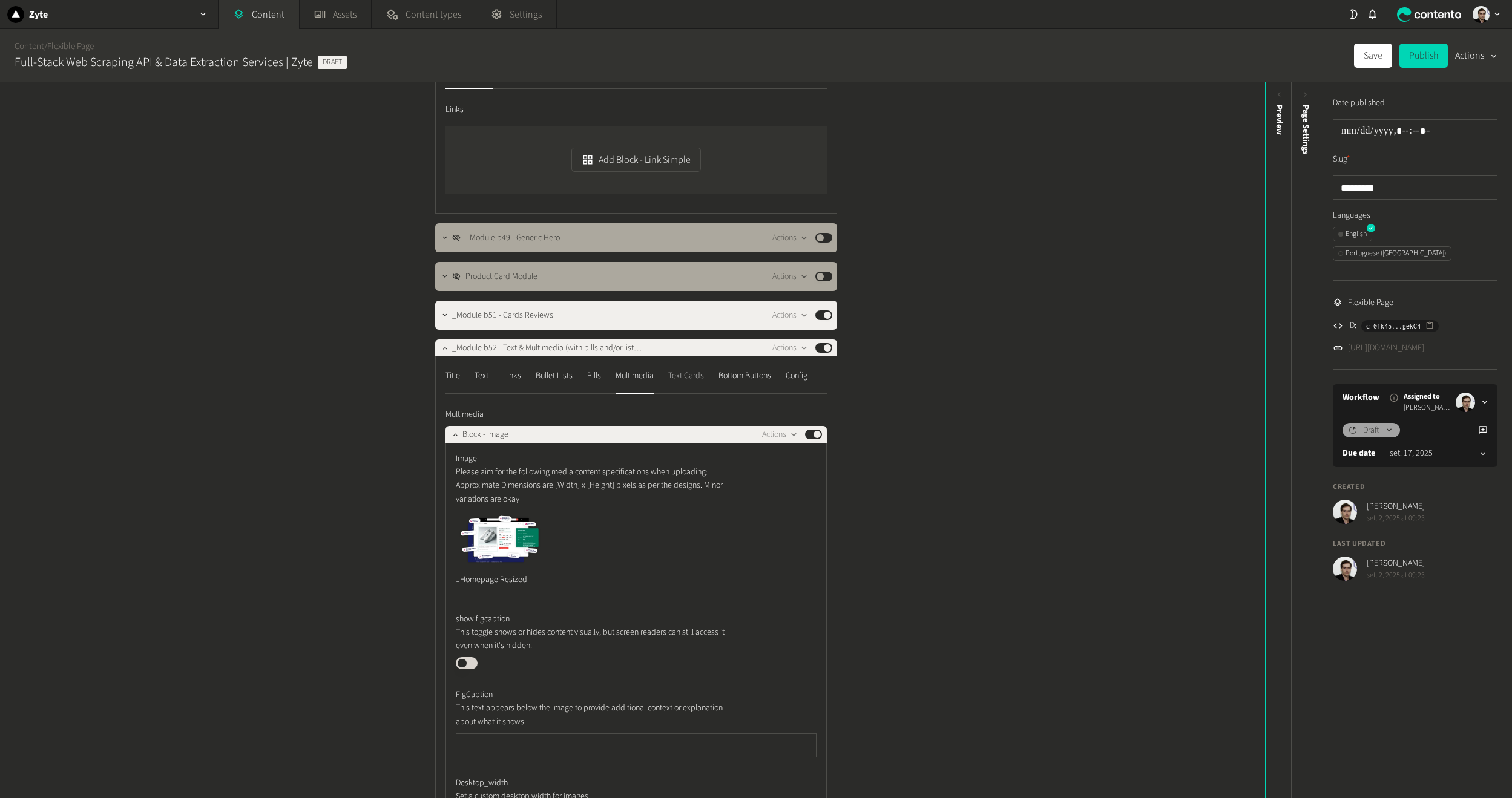
click at [677, 374] on div "Text Cards" at bounding box center [686, 375] width 36 height 19
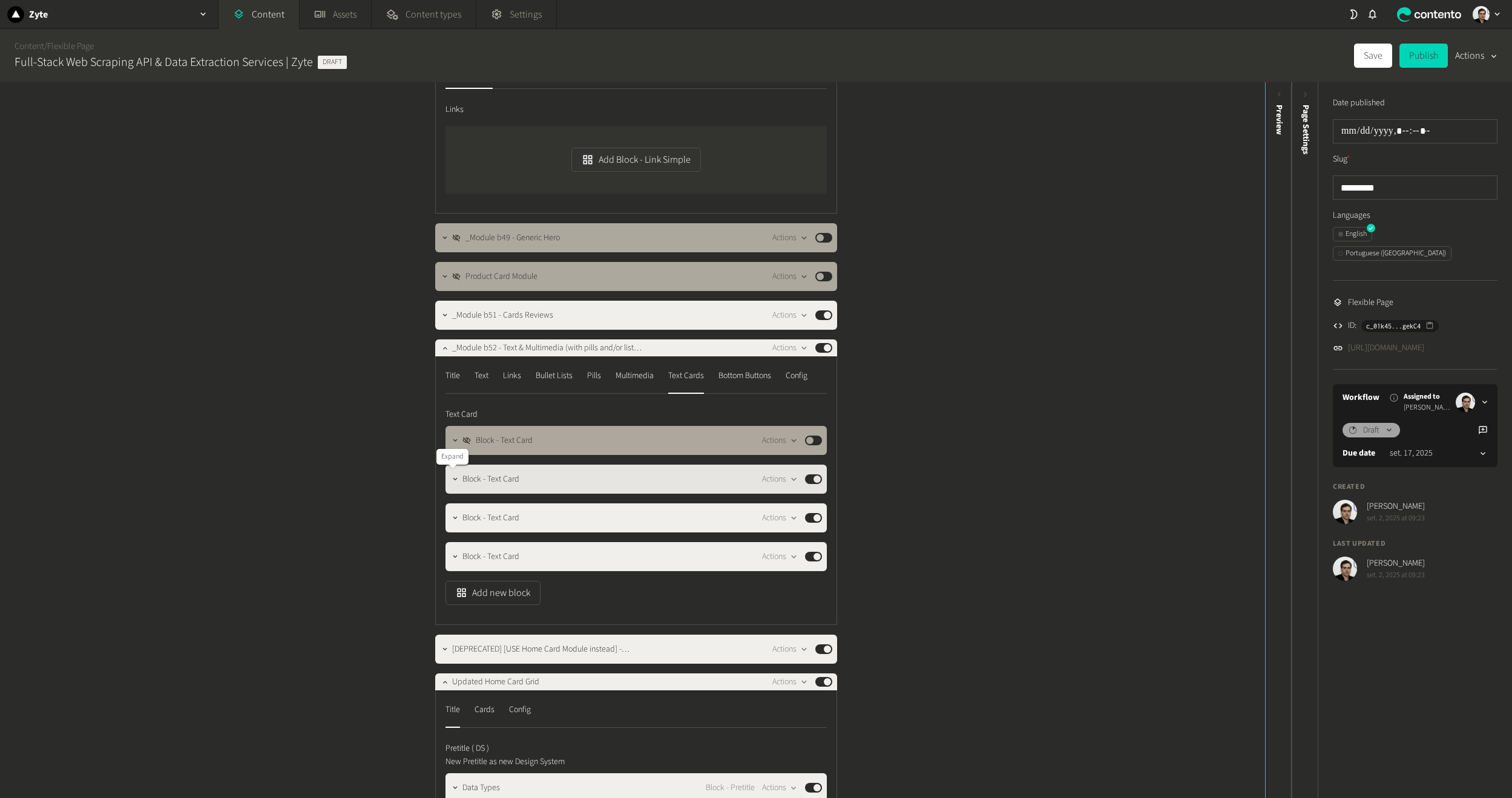
click at [451, 486] on div at bounding box center [455, 479] width 15 height 17
click at [452, 481] on icon "button" at bounding box center [455, 479] width 8 height 8
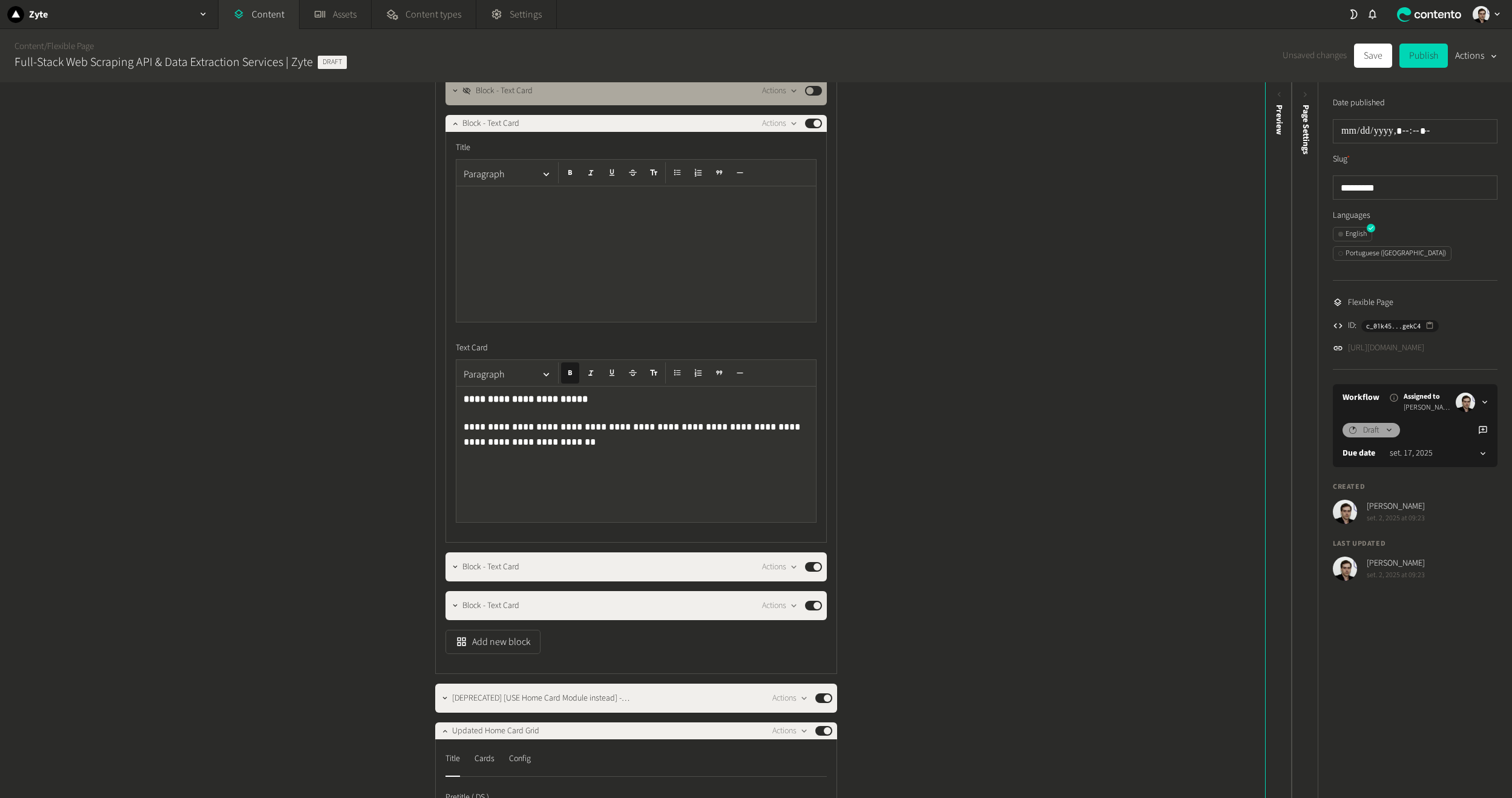
scroll to position [484, 0]
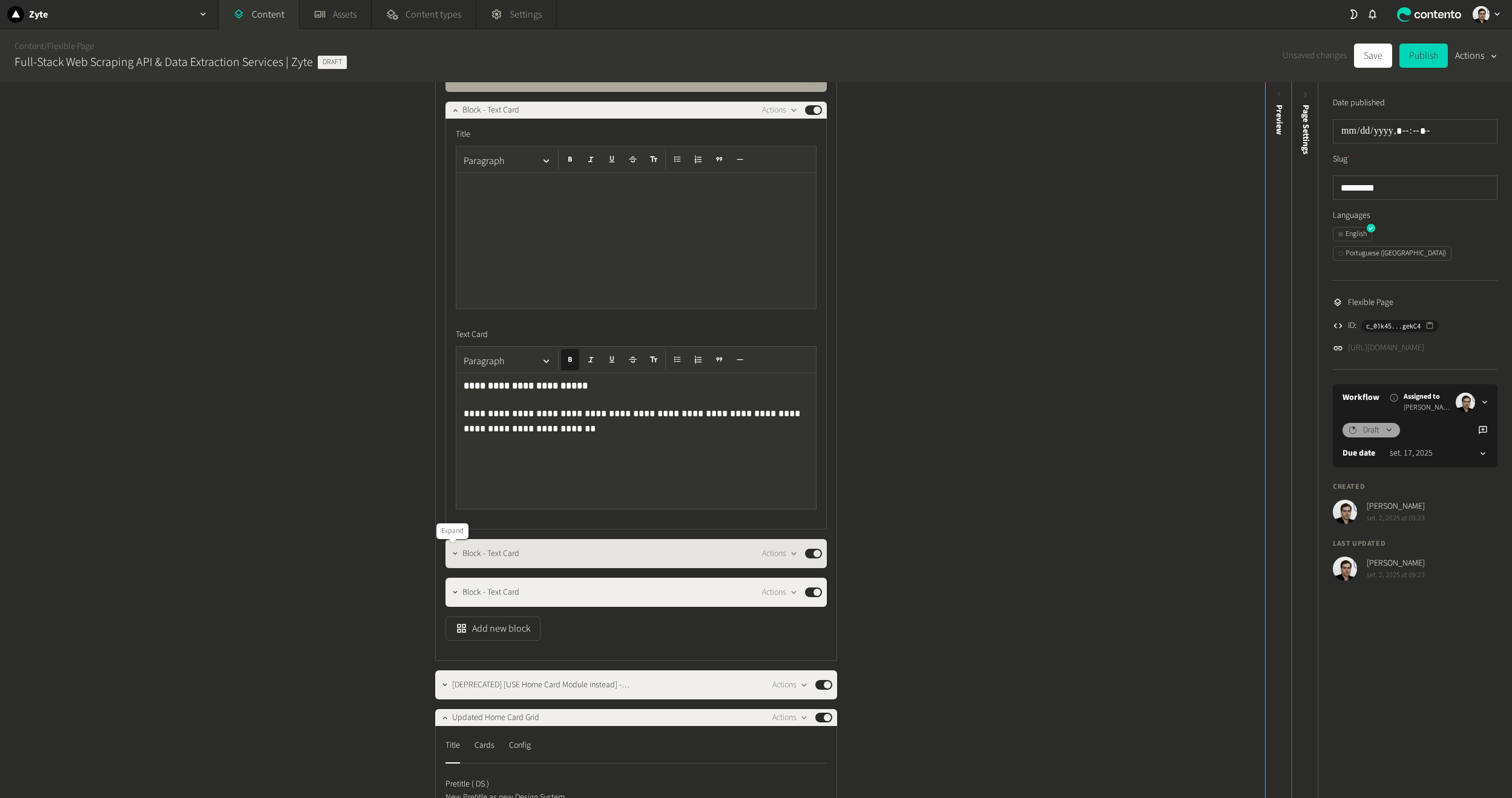
click at [453, 553] on icon "button" at bounding box center [455, 553] width 8 height 8
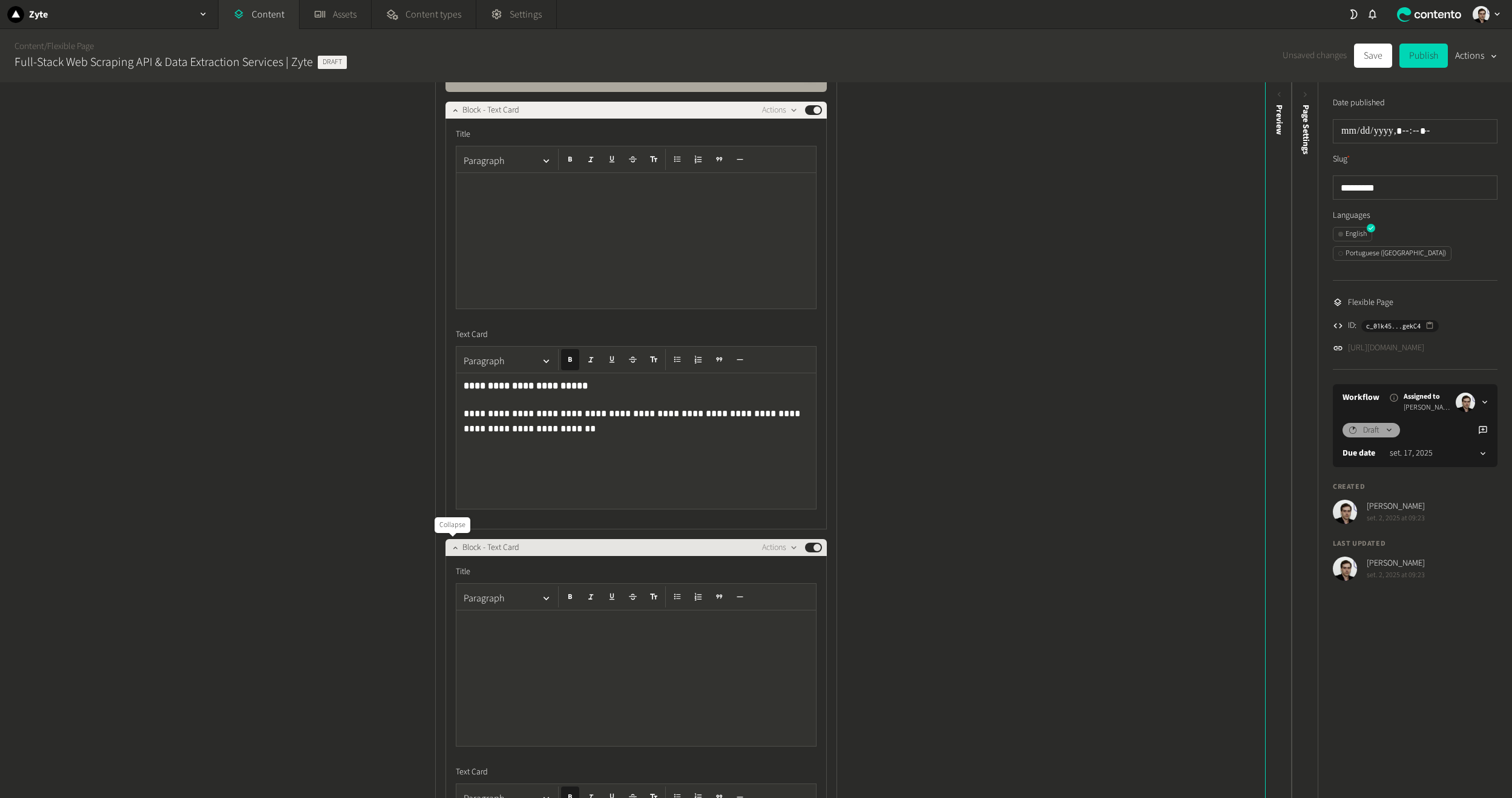
click at [453, 553] on button "button" at bounding box center [455, 546] width 15 height 15
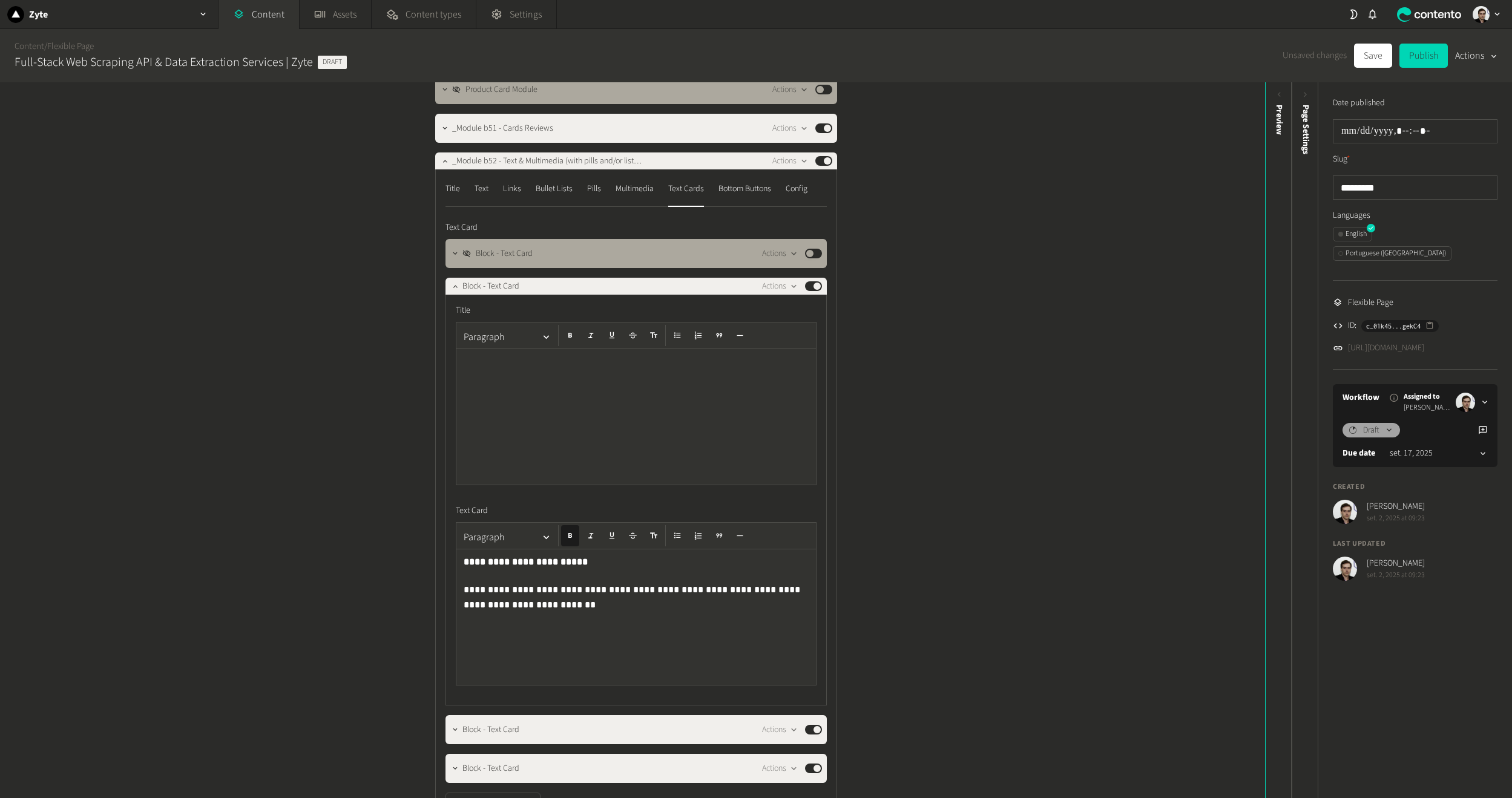
scroll to position [303, 0]
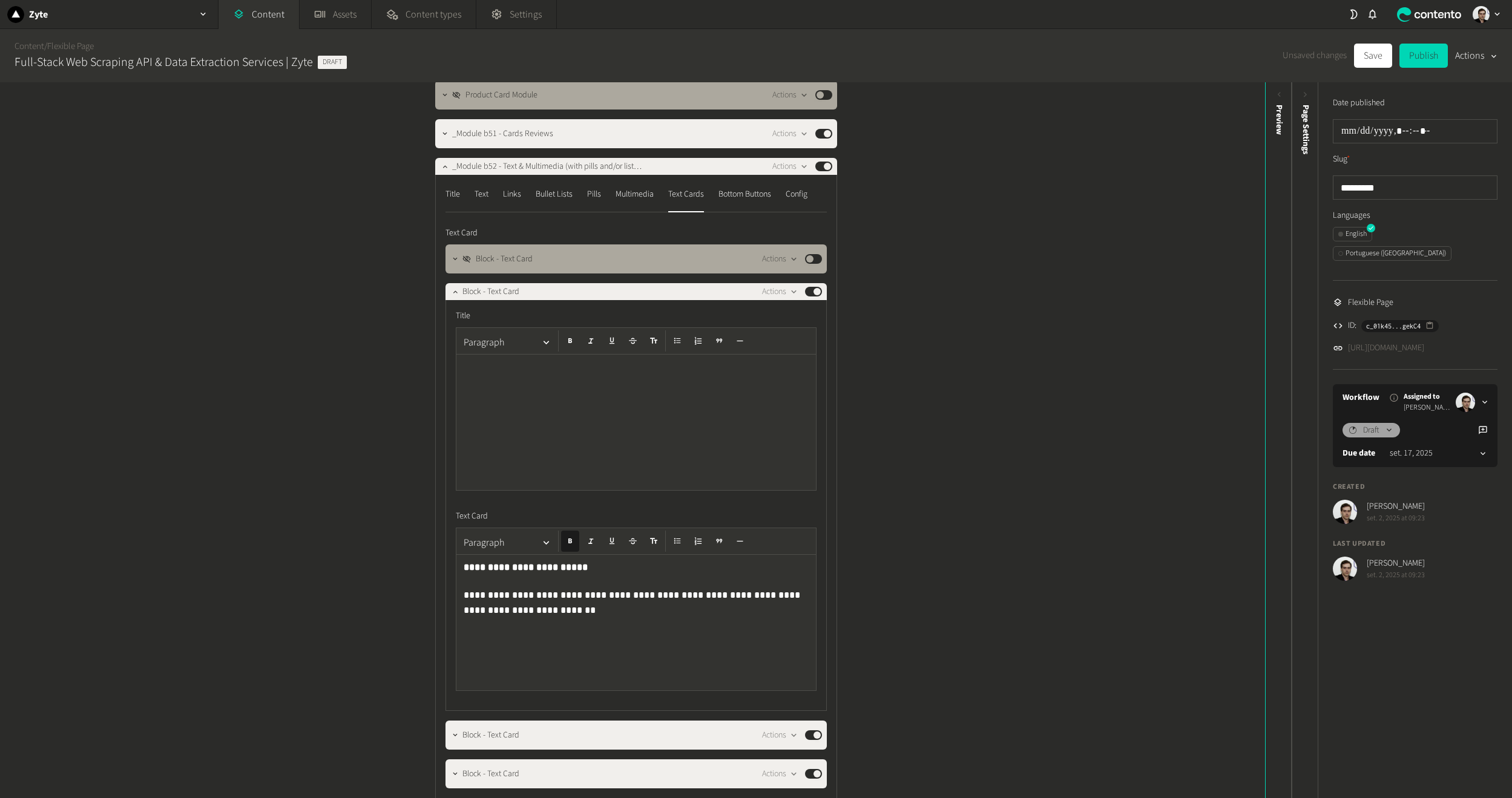
click at [562, 569] on strong "**********" at bounding box center [525, 567] width 124 height 9
drag, startPoint x: 570, startPoint y: 570, endPoint x: 397, endPoint y: 571, distance: 173.0
click at [397, 571] on div "**********" at bounding box center [633, 440] width 1265 height 716
copy strong "**********"
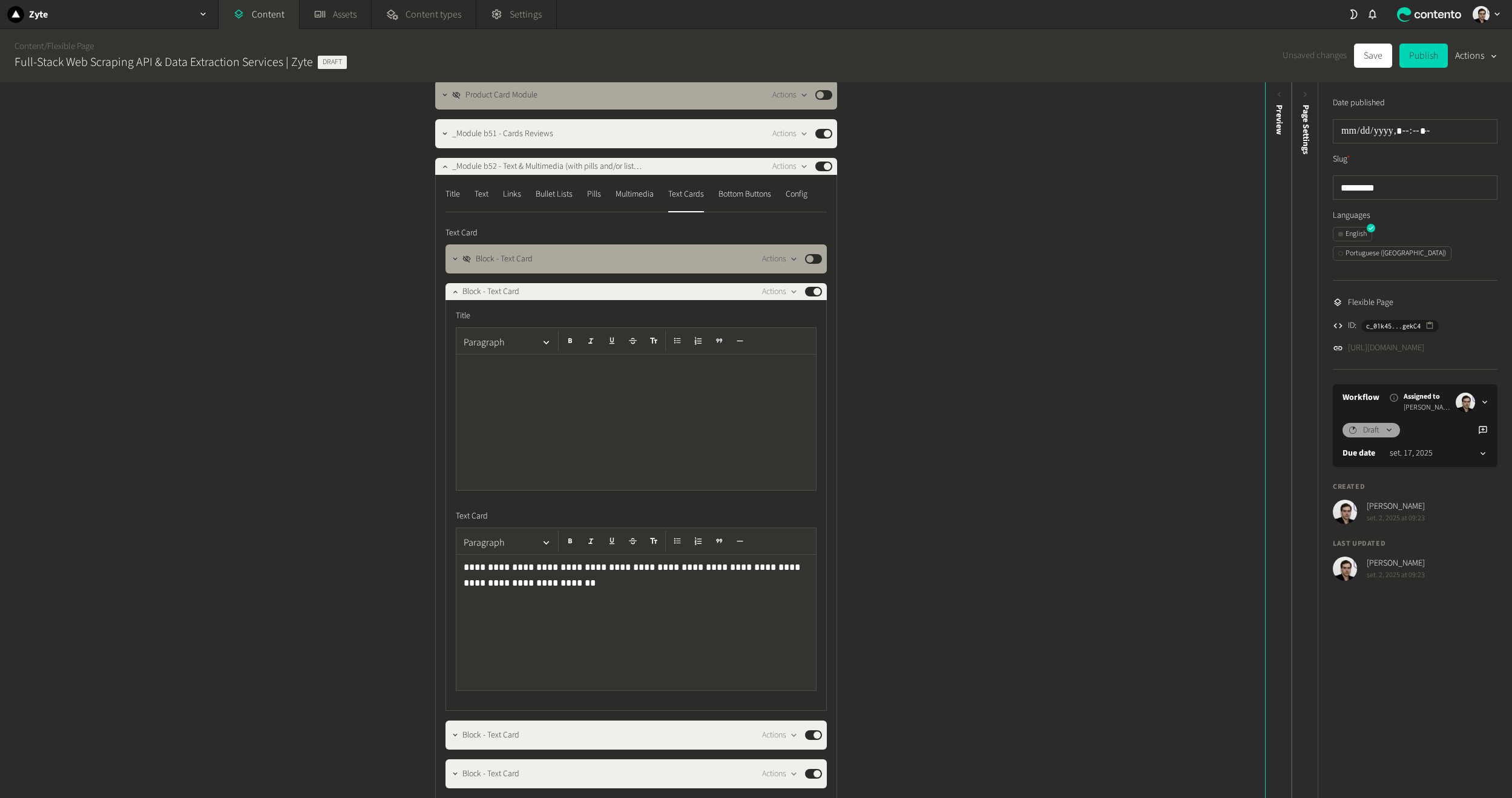
click at [522, 426] on div at bounding box center [636, 422] width 360 height 136
click at [1369, 61] on button "Save" at bounding box center [1374, 55] width 38 height 24
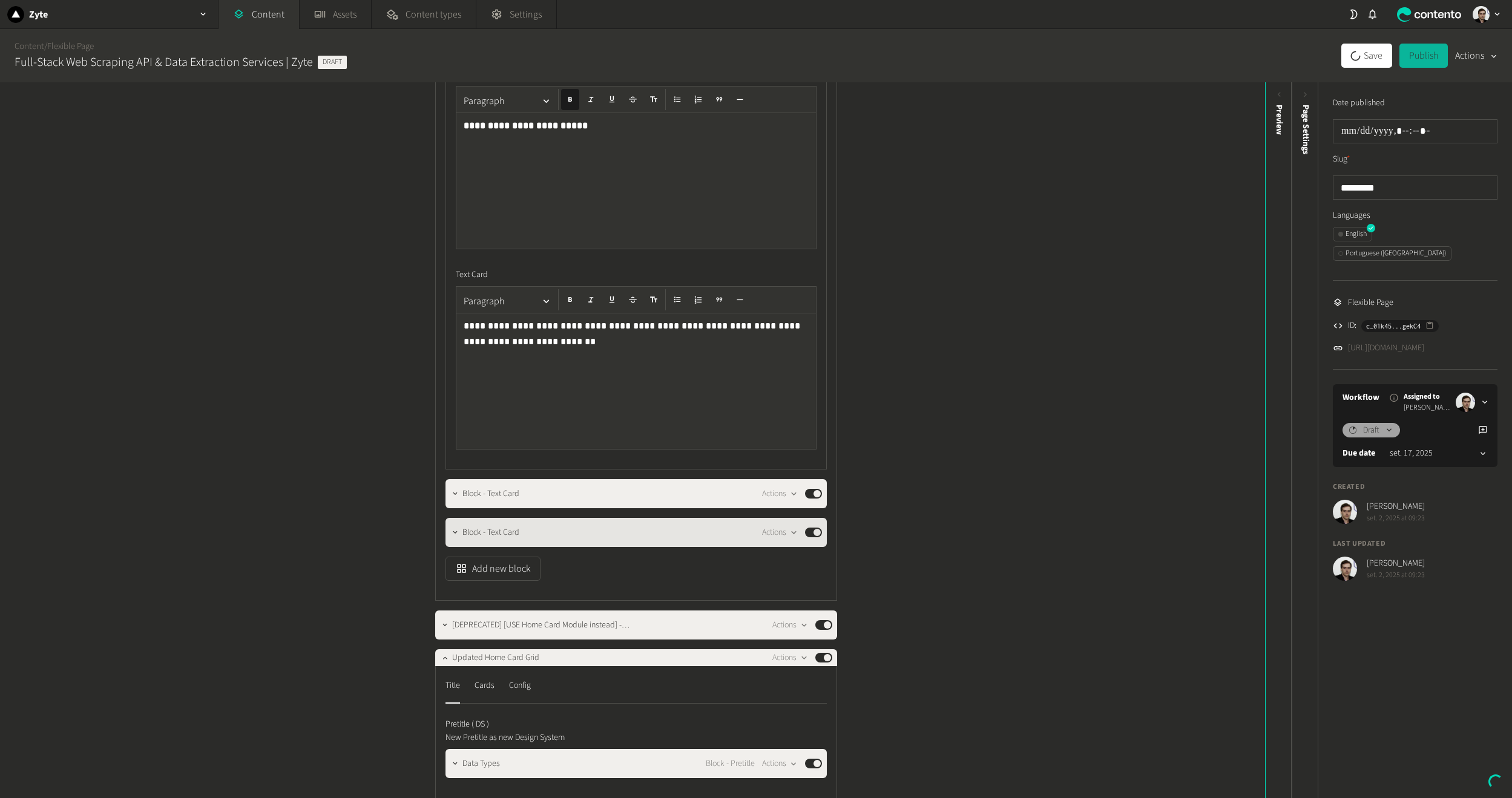
scroll to position [544, 0]
click at [454, 497] on icon "button" at bounding box center [455, 493] width 8 height 8
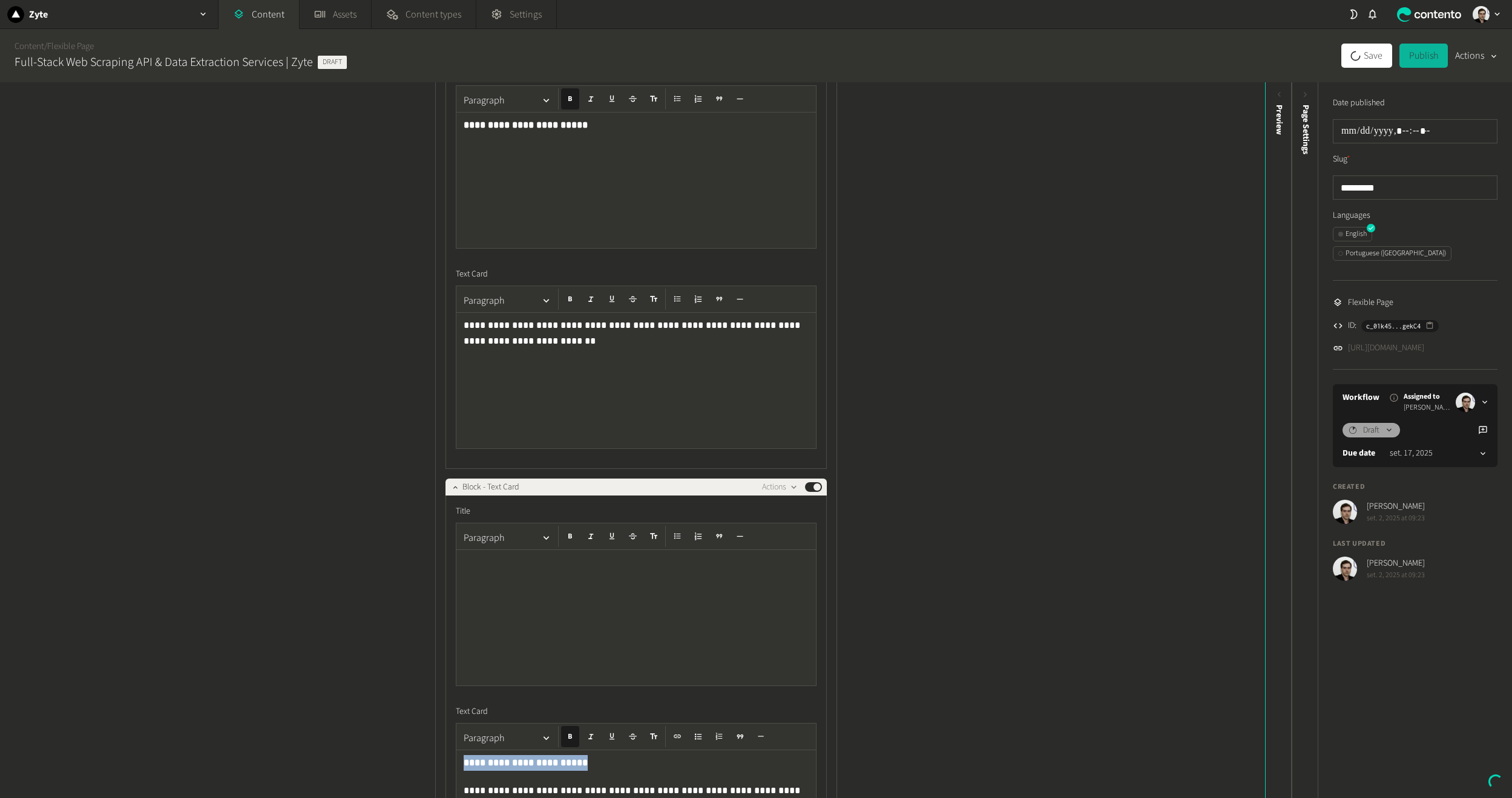
drag, startPoint x: 587, startPoint y: 769, endPoint x: 421, endPoint y: 729, distance: 170.8
copy strong "**********"
click at [528, 596] on div at bounding box center [636, 618] width 360 height 136
drag, startPoint x: 522, startPoint y: 776, endPoint x: 481, endPoint y: 758, distance: 44.8
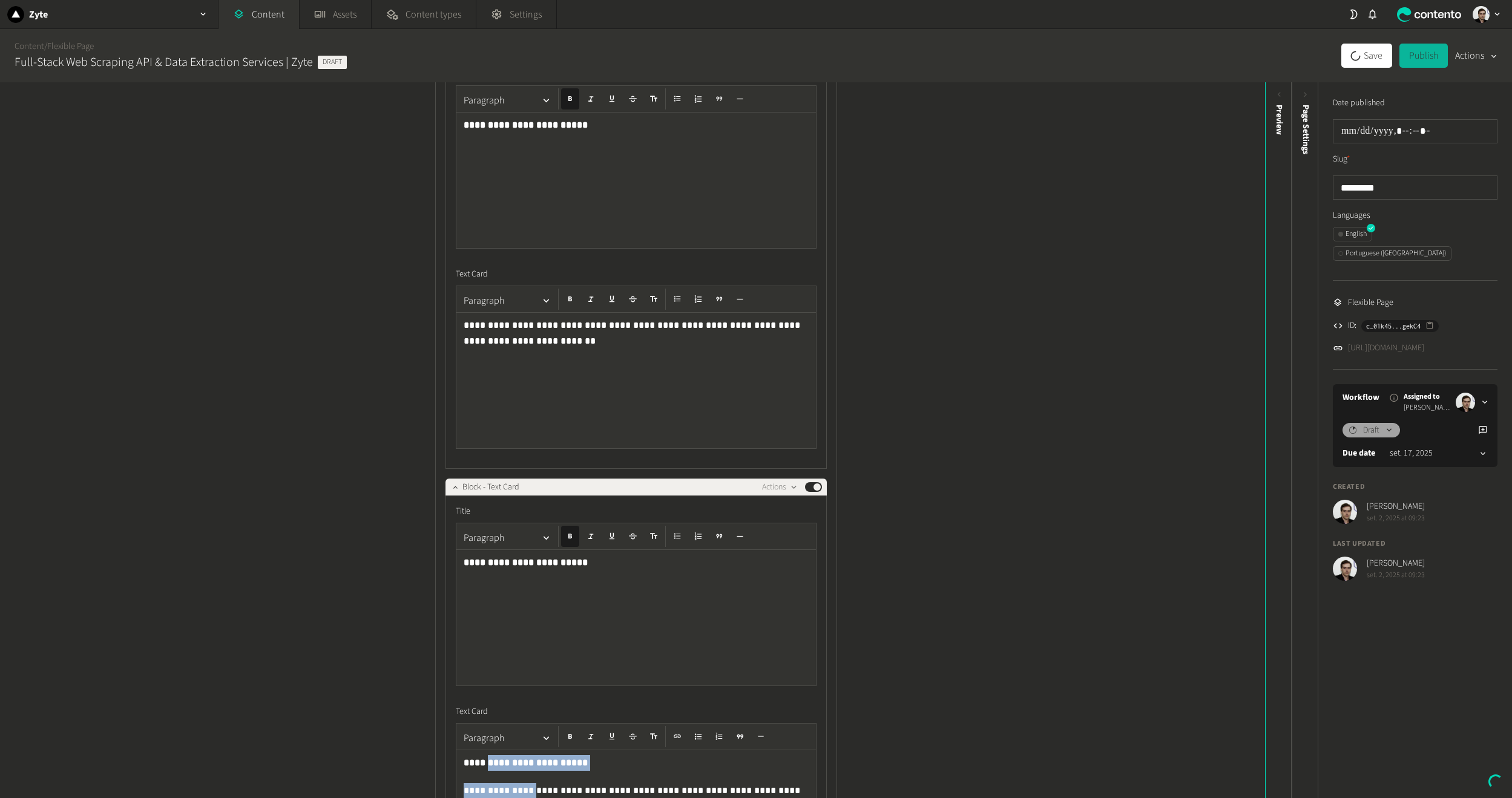
click at [581, 765] on p "**********" at bounding box center [636, 763] width 345 height 16
drag, startPoint x: 581, startPoint y: 765, endPoint x: 430, endPoint y: 756, distance: 151.3
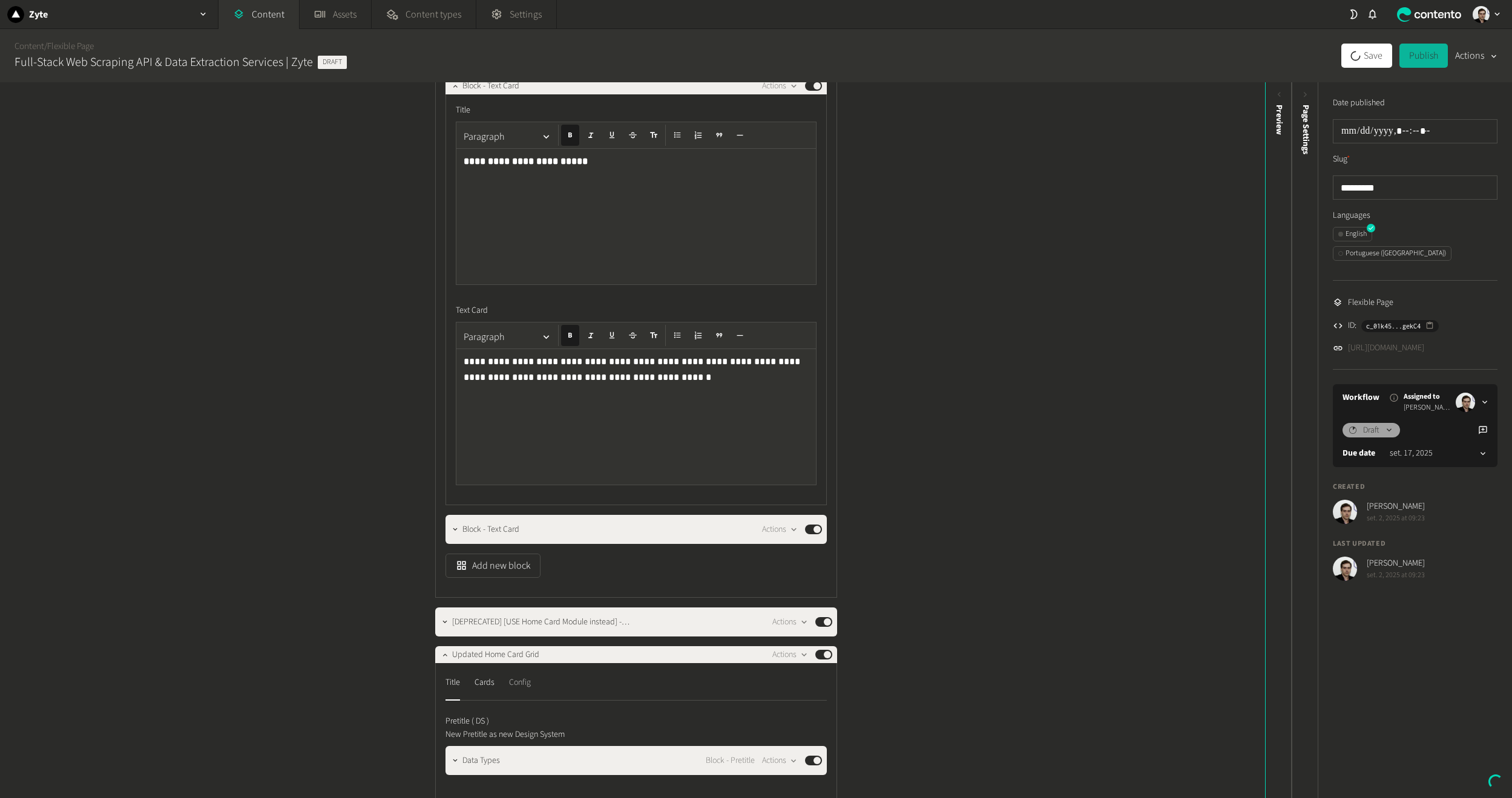
scroll to position [968, 0]
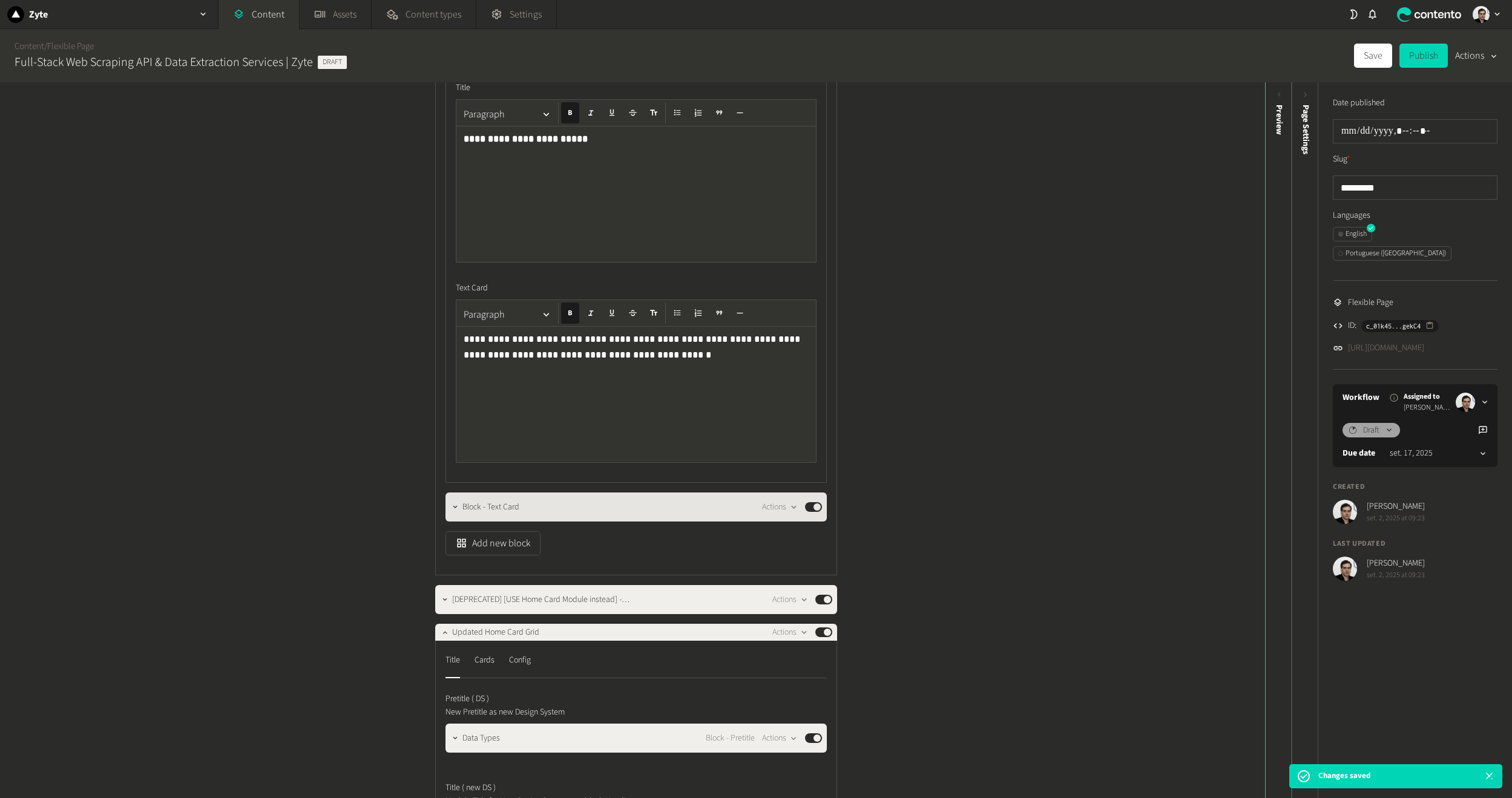
click at [457, 519] on div at bounding box center [455, 507] width 15 height 29
click at [453, 511] on icon "button" at bounding box center [455, 507] width 8 height 8
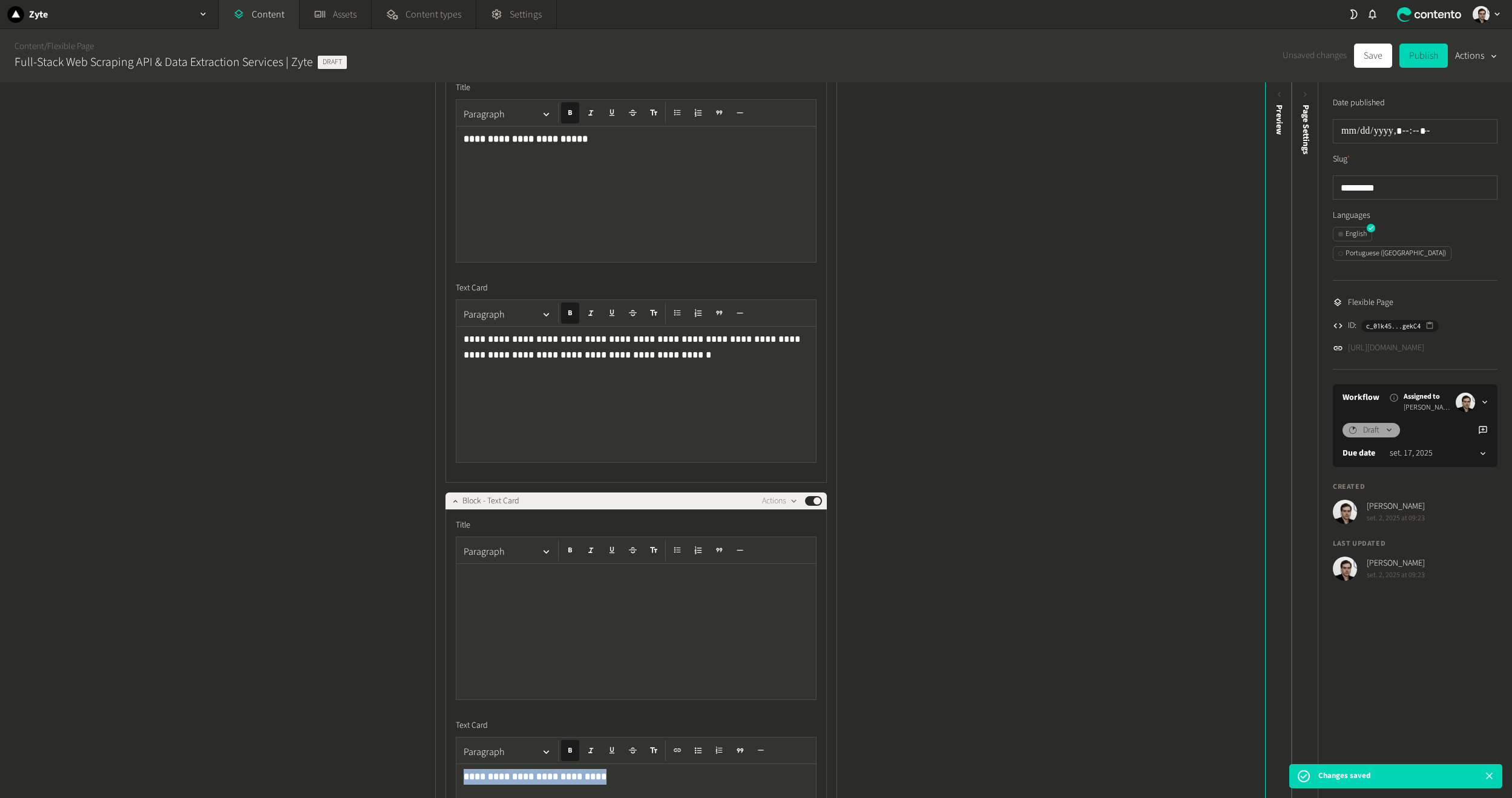
drag, startPoint x: 589, startPoint y: 773, endPoint x: 443, endPoint y: 765, distance: 146.2
click at [446, 765] on div "**********" at bounding box center [636, 715] width 381 height 411
copy strong "**********"
click at [513, 598] on div at bounding box center [636, 632] width 360 height 136
drag, startPoint x: 592, startPoint y: 771, endPoint x: 419, endPoint y: 761, distance: 173.3
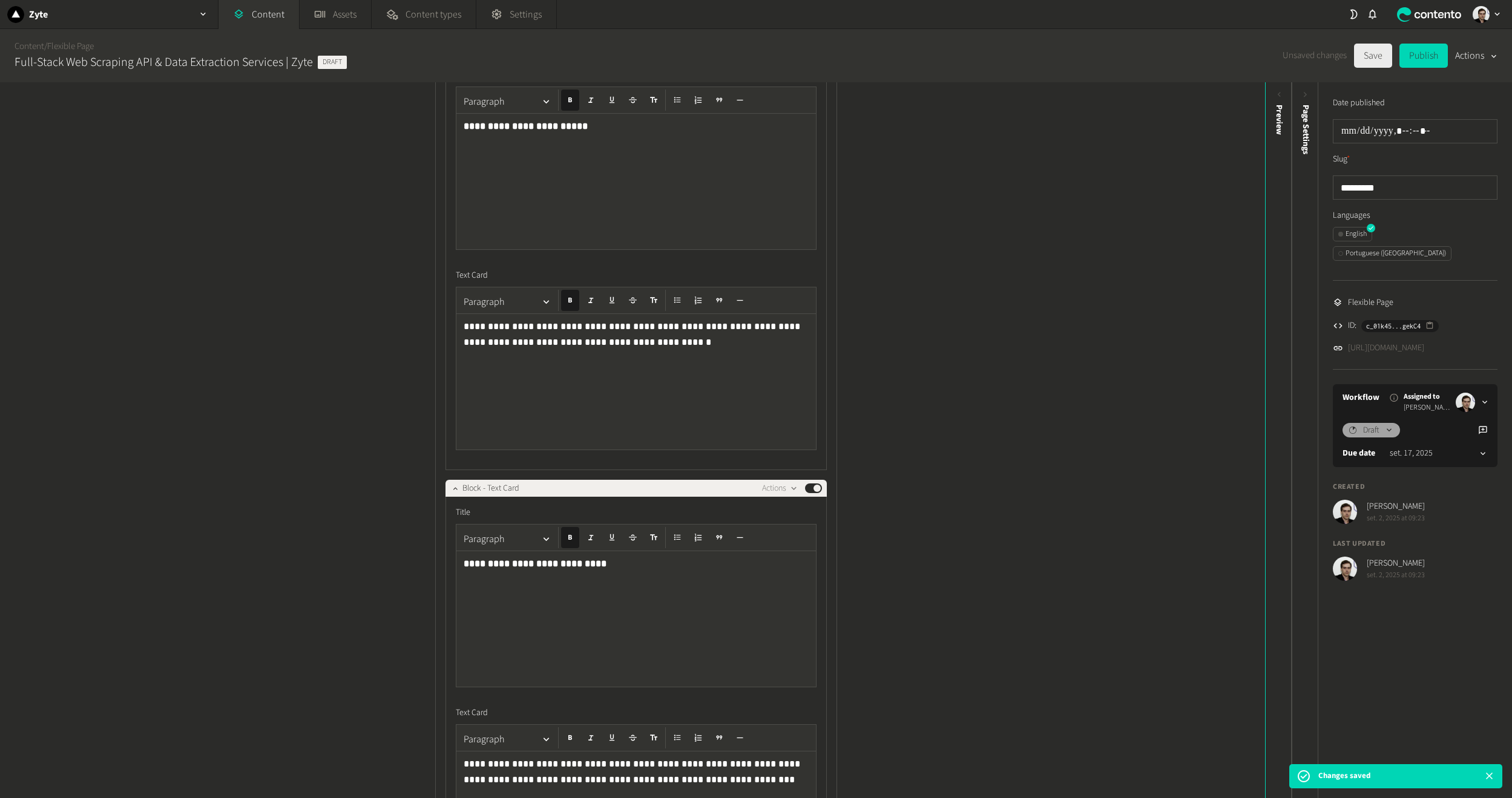
click at [1367, 51] on button "Save" at bounding box center [1374, 55] width 38 height 24
